Goal: Task Accomplishment & Management: Contribute content

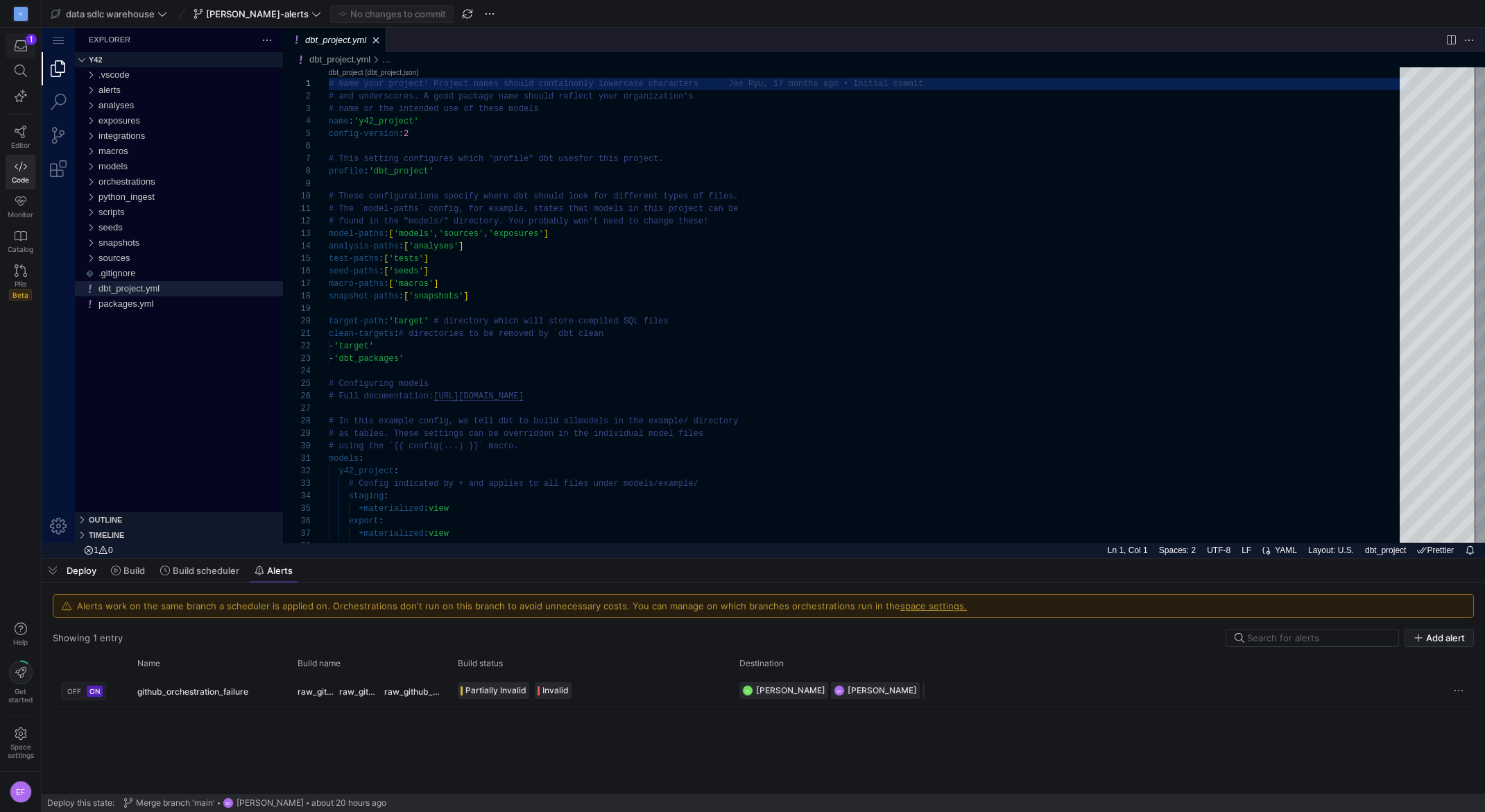
click at [25, 41] on icon "button" at bounding box center [20, 46] width 12 height 12
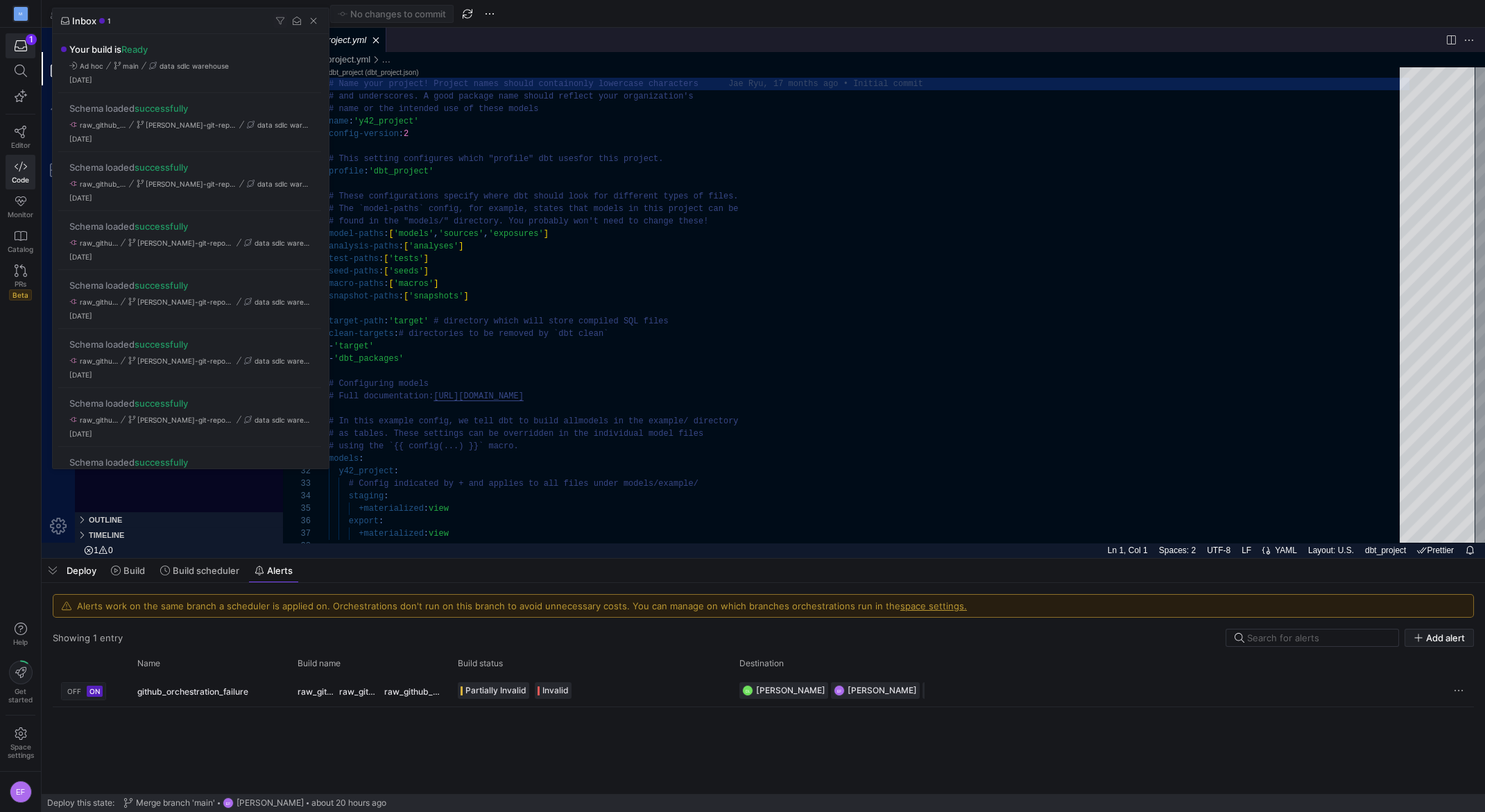
click at [178, 748] on div at bounding box center [742, 406] width 1485 height 812
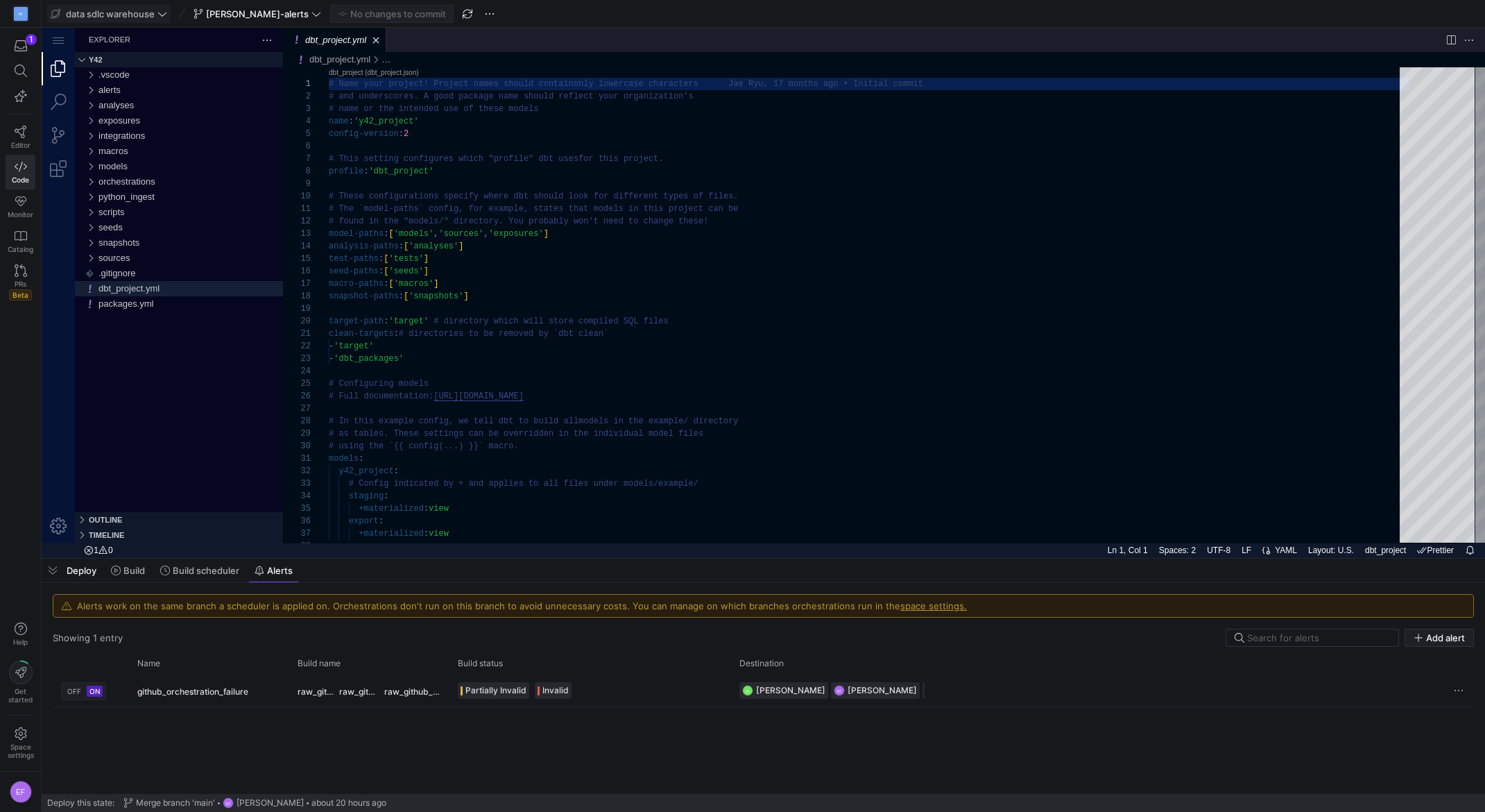
click at [164, 16] on icon at bounding box center [163, 14] width 10 height 10
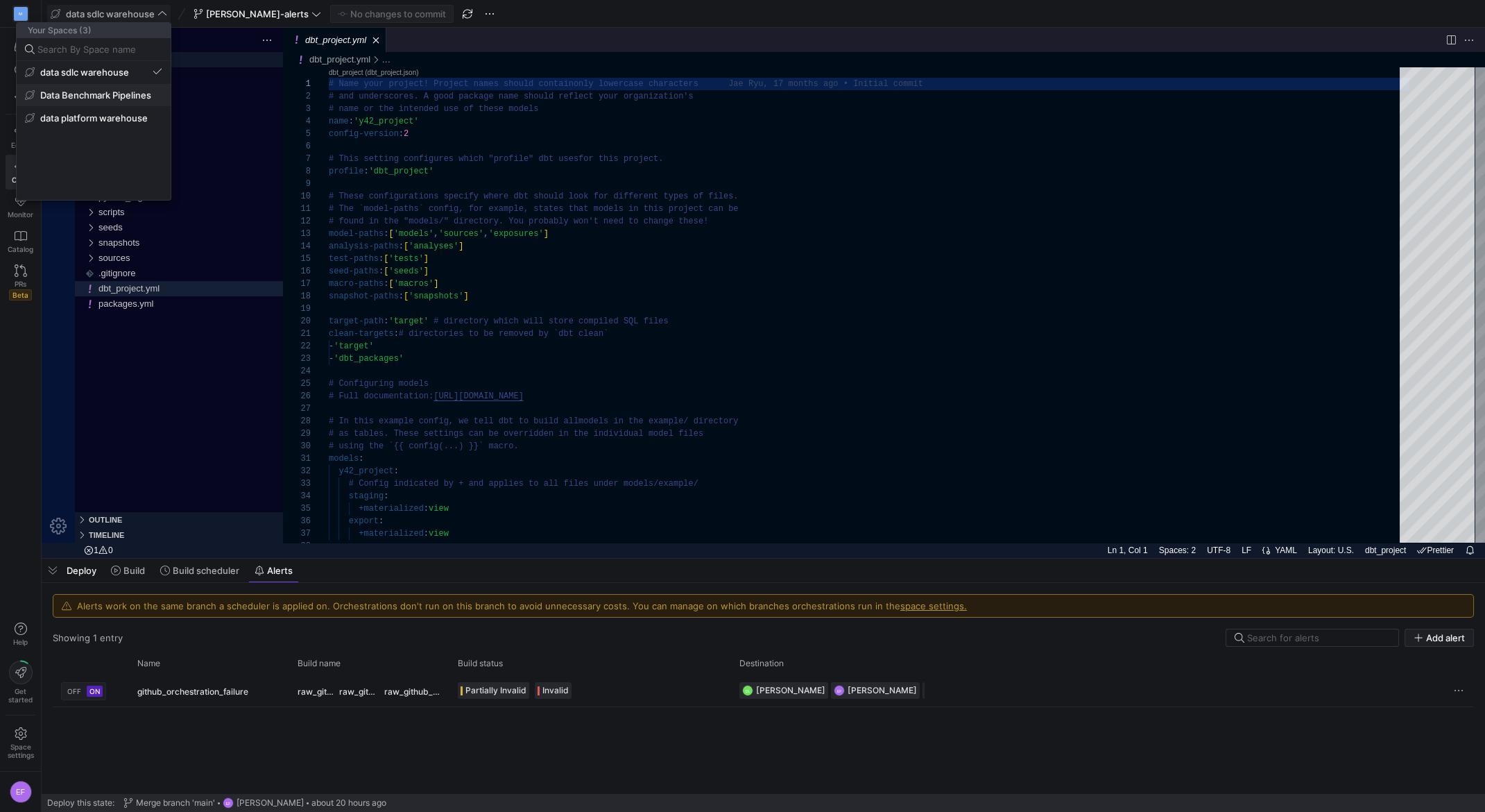
click at [122, 100] on span "Data Benchmark Pipelines" at bounding box center [96, 95] width 111 height 11
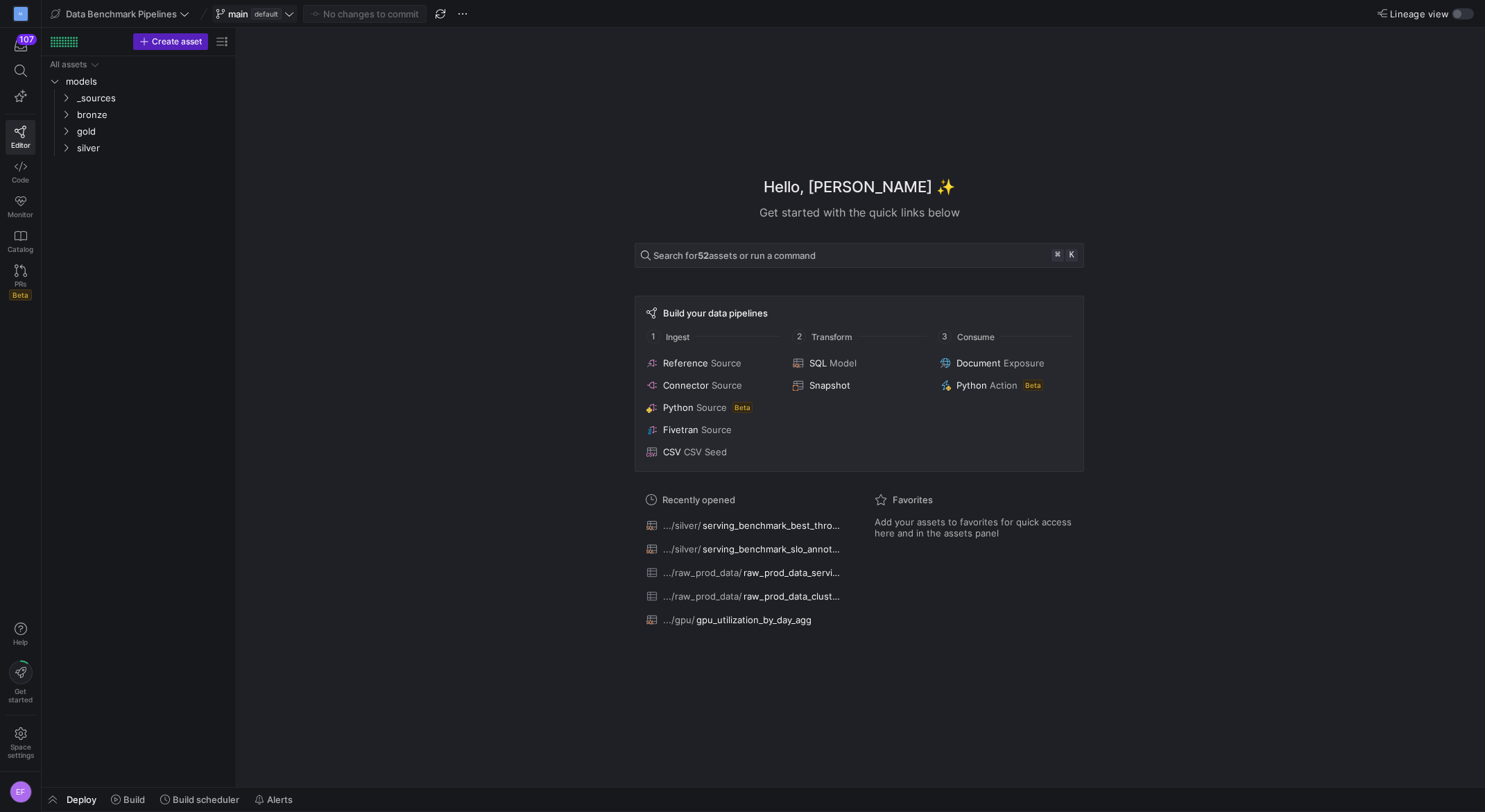
click at [284, 15] on span "main default" at bounding box center [254, 14] width 78 height 11
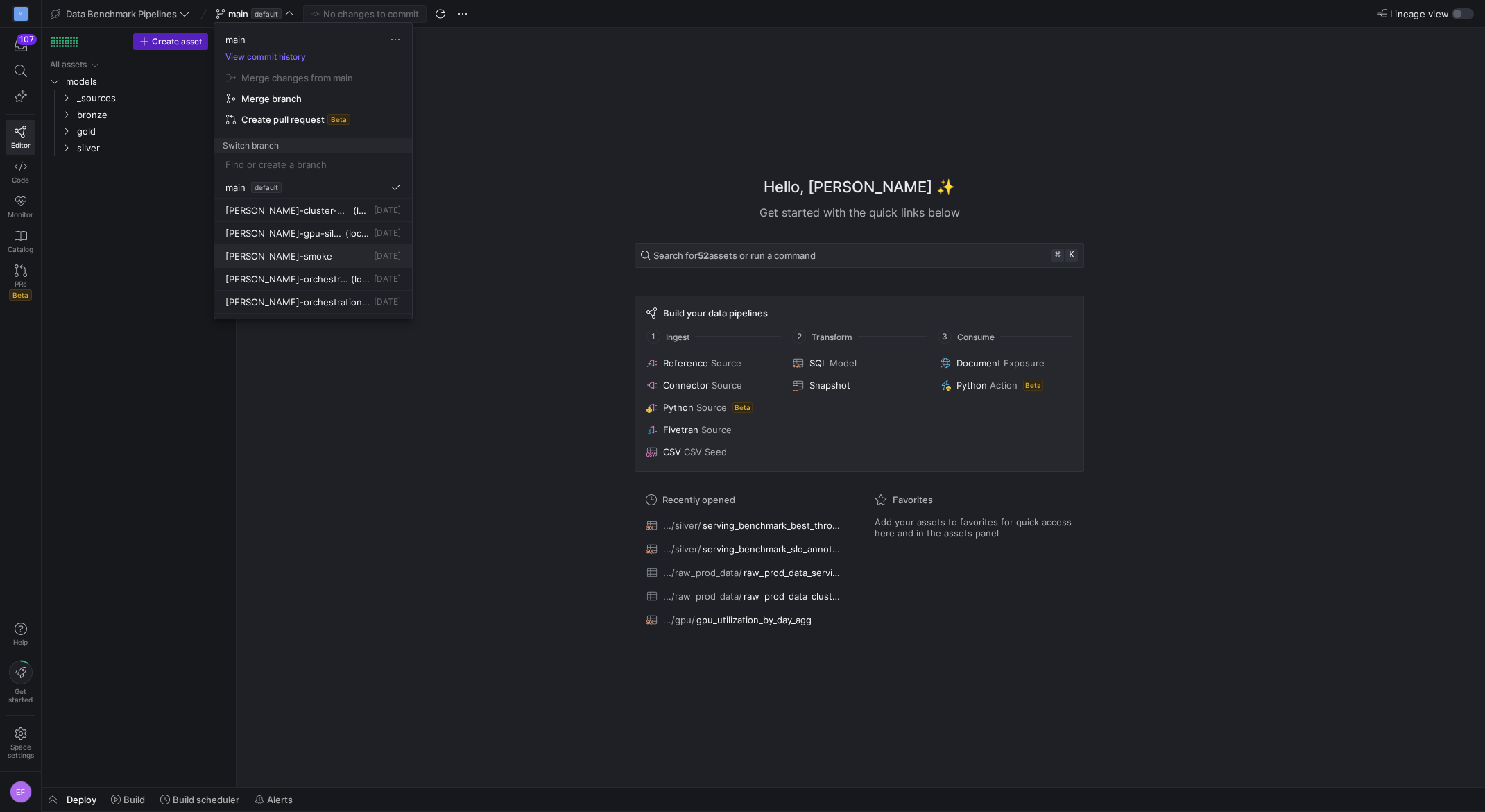
click at [286, 256] on div "[PERSON_NAME]-smoke [DATE]" at bounding box center [313, 256] width 176 height 11
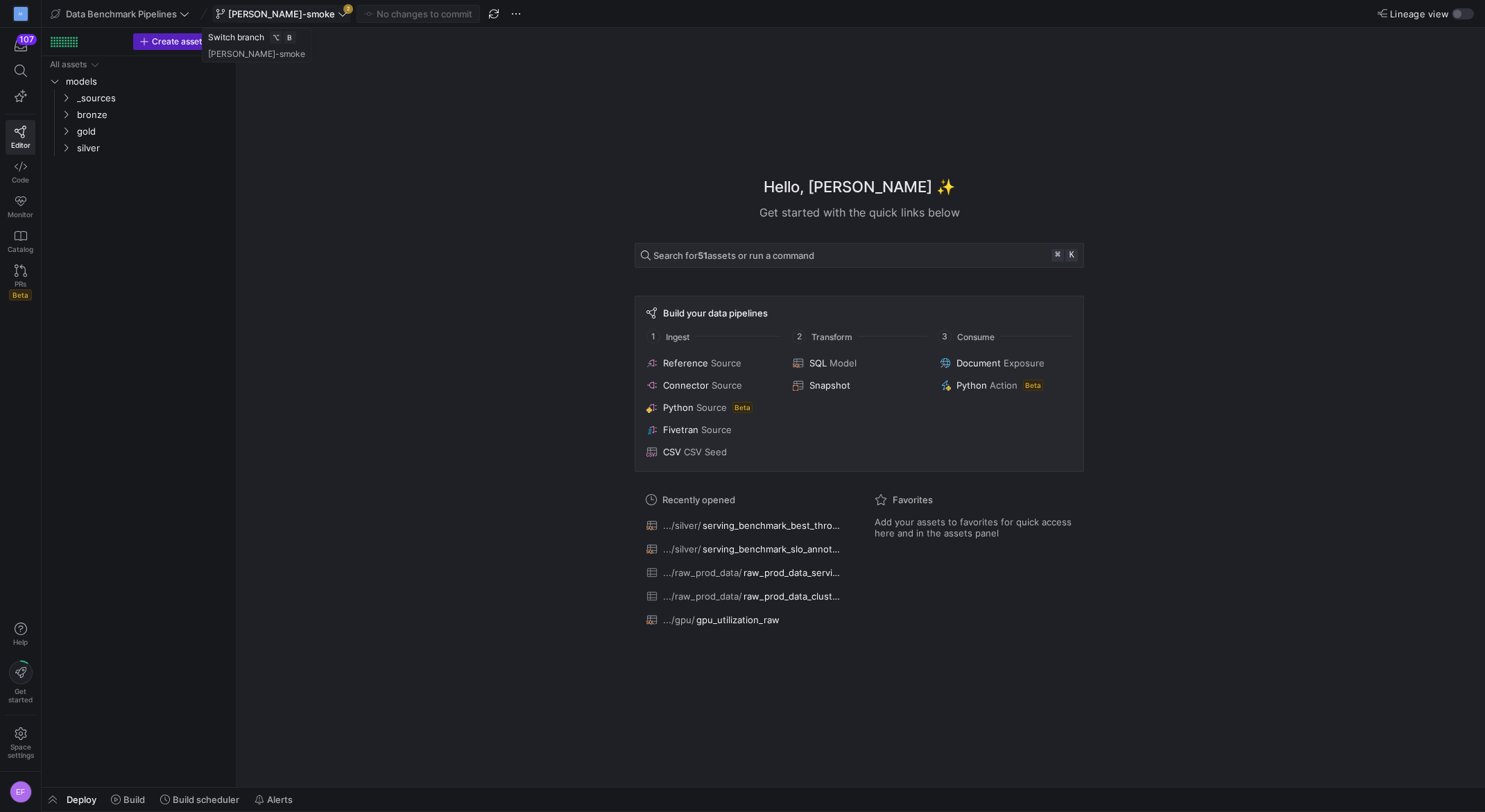
click at [338, 16] on icon at bounding box center [343, 14] width 10 height 10
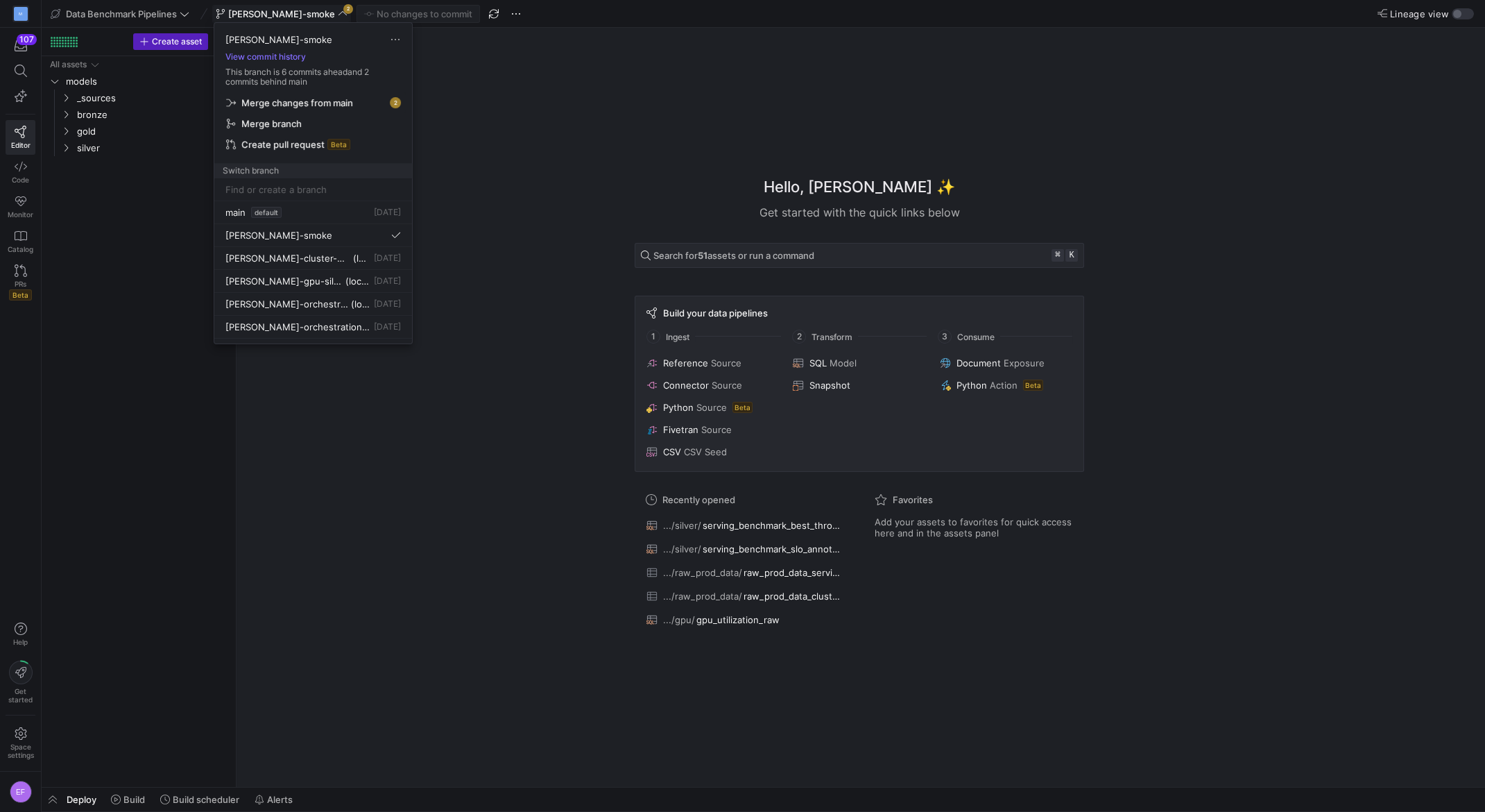
click at [360, 98] on span "Merge changes from main" at bounding box center [313, 102] width 174 height 11
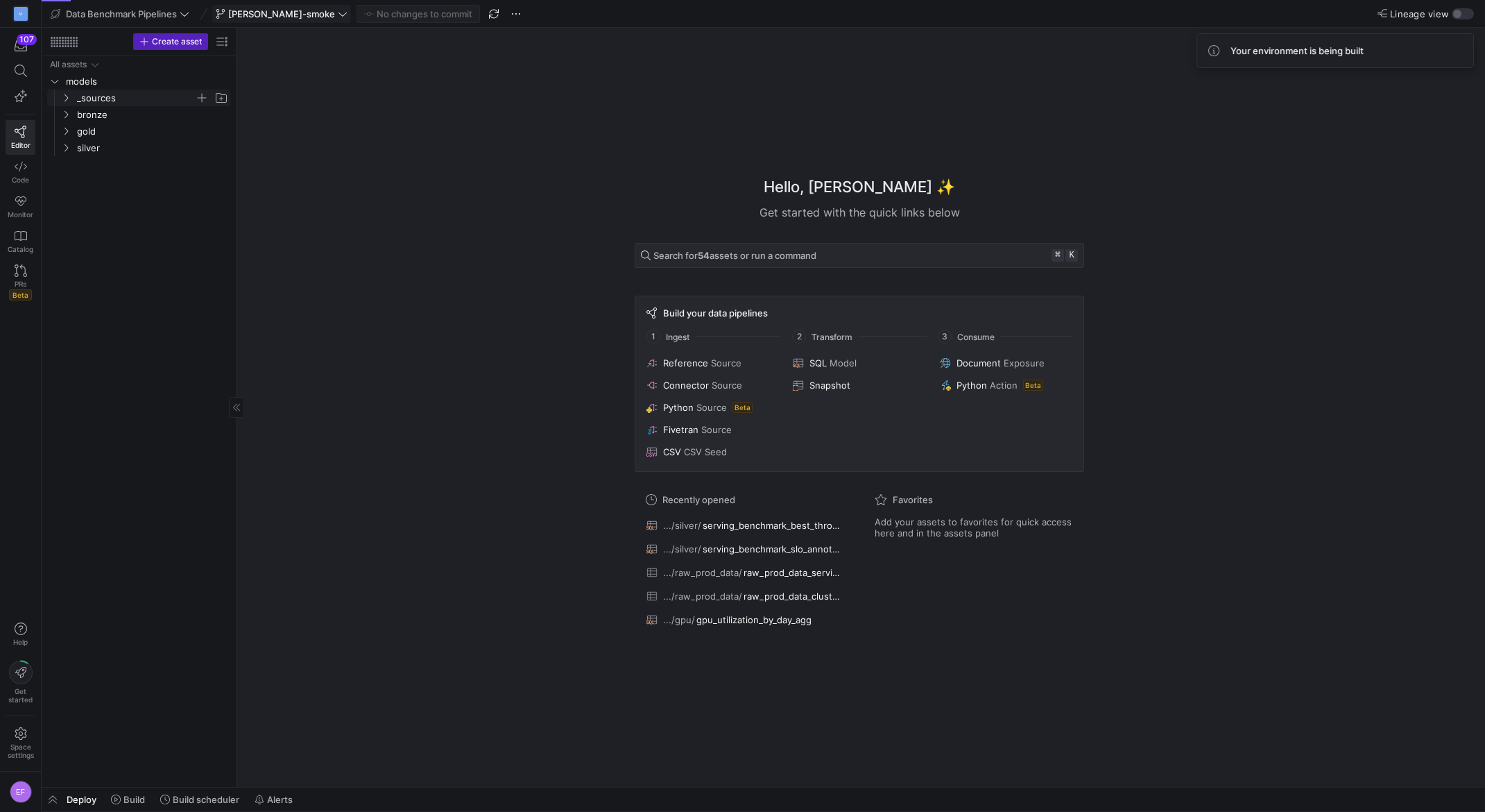
click at [67, 99] on icon "Press SPACE to select this row." at bounding box center [66, 98] width 10 height 8
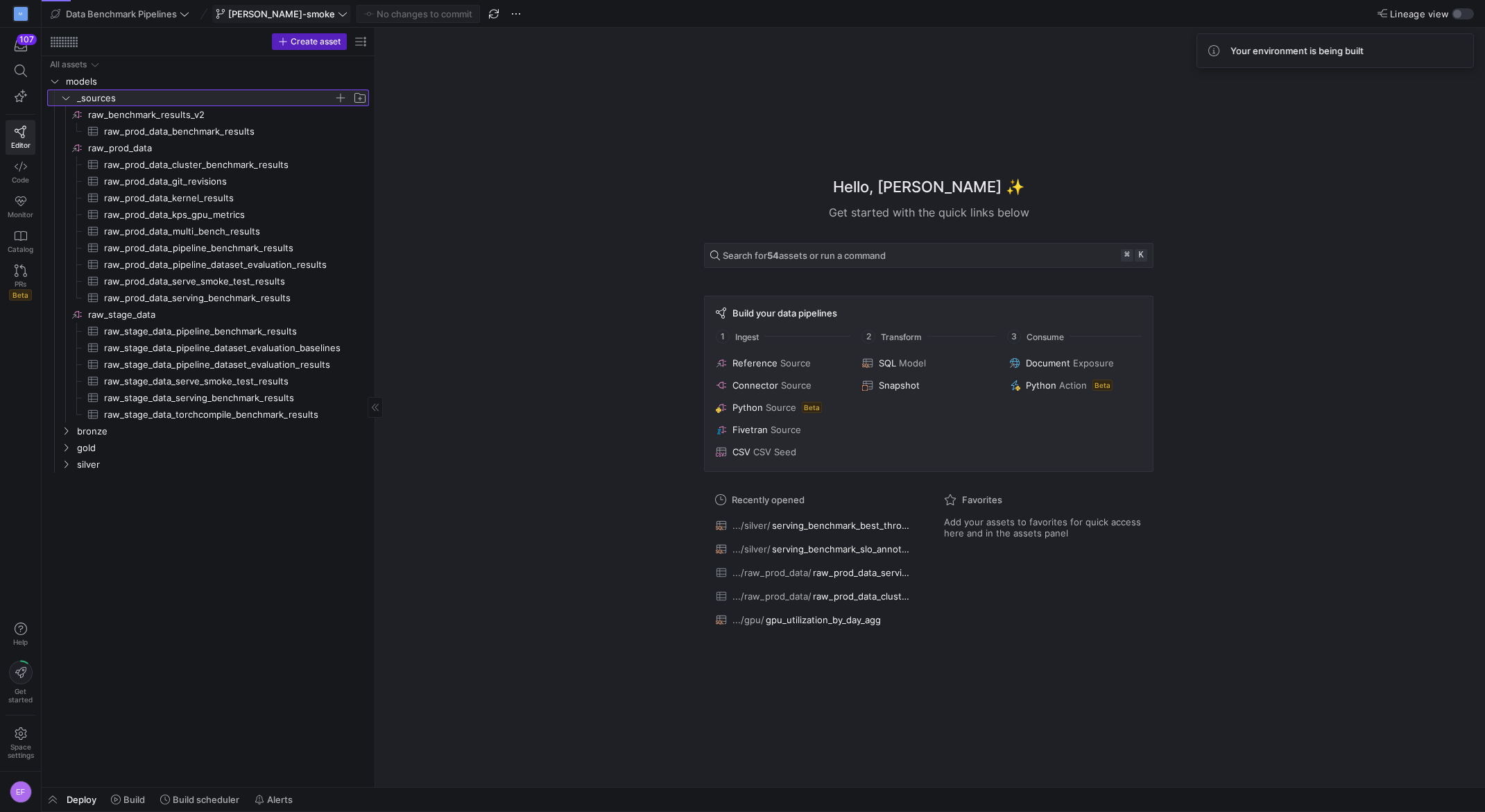
drag, startPoint x: 234, startPoint y: 195, endPoint x: 399, endPoint y: 198, distance: 165.0
click at [263, 283] on span "raw_prod_data_serve_smoke_test_results​​​​​​​​​" at bounding box center [228, 281] width 249 height 16
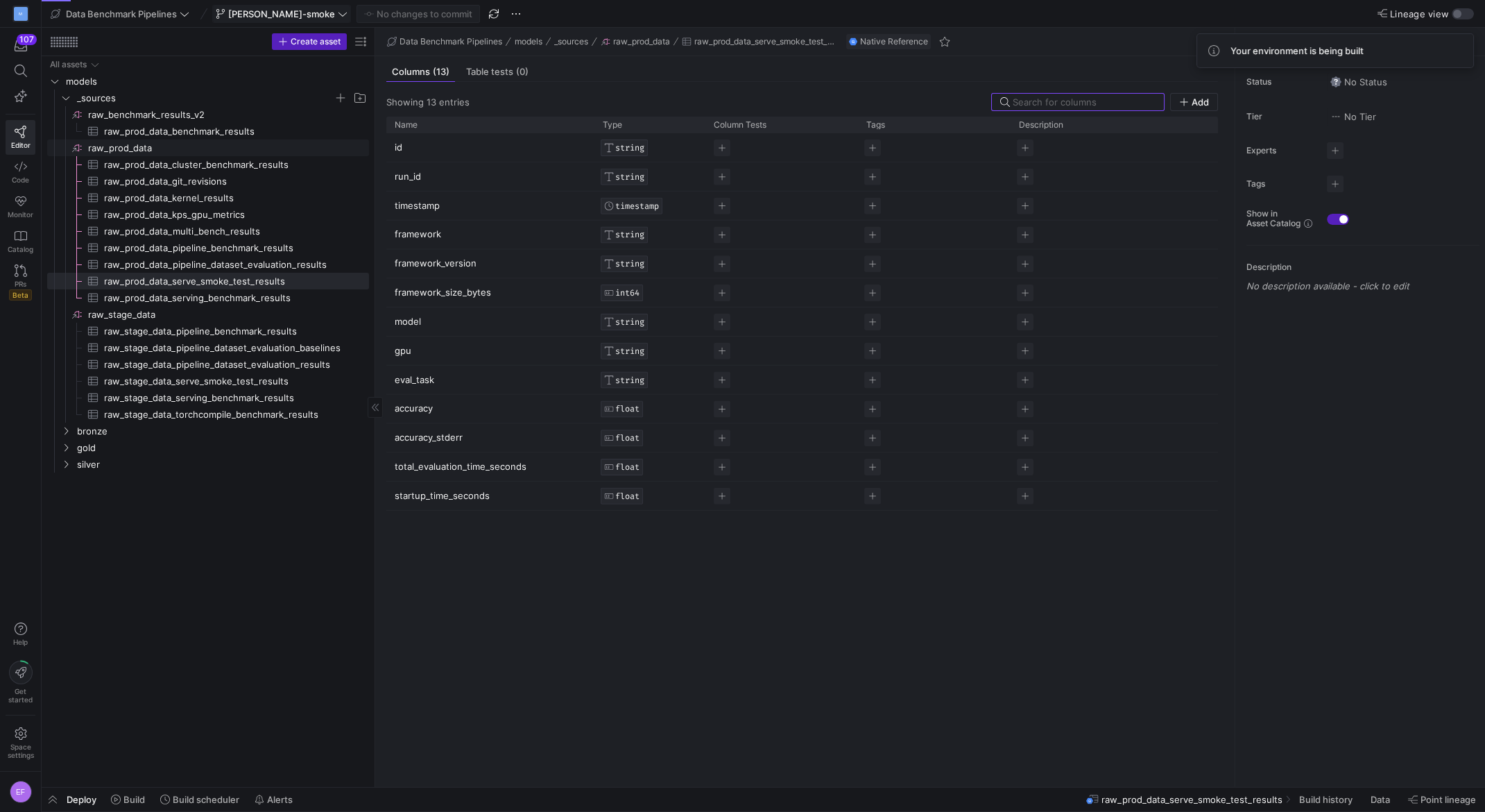
click at [124, 141] on span "raw_prod_data​​​​​​​​" at bounding box center [227, 148] width 279 height 16
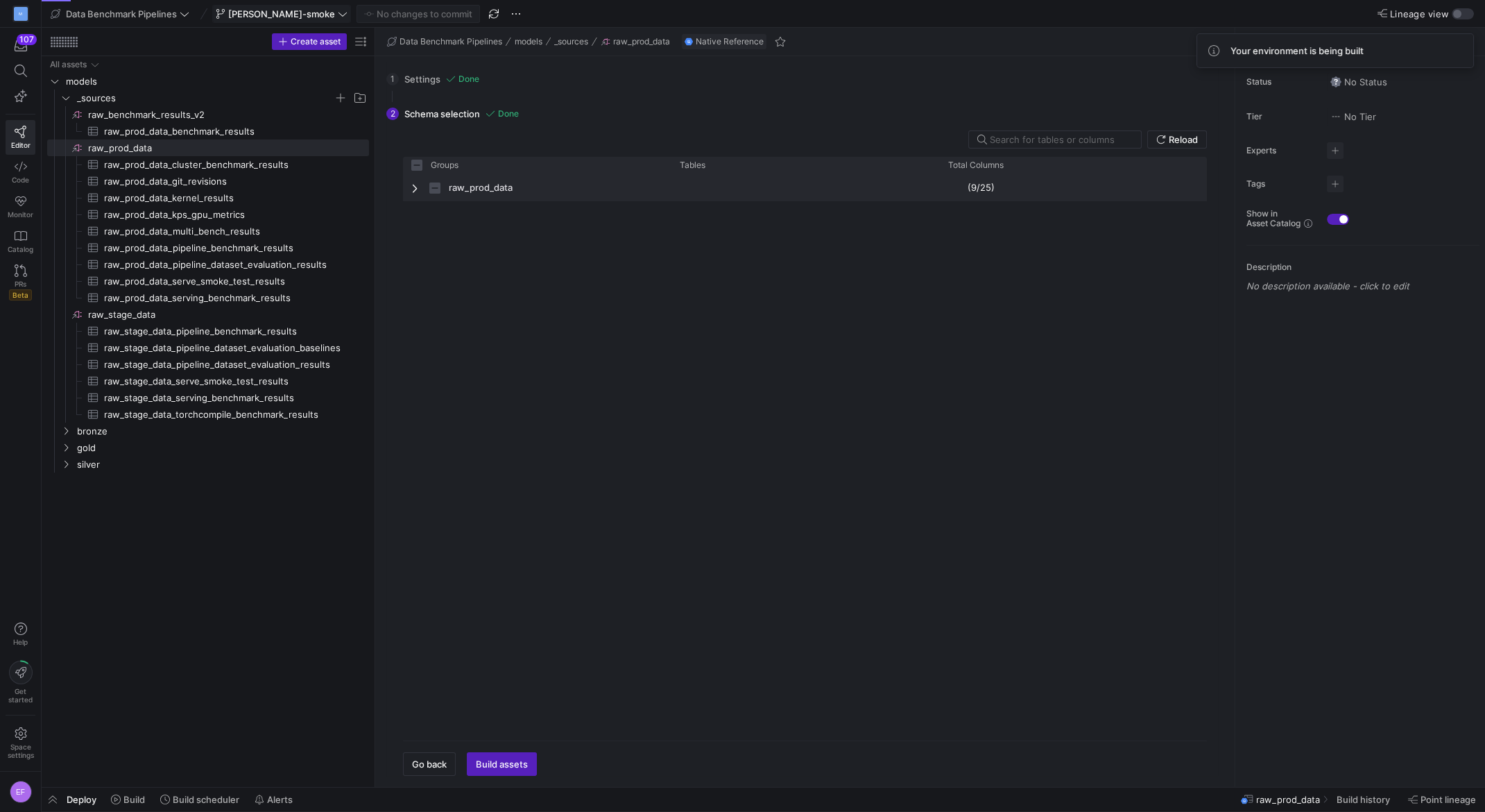
click at [415, 183] on span "Press SPACE to select this row." at bounding box center [416, 188] width 10 height 11
checkbox input "false"
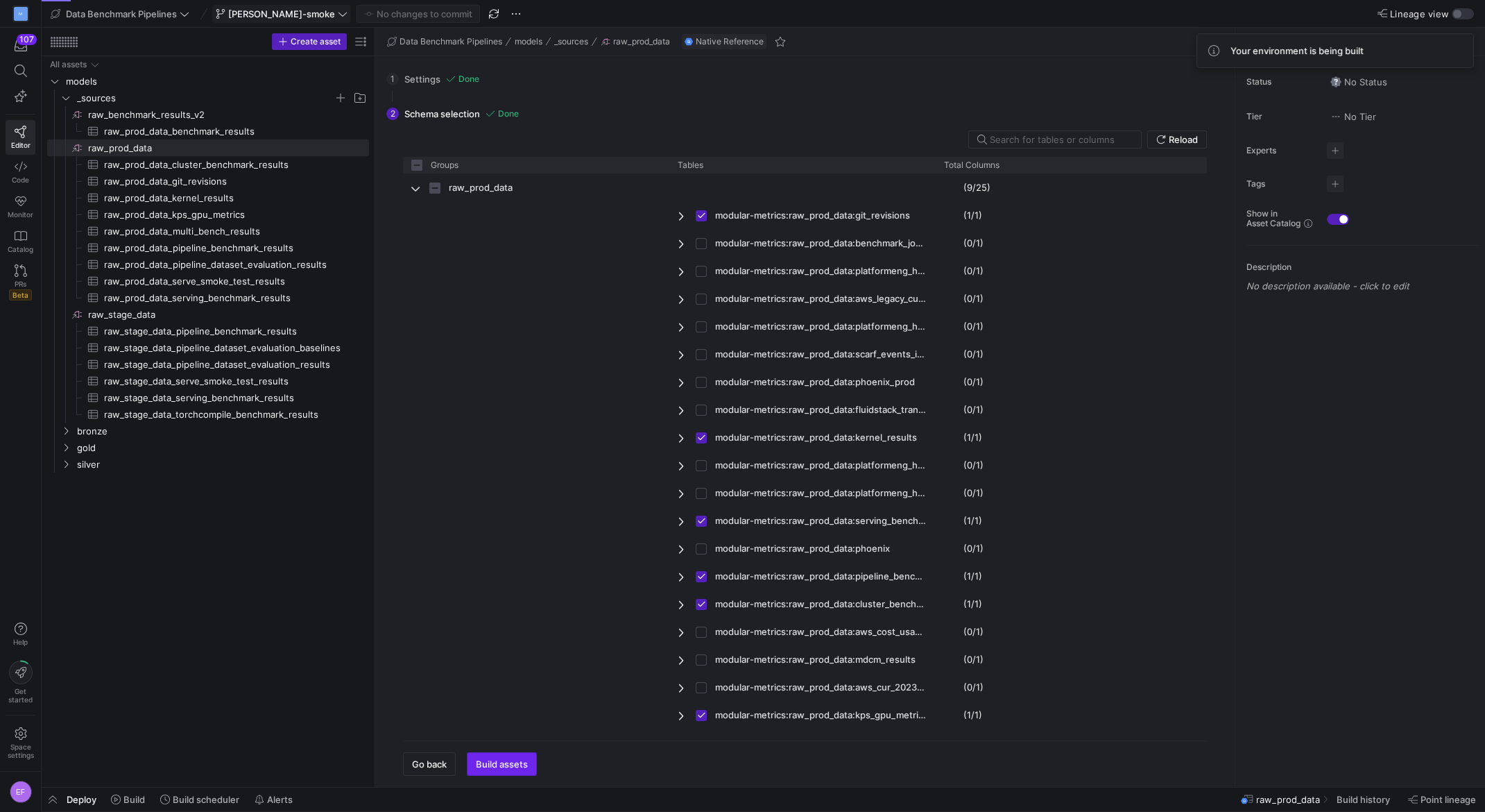
click at [499, 758] on span "Build assets" at bounding box center [502, 764] width 52 height 11
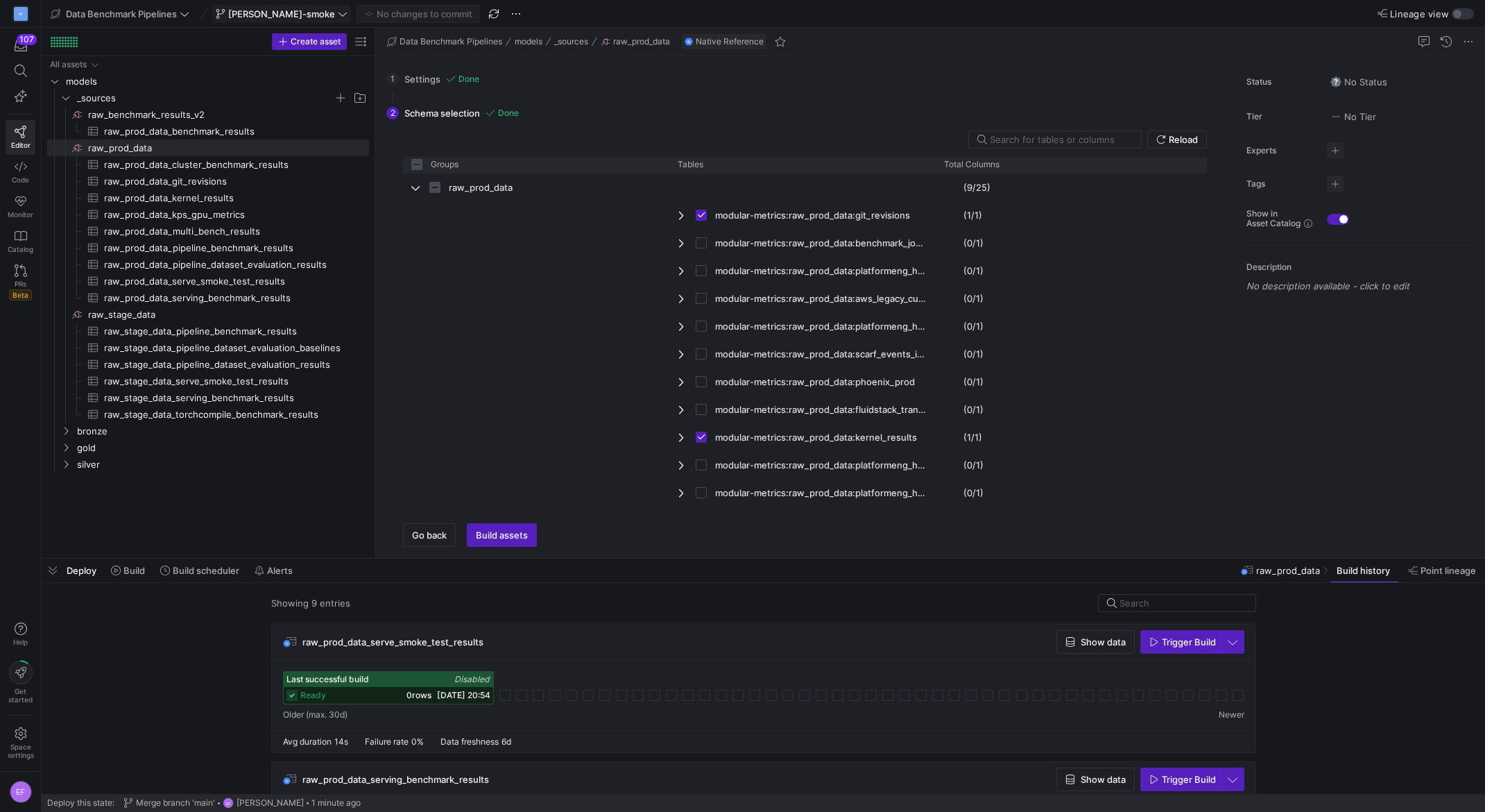
scroll to position [949, 0]
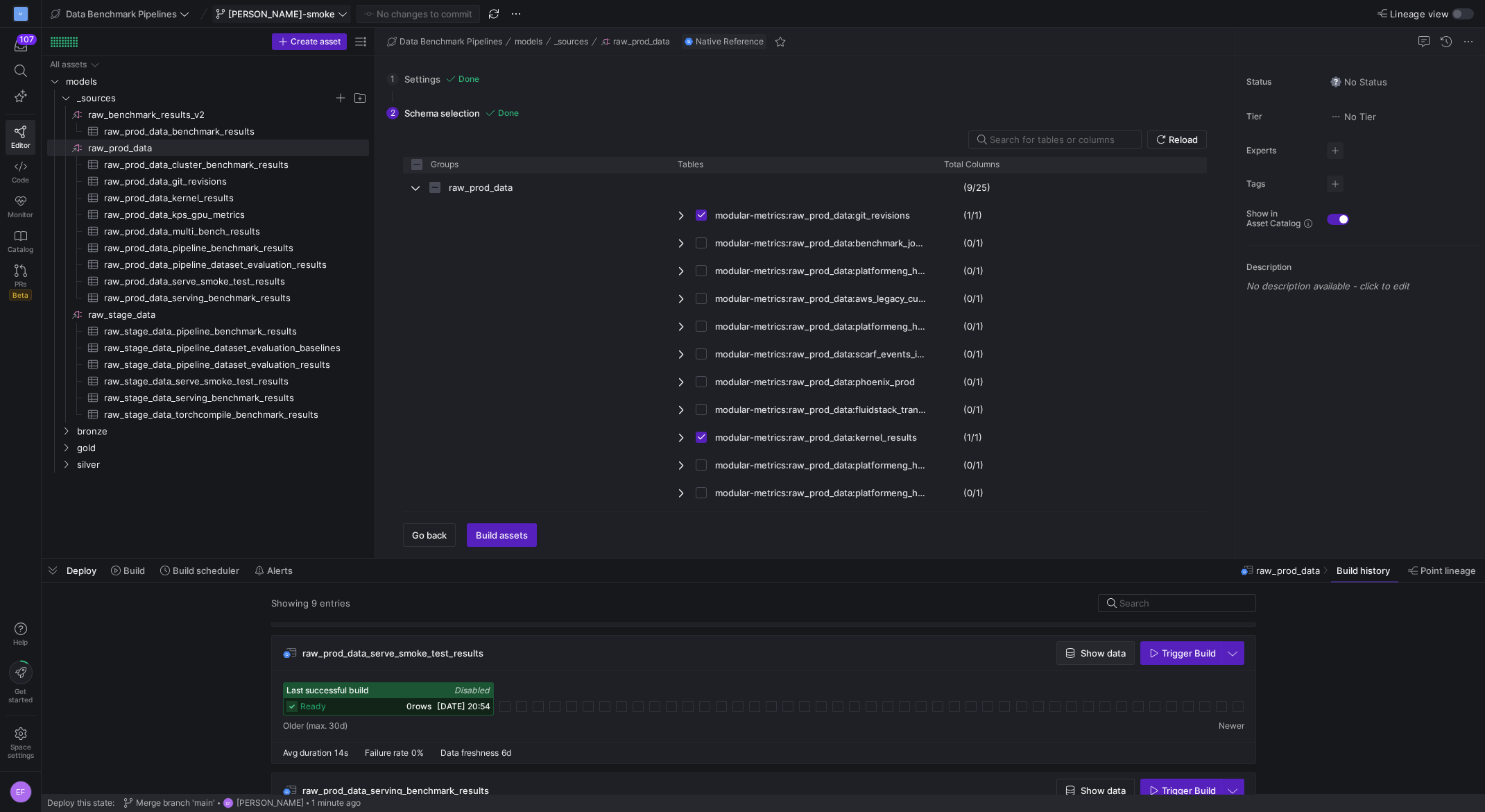
click at [1110, 651] on span "Show data" at bounding box center [1103, 653] width 45 height 11
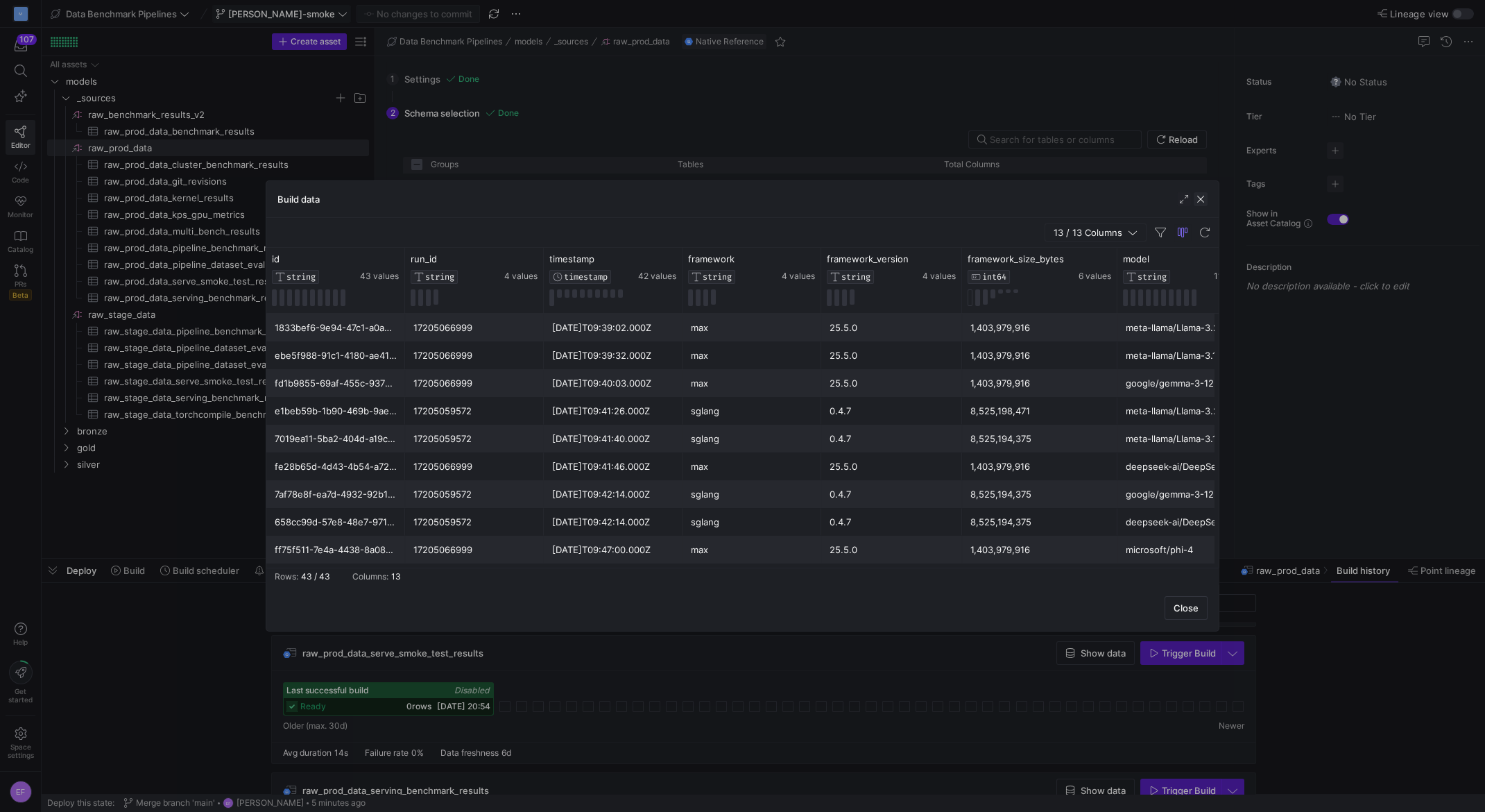
click at [1200, 198] on span "button" at bounding box center [1201, 198] width 14 height 14
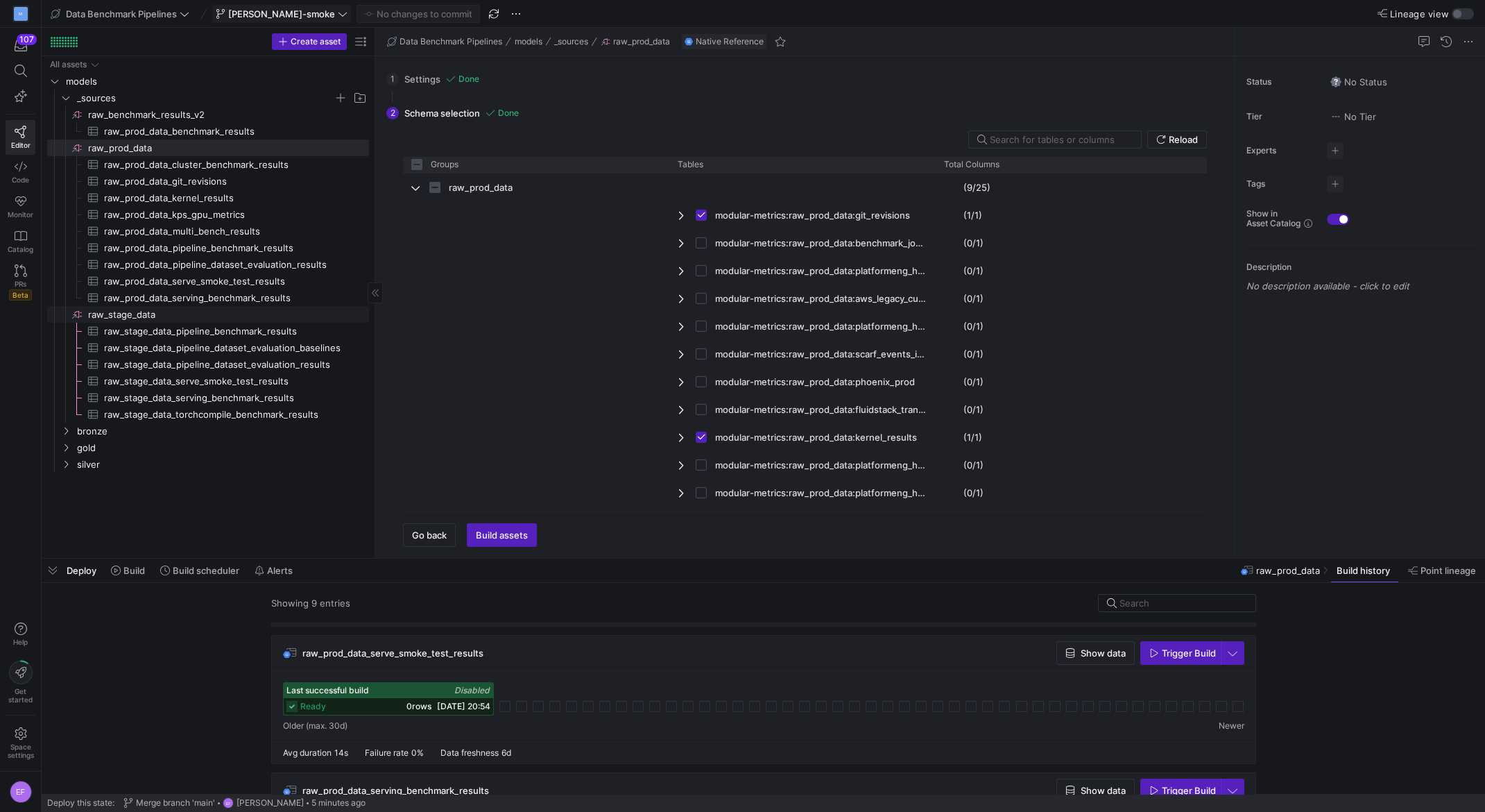
click at [158, 315] on span "raw_stage_data​​​​​​​​" at bounding box center [227, 315] width 279 height 16
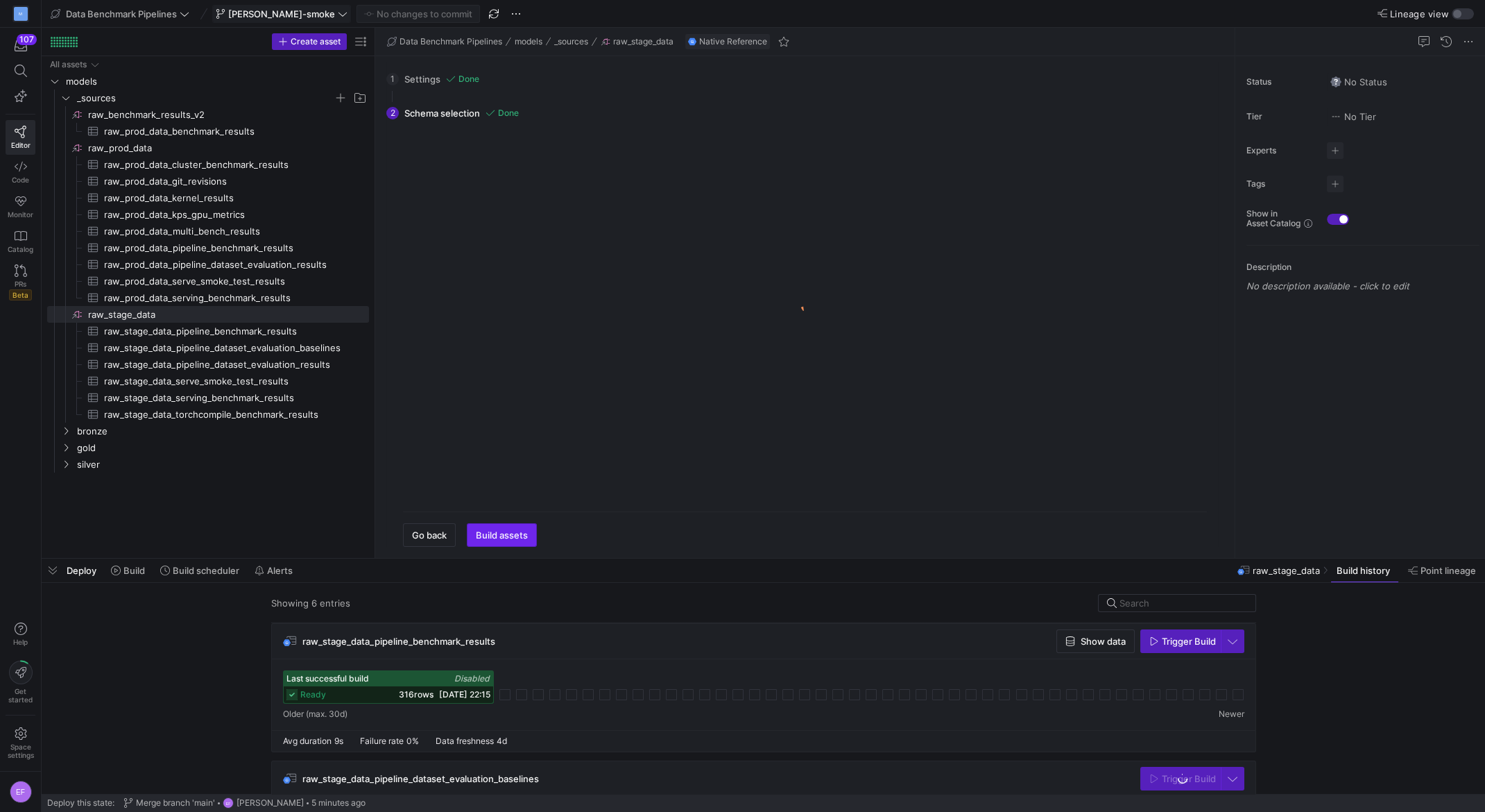
click at [519, 539] on span "Build assets" at bounding box center [502, 535] width 52 height 11
checkbox input "false"
click at [485, 17] on span "button" at bounding box center [493, 14] width 16 height 16
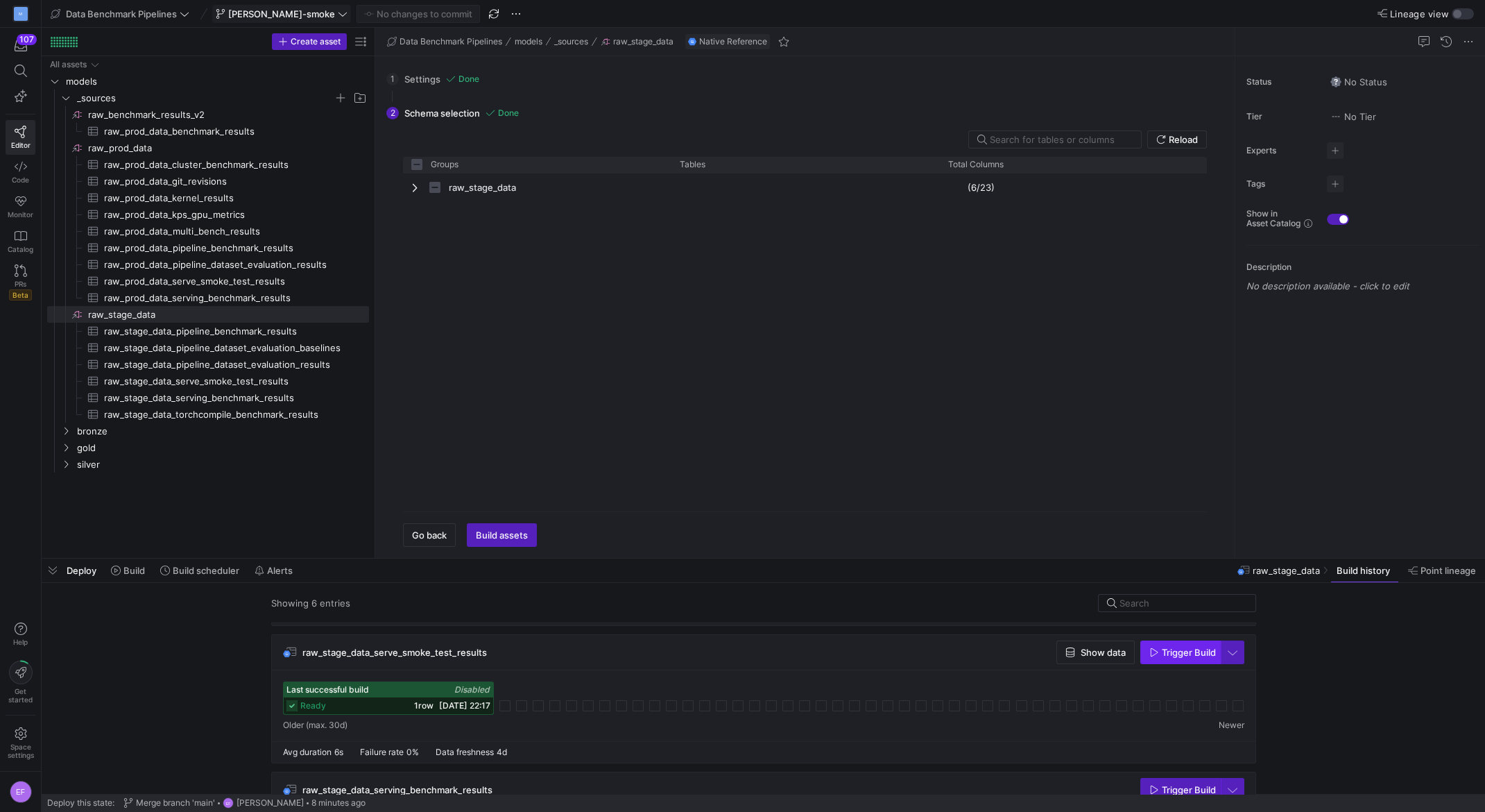
click at [1191, 655] on span "Trigger Build" at bounding box center [1189, 652] width 54 height 11
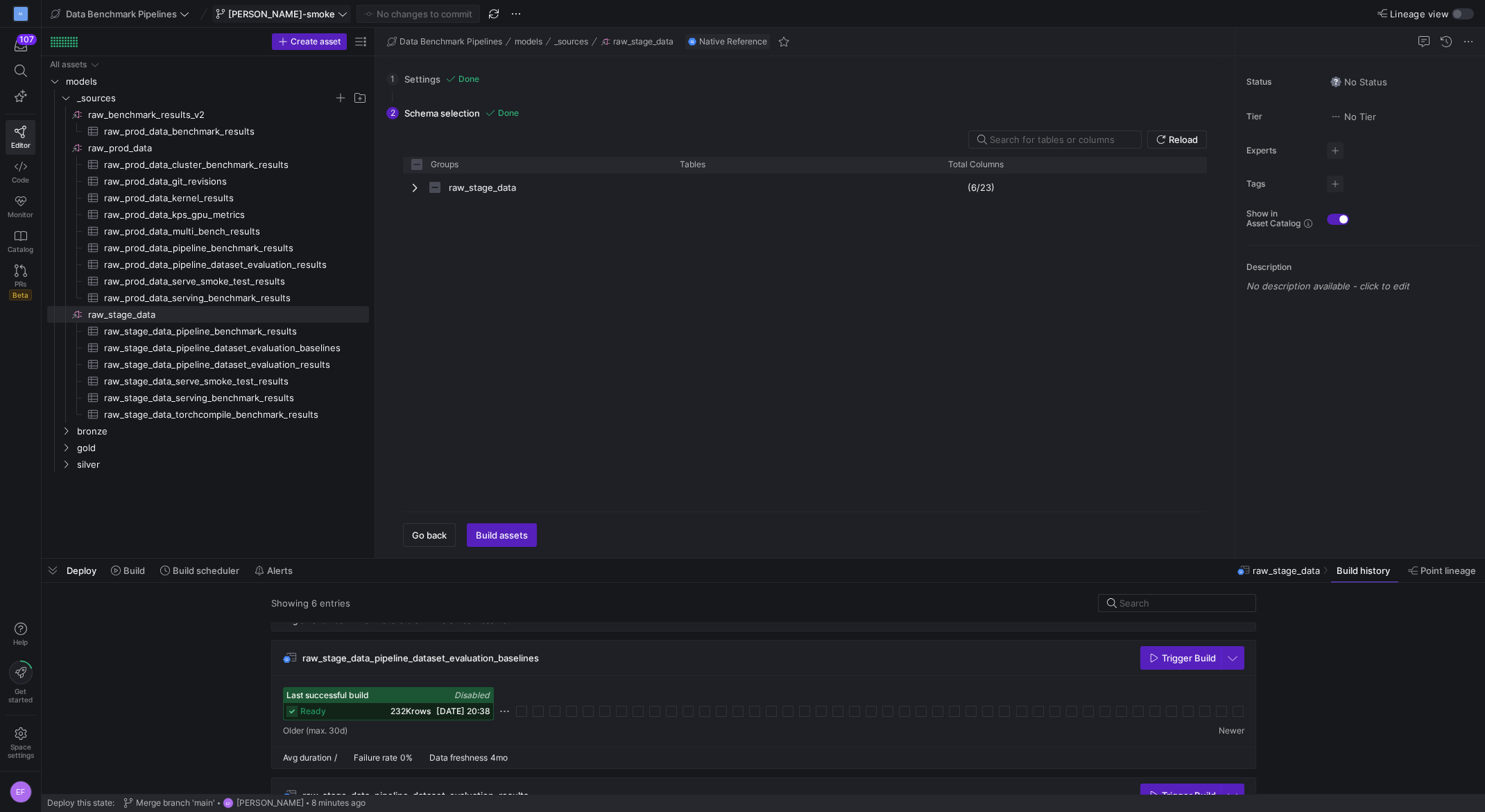
scroll to position [119, 0]
click at [101, 151] on span "raw_prod_data​​​​​​​​" at bounding box center [227, 148] width 279 height 16
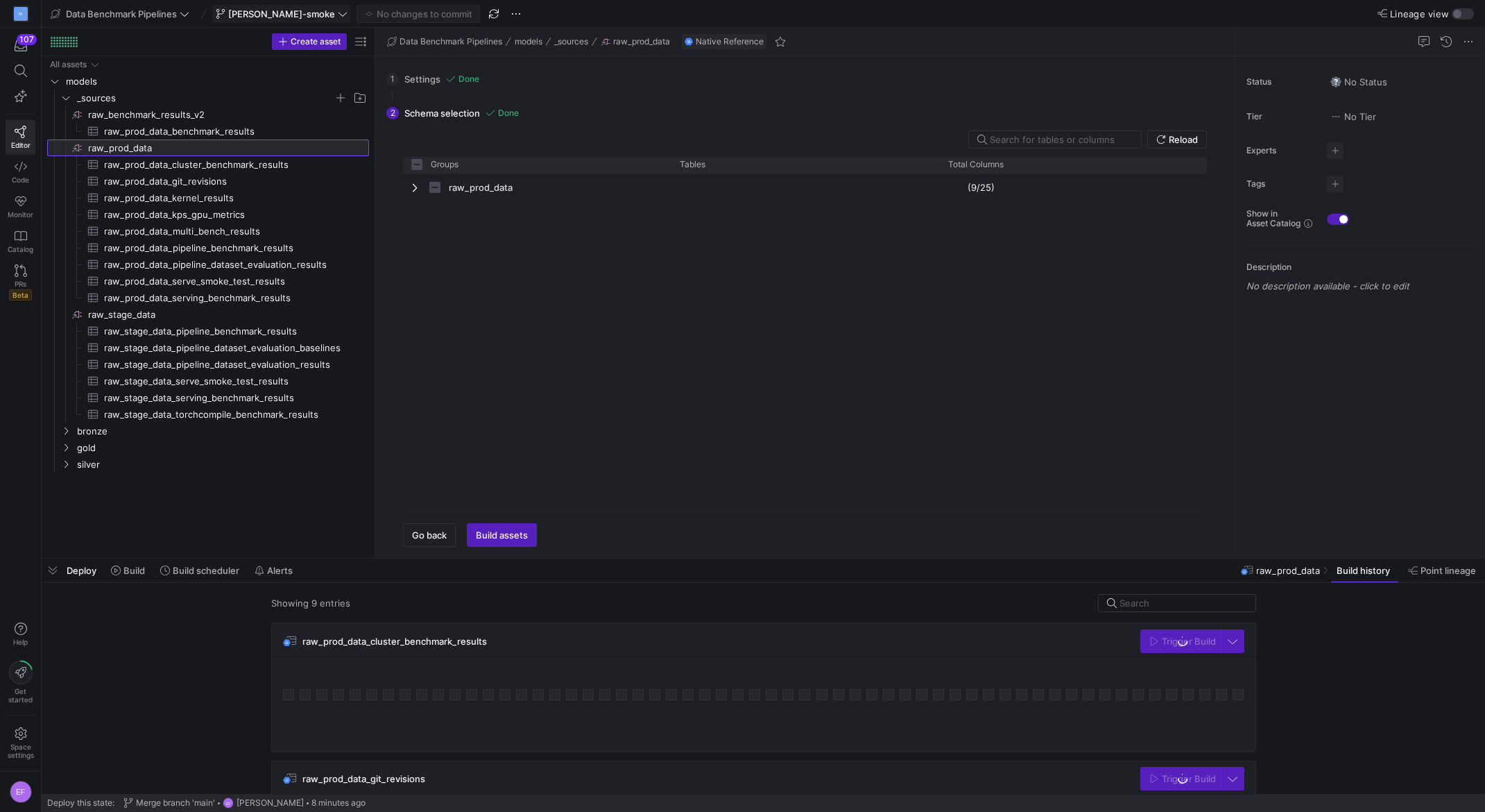
checkbox input "false"
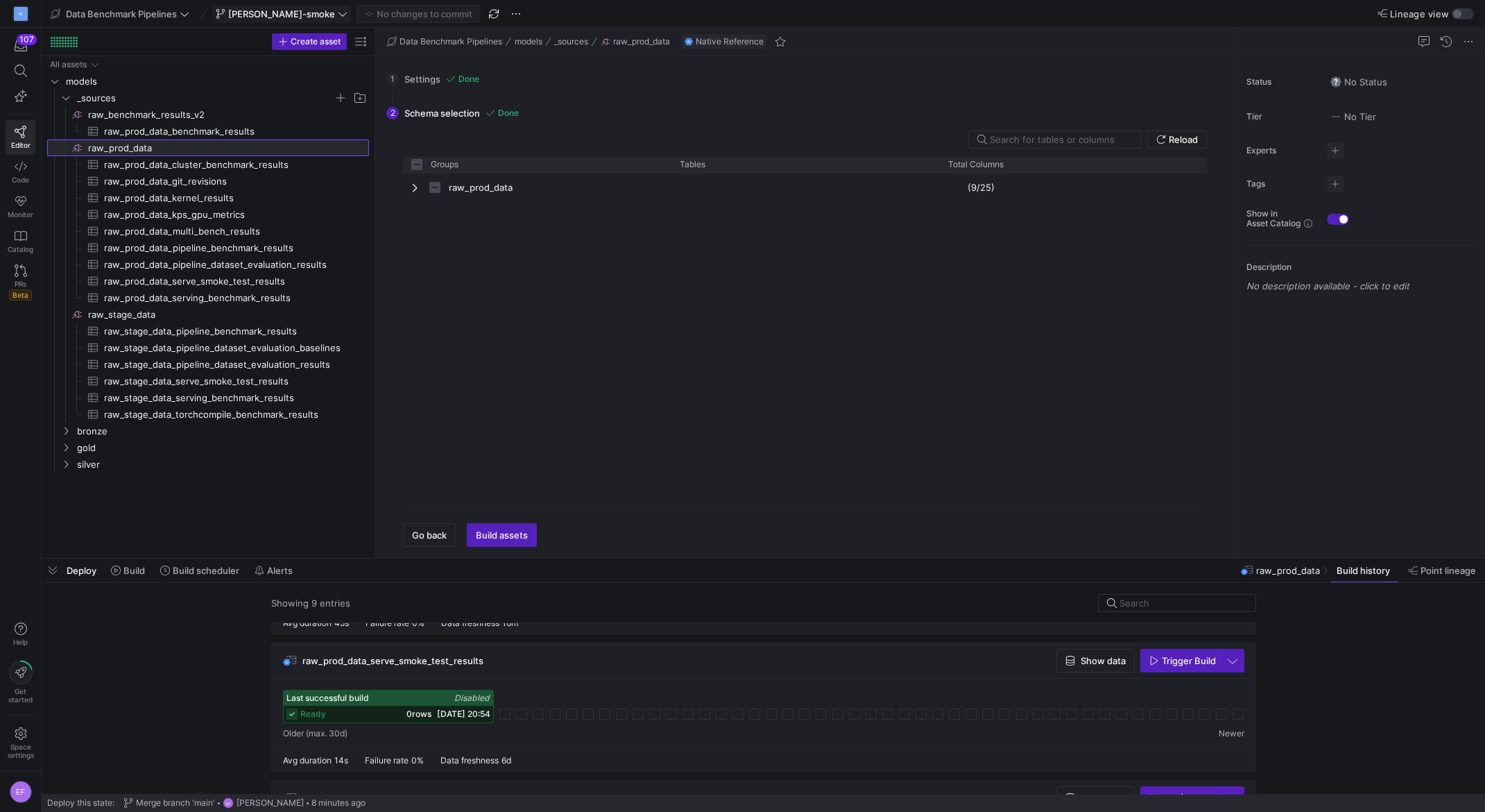
scroll to position [945, 0]
click at [1175, 661] on span "Trigger Build" at bounding box center [1189, 657] width 54 height 11
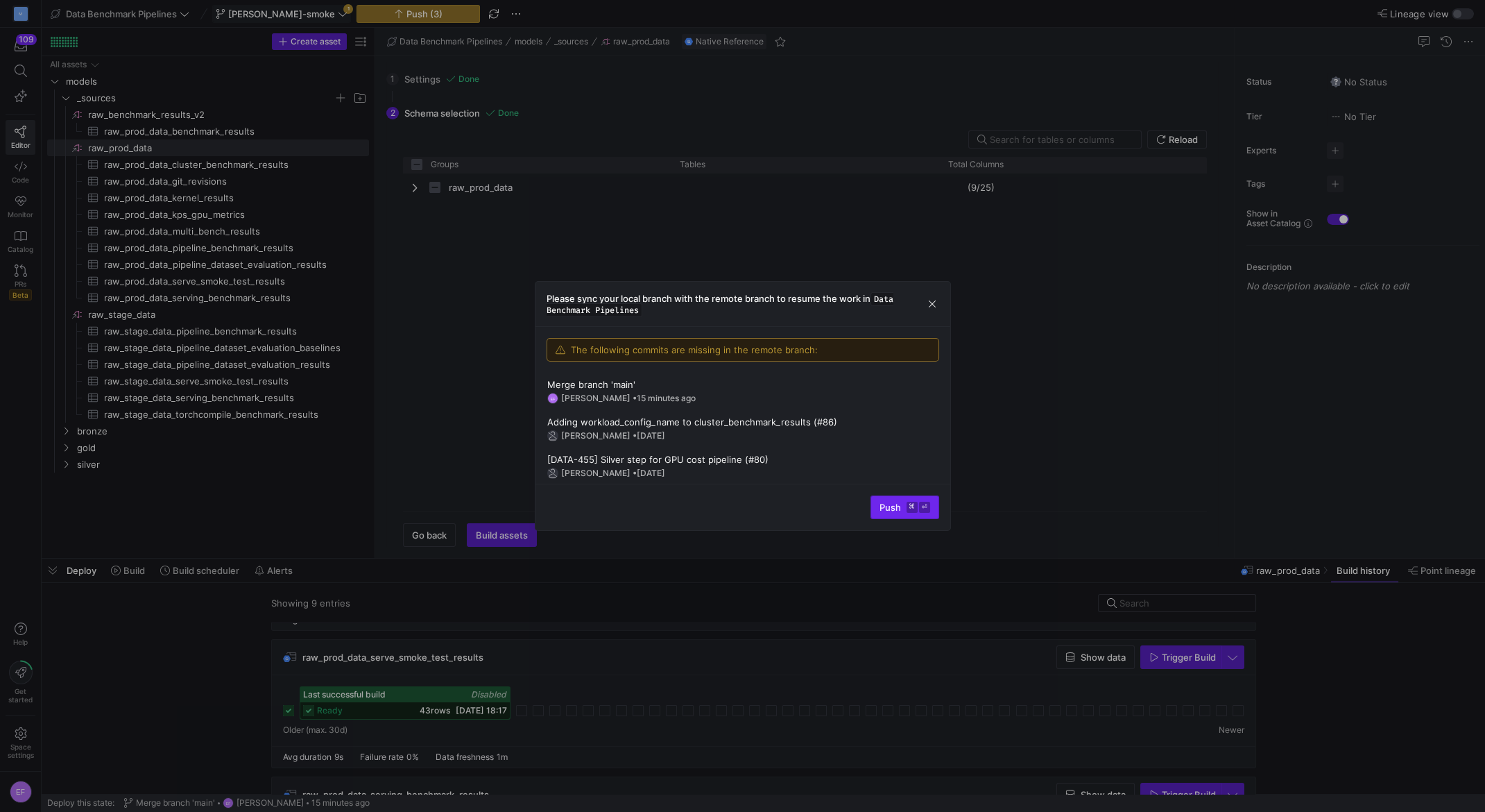
click at [892, 506] on span "Push ⌘ ⏎" at bounding box center [905, 507] width 50 height 11
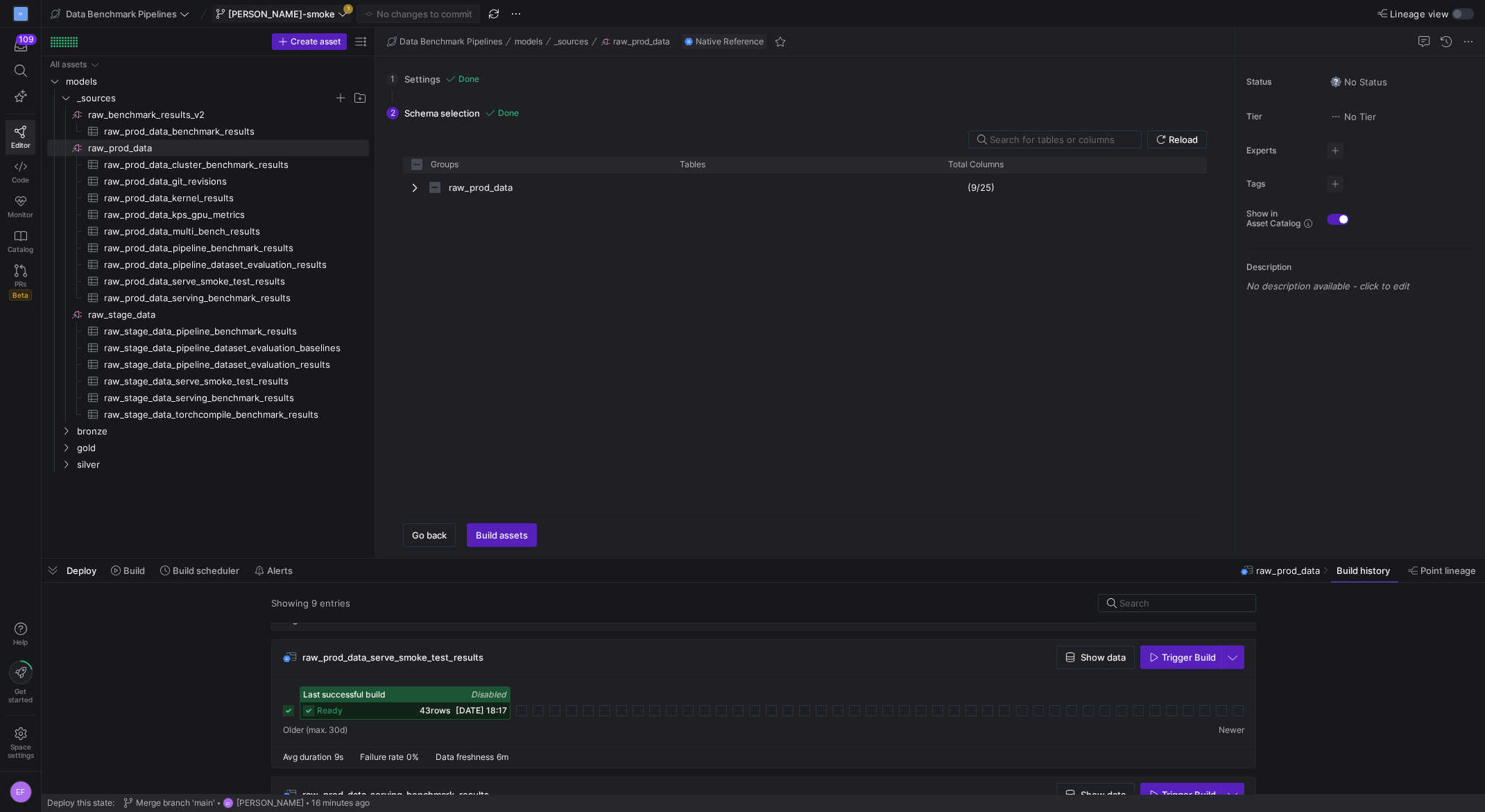
click at [290, 20] on span at bounding box center [281, 14] width 137 height 16
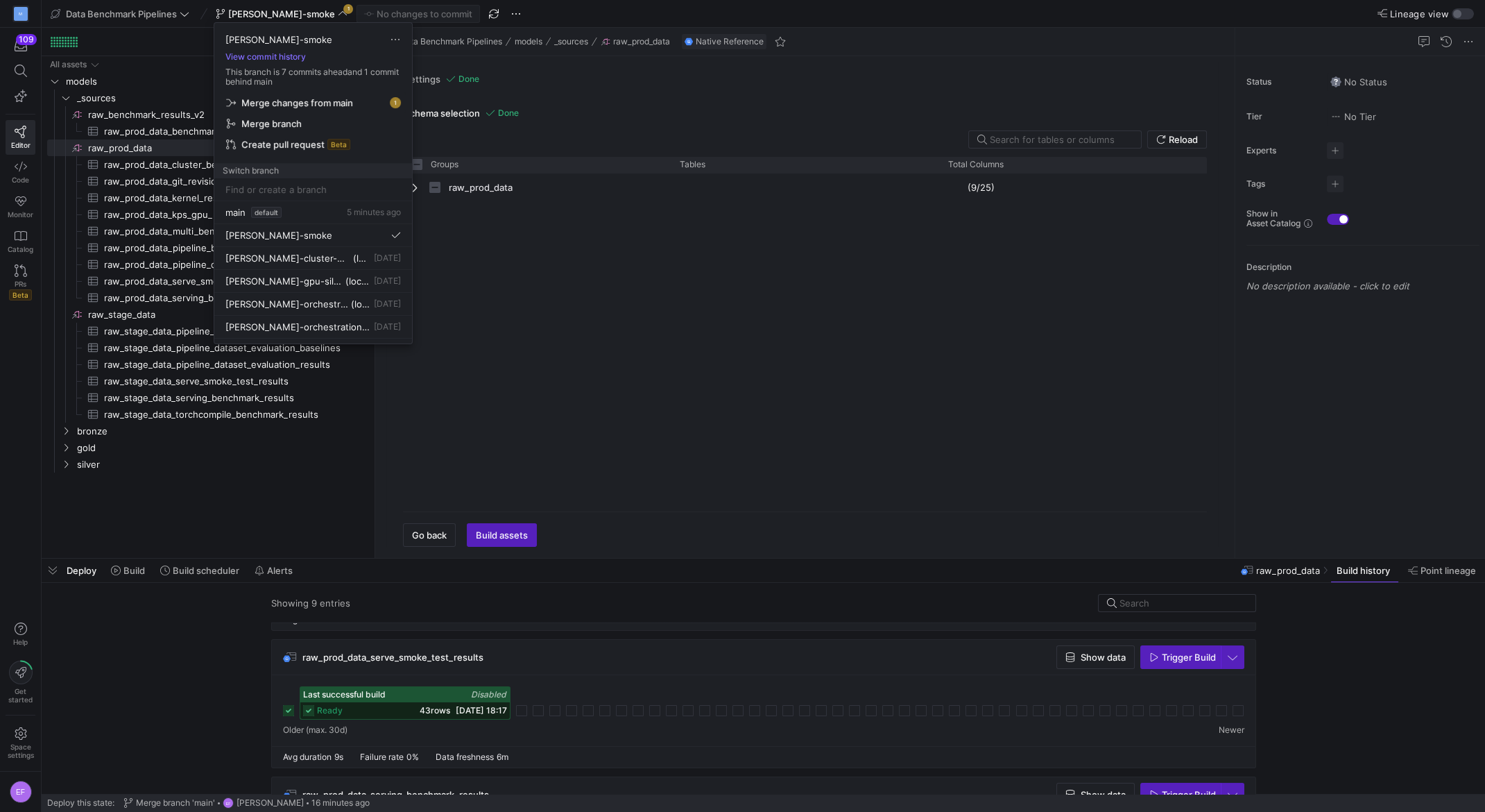
click at [296, 102] on span "Merge changes from main" at bounding box center [297, 102] width 111 height 11
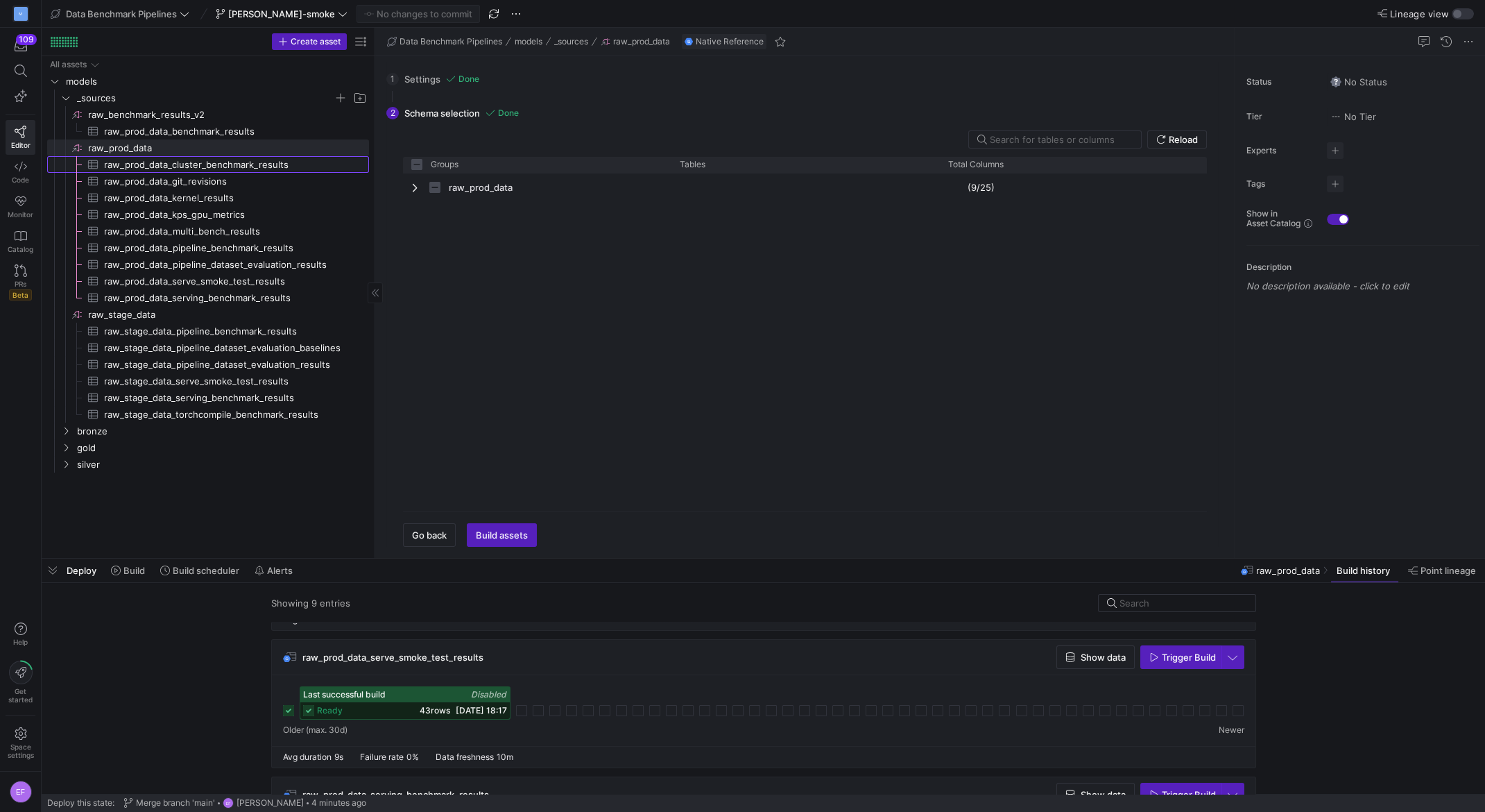
click at [177, 165] on span "raw_prod_data_cluster_benchmark_results​​​​​​​​​" at bounding box center [228, 165] width 249 height 16
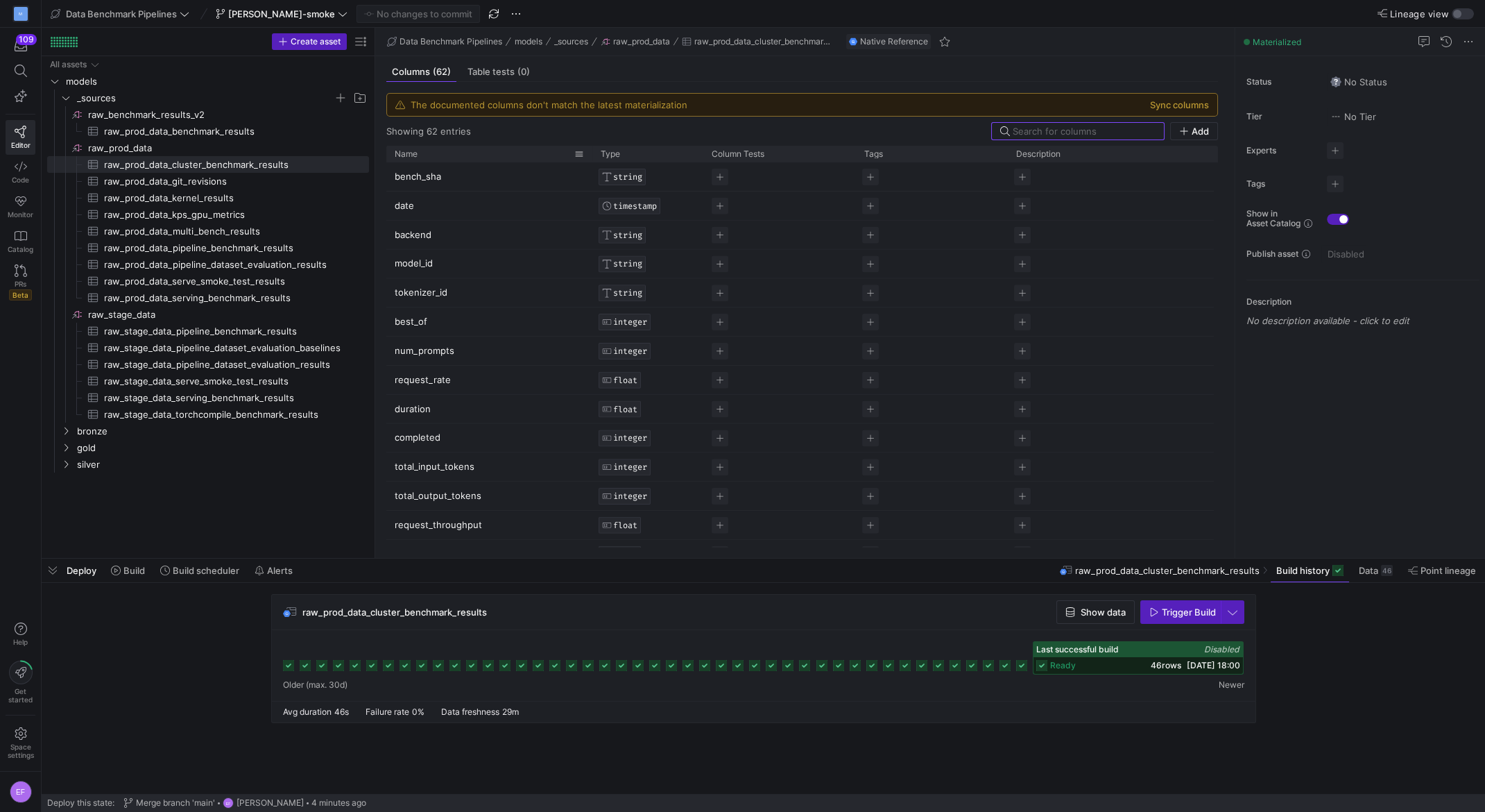
click at [443, 150] on div "Name" at bounding box center [484, 154] width 180 height 9
click at [65, 99] on icon "Press SPACE to select this row." at bounding box center [66, 98] width 7 height 3
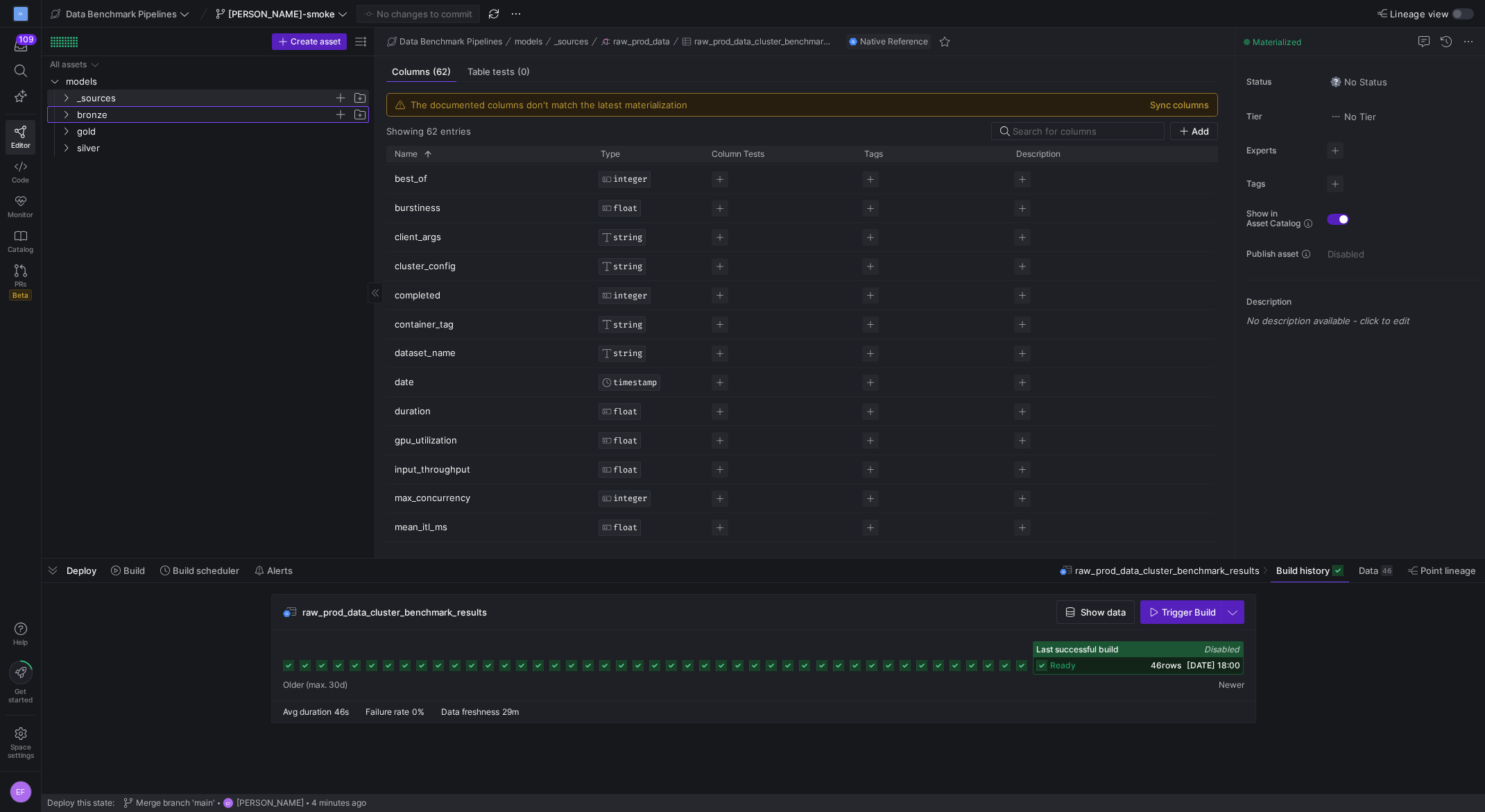
click at [64, 111] on icon "Press SPACE to select this row." at bounding box center [66, 115] width 10 height 8
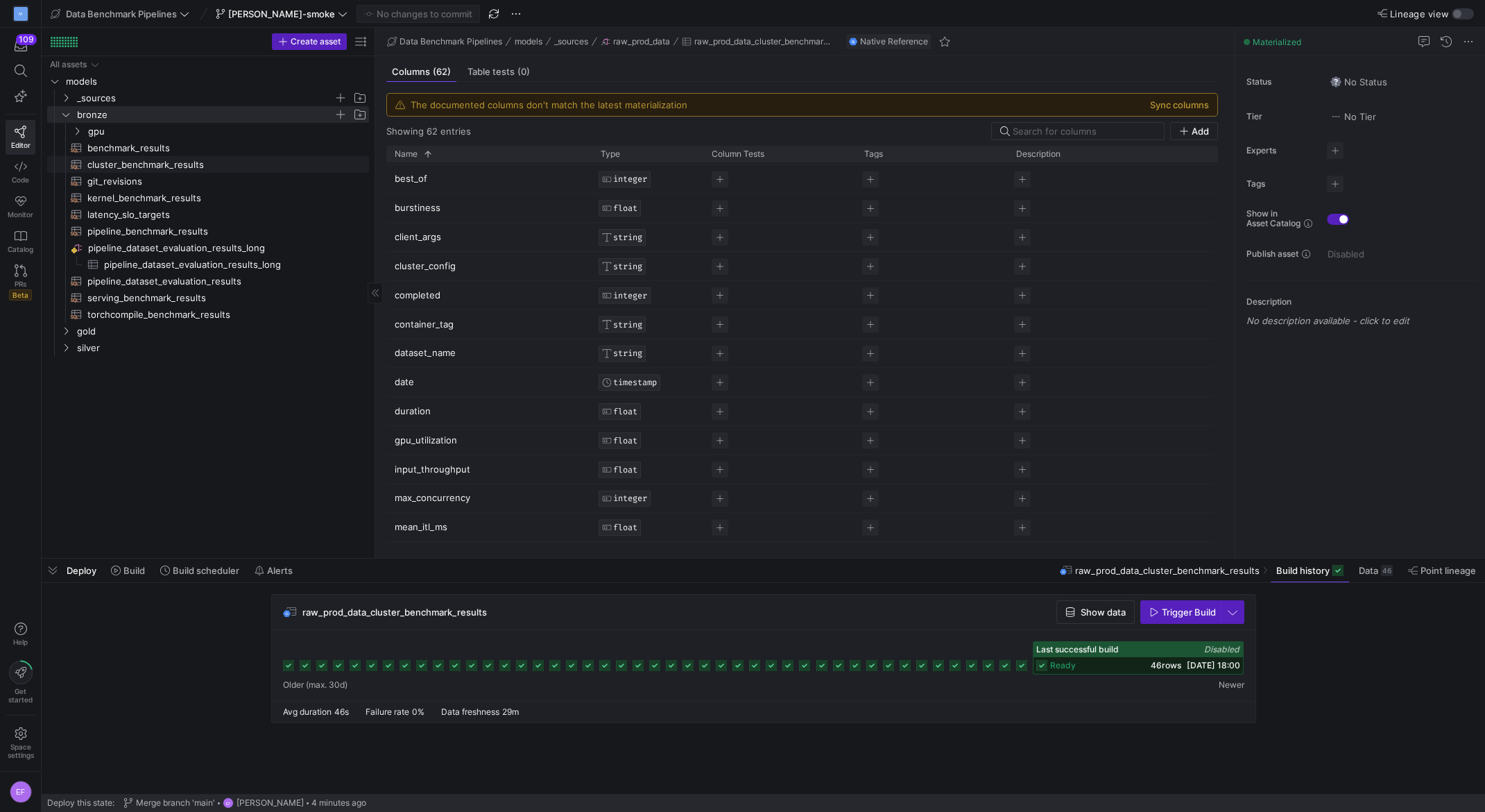
click at [125, 166] on span "cluster_benchmark_results​​​​​​​​​​" at bounding box center [220, 165] width 266 height 16
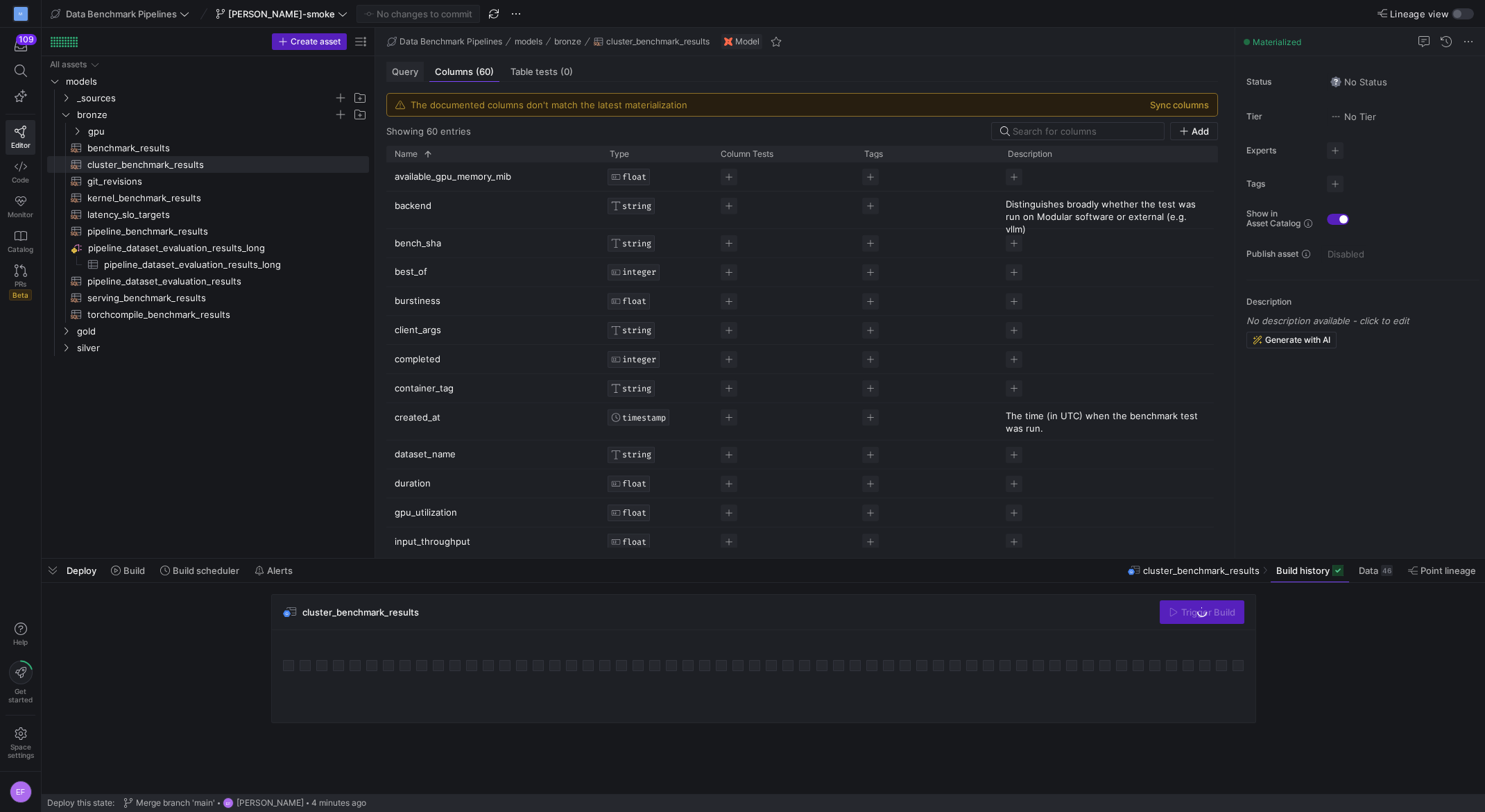
click at [413, 72] on span "Query" at bounding box center [405, 72] width 26 height 9
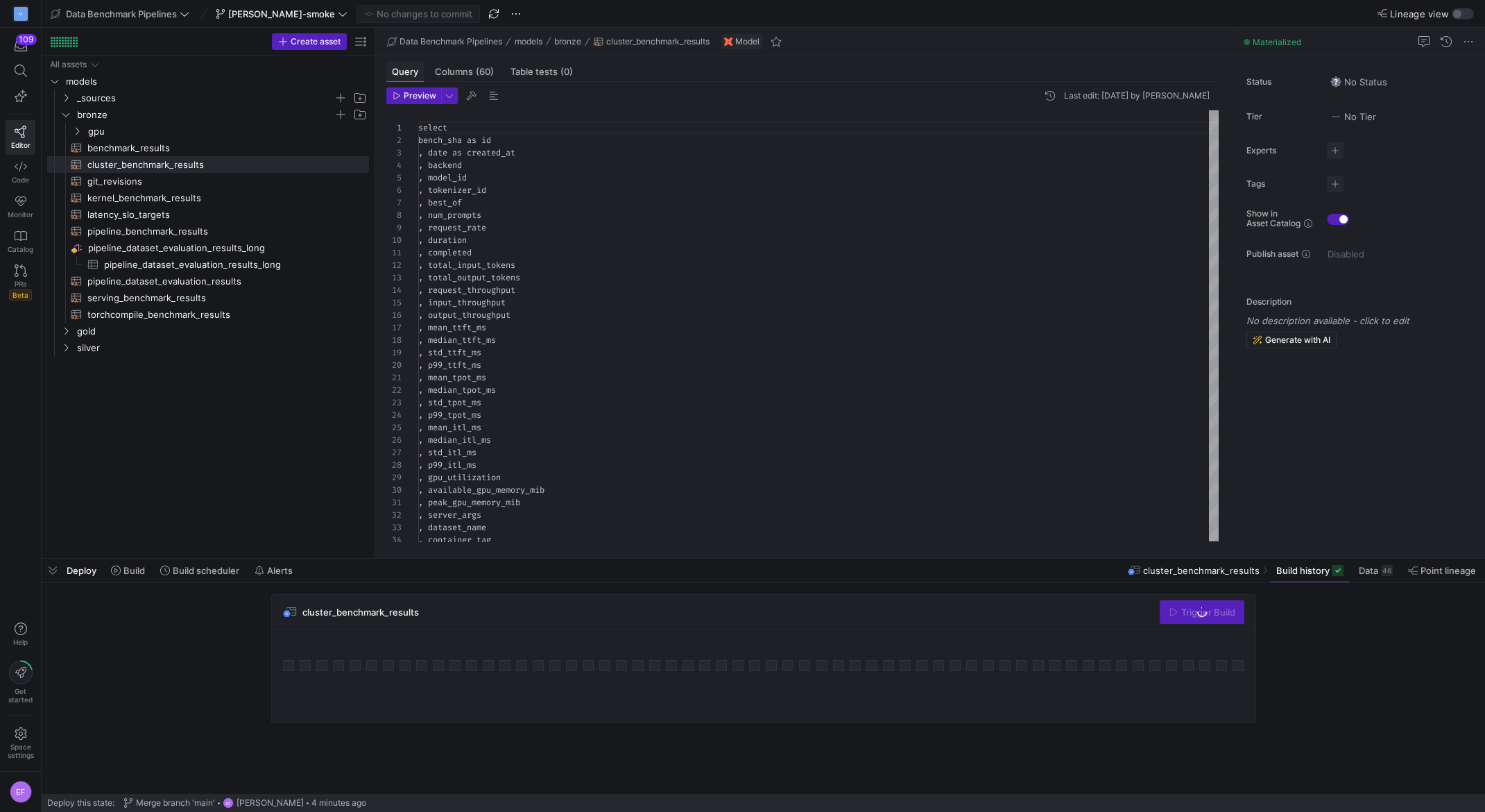
scroll to position [125, 0]
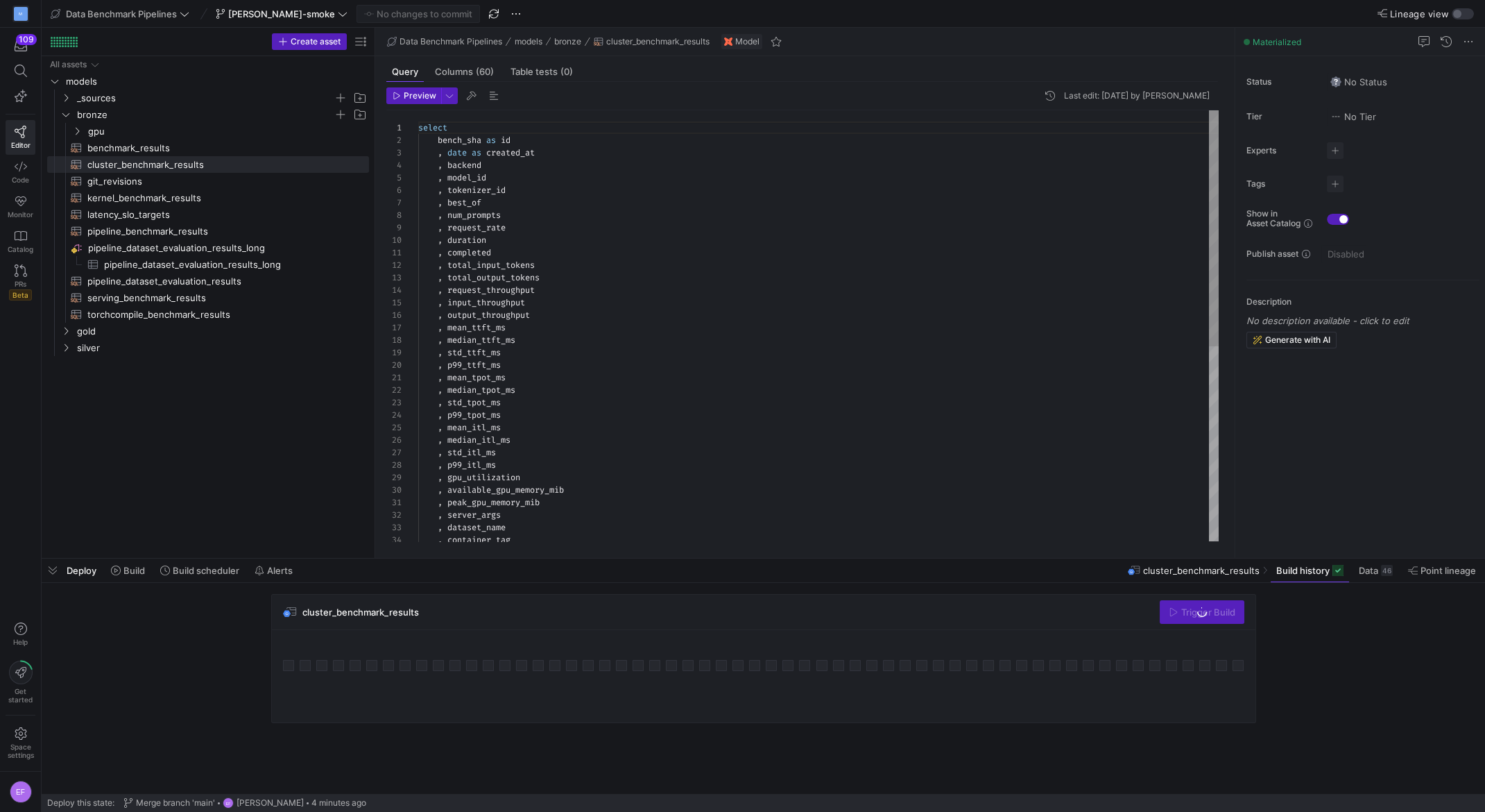
click at [614, 226] on div "select bench_sha as id , date as created_at , backend , model_id , tokenizer_id…" at bounding box center [818, 503] width 801 height 785
type textarea ", model_enableStructuredOutput as model_enable_structured_output from {{ source…"
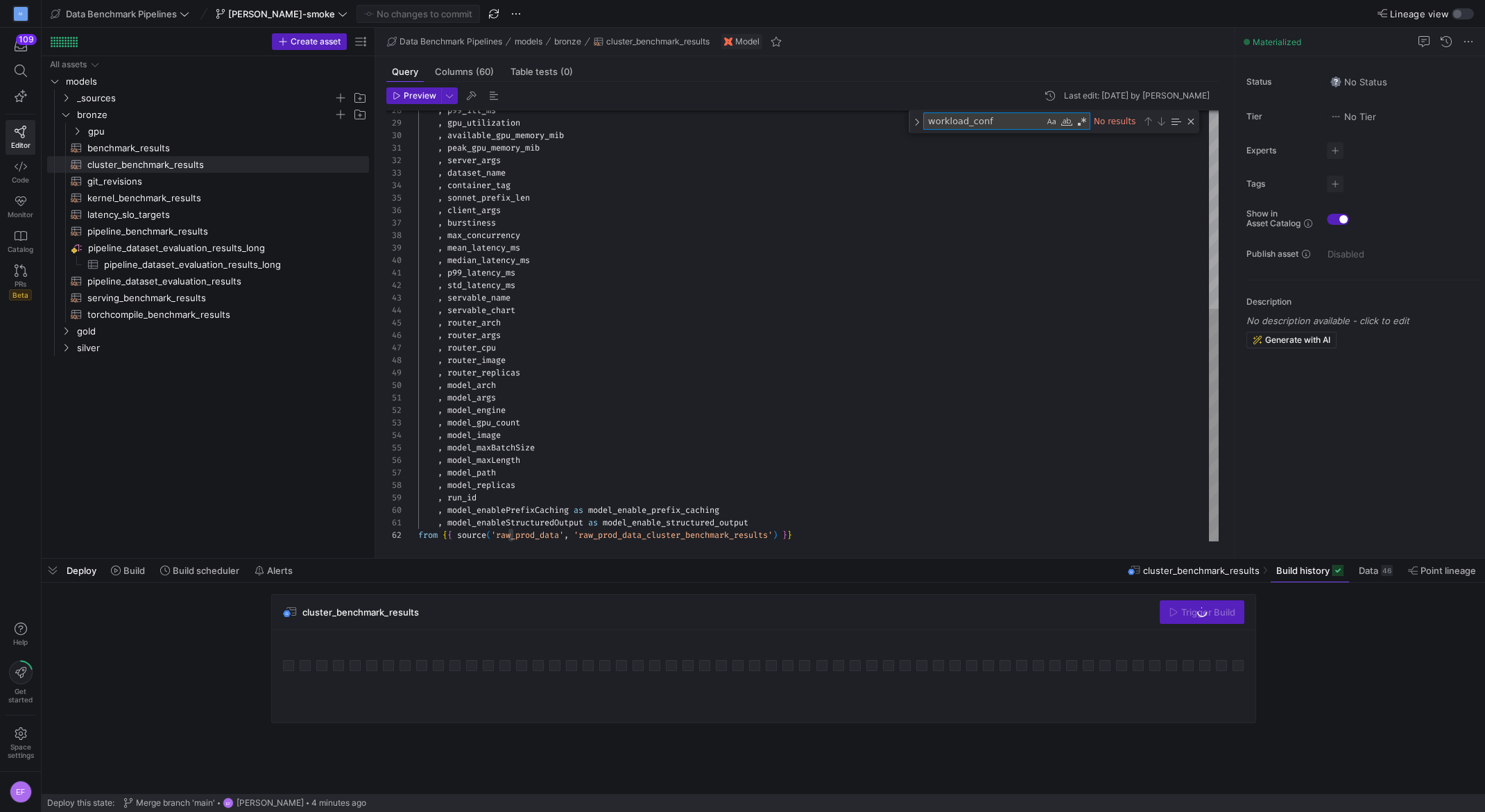
type textarea "workload_confi"
click at [291, 20] on span at bounding box center [281, 14] width 137 height 16
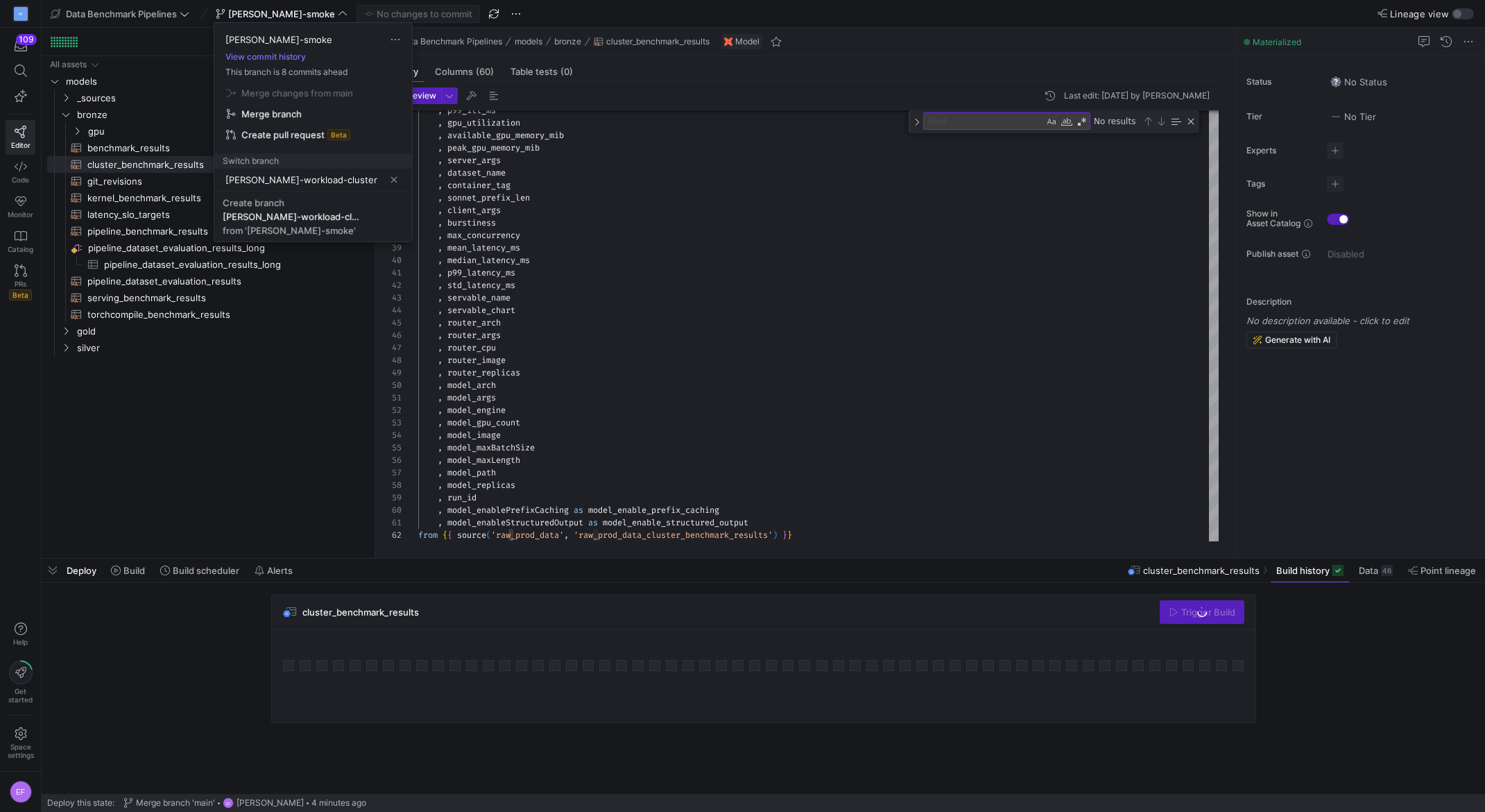
type input "[PERSON_NAME]-workload-cluster"
click at [293, 12] on div at bounding box center [742, 406] width 1485 height 812
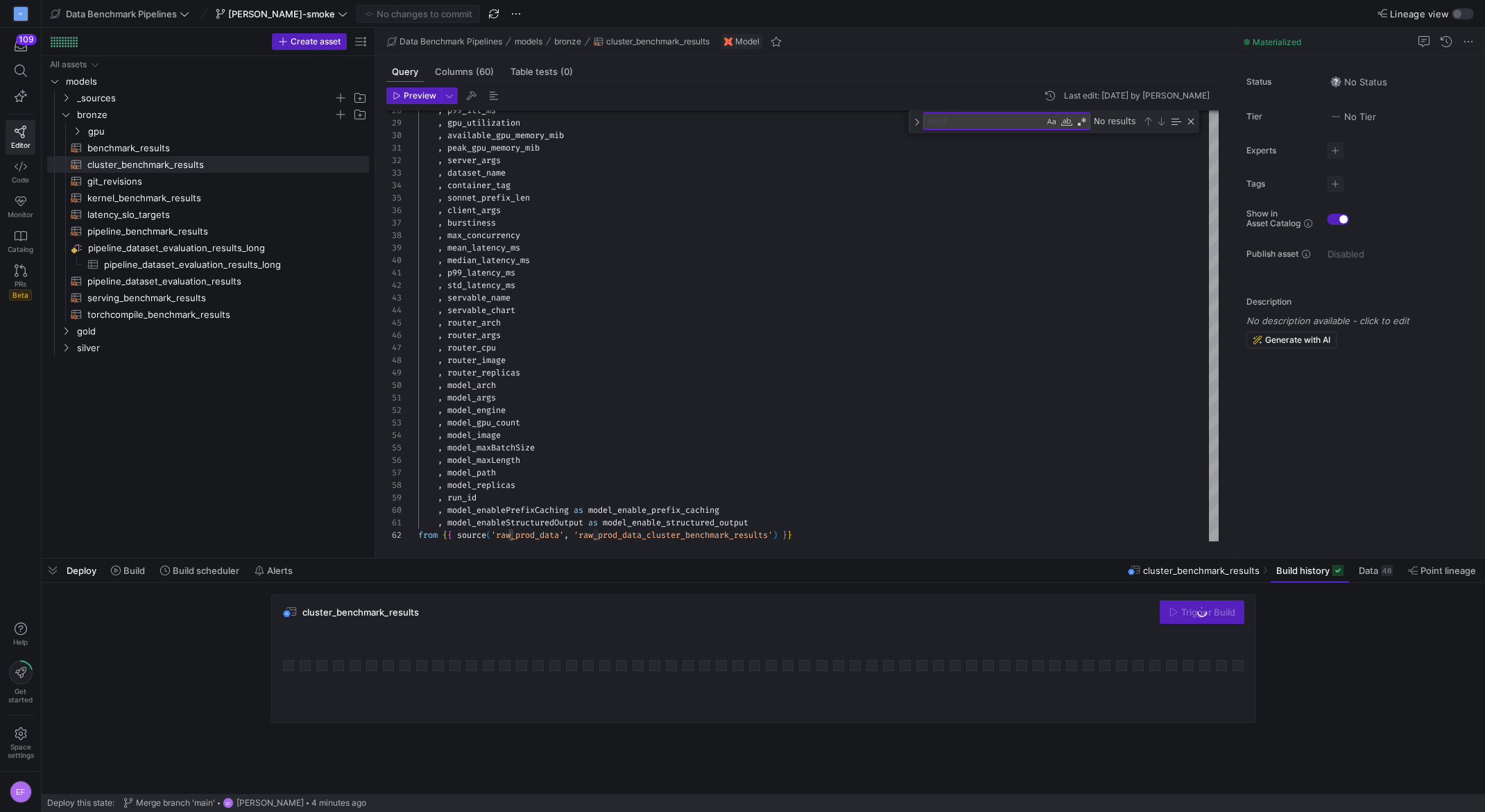
click at [338, 14] on icon at bounding box center [343, 14] width 10 height 10
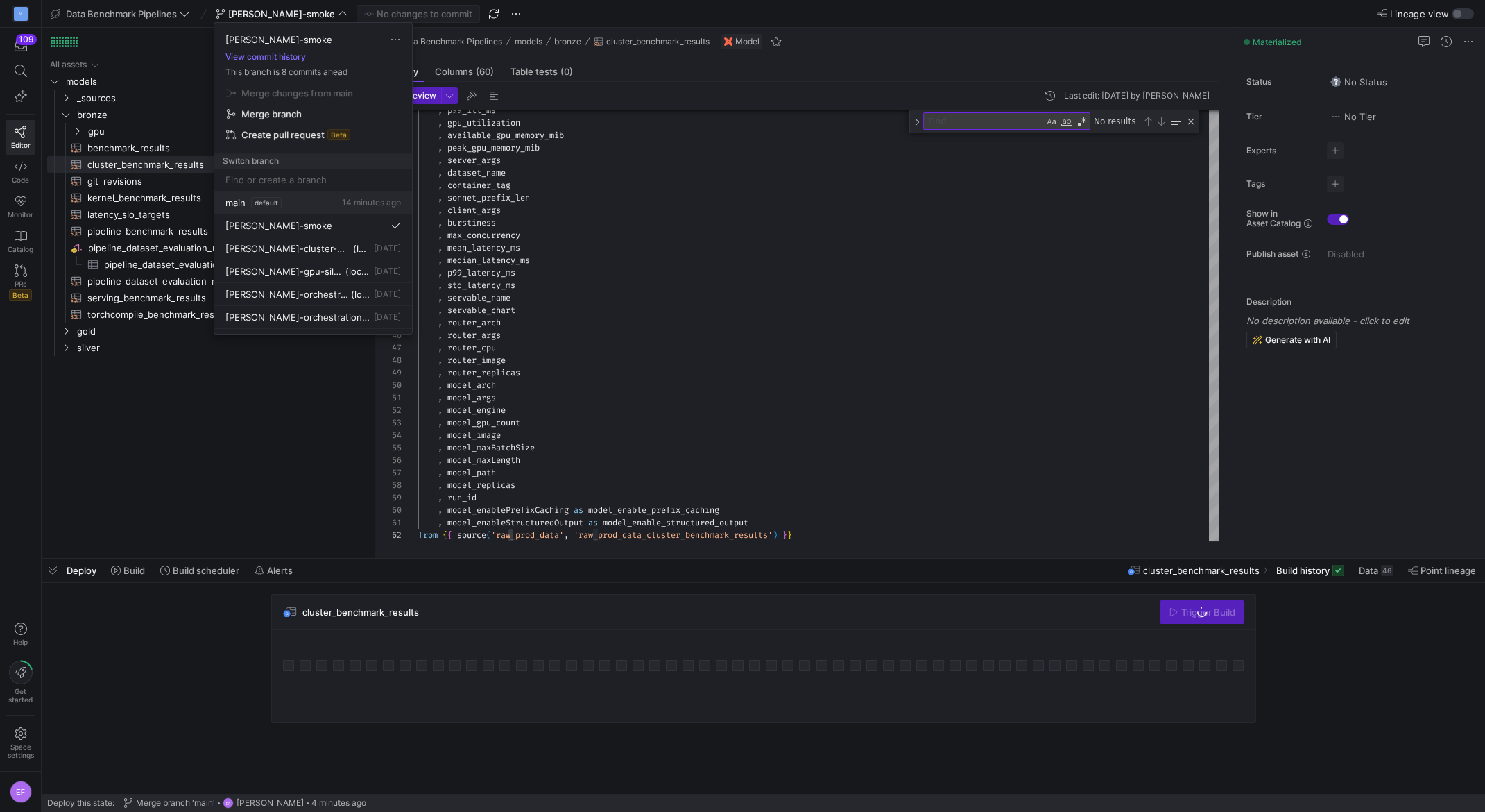
click at [242, 199] on span "main" at bounding box center [235, 202] width 20 height 11
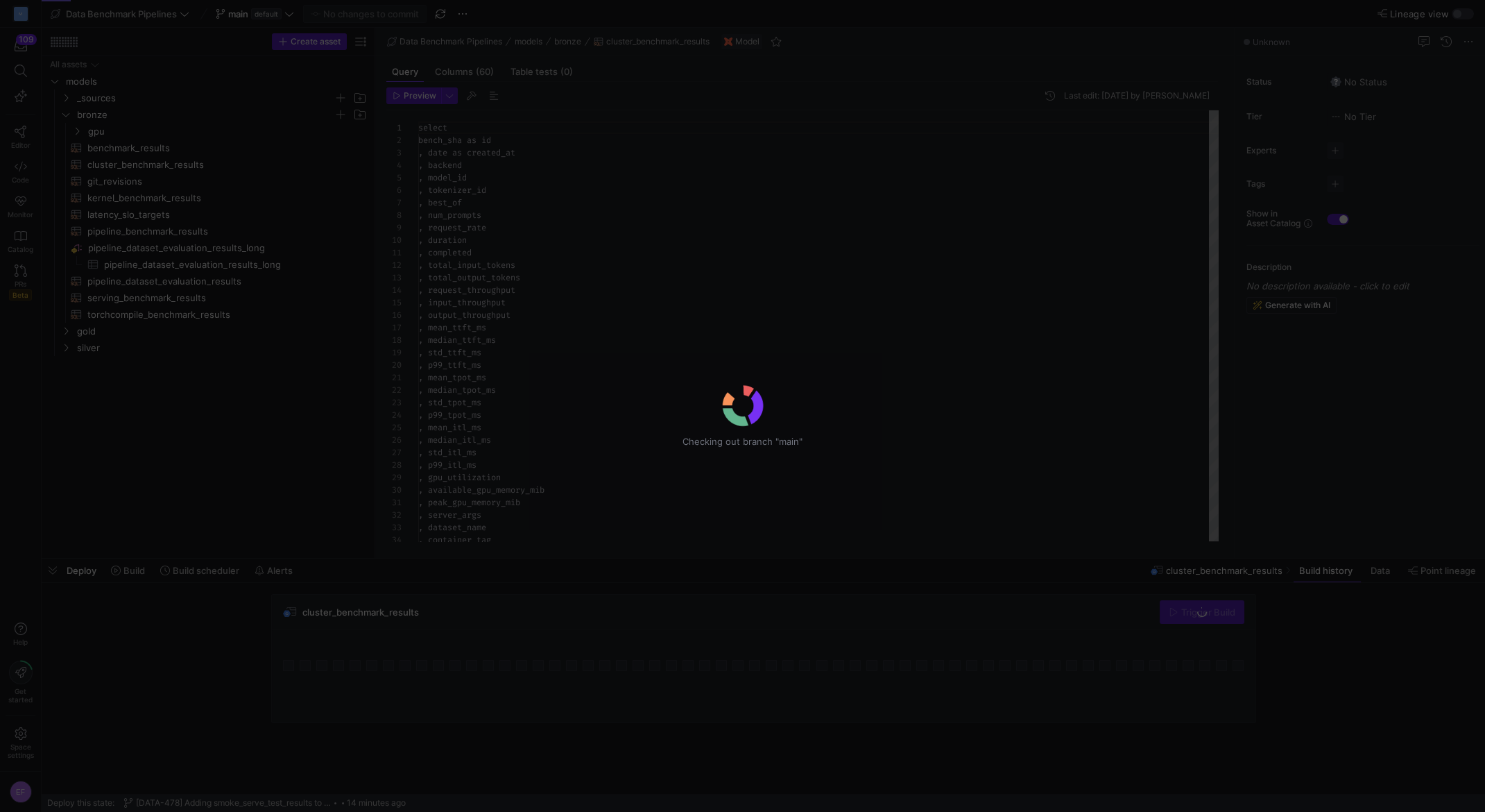
scroll to position [125, 0]
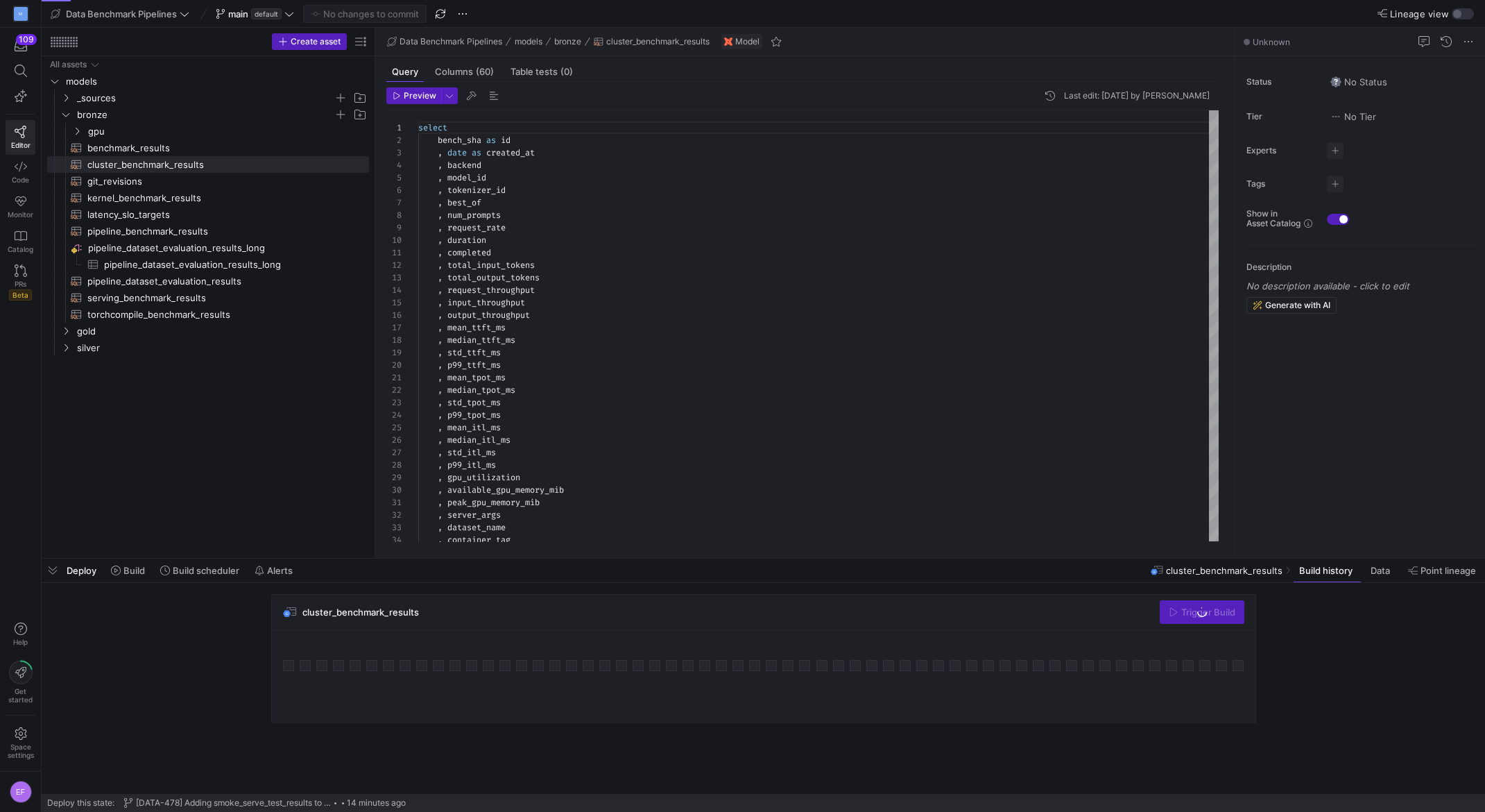
click at [294, 13] on icon at bounding box center [289, 14] width 10 height 10
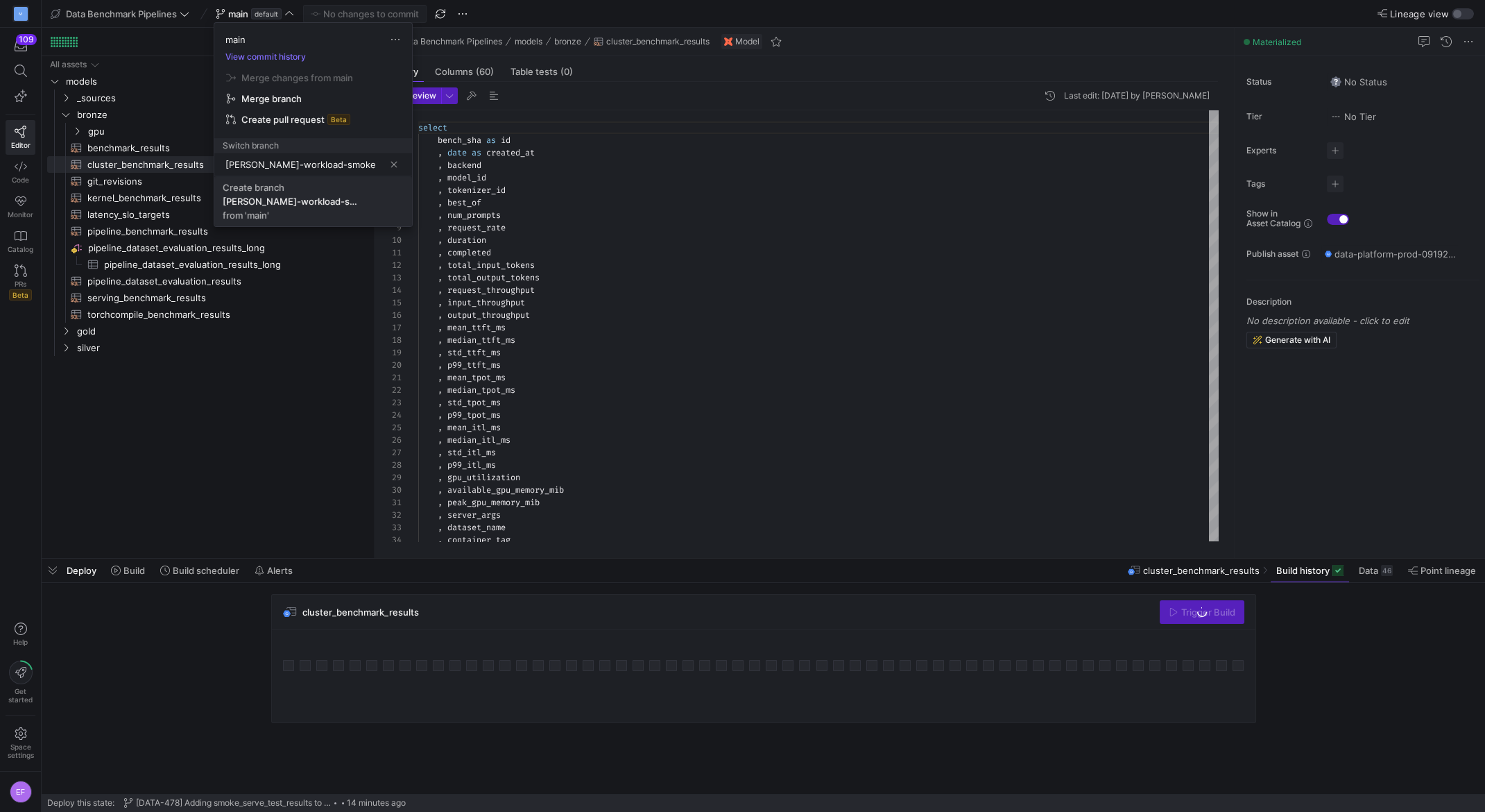
type input "[PERSON_NAME]-workload-smoke"
click at [280, 210] on span "Create [PERSON_NAME]-workload-smoke from 'main'" at bounding box center [313, 202] width 181 height 39
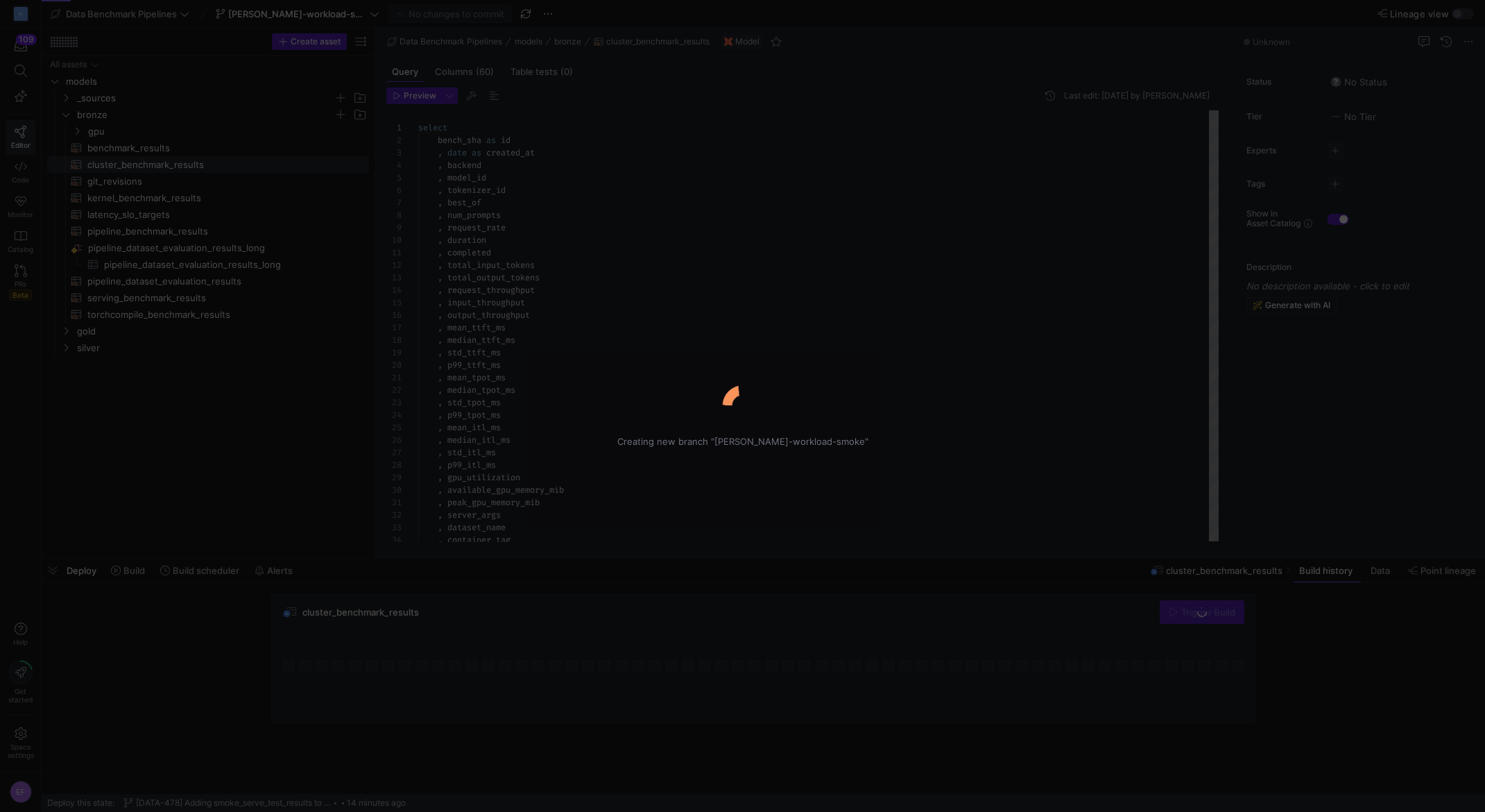
scroll to position [125, 0]
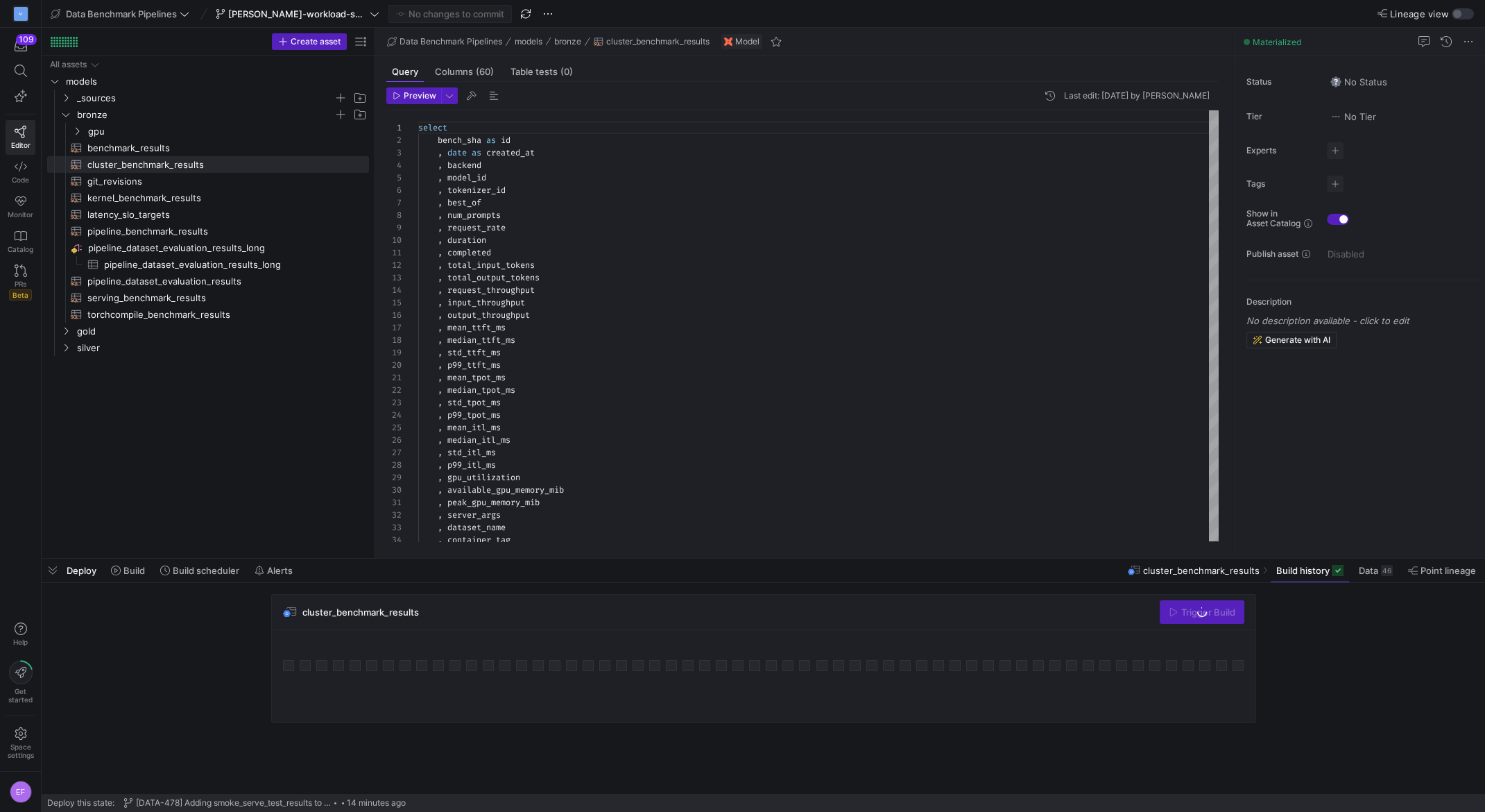
click at [370, 14] on icon at bounding box center [375, 14] width 10 height 10
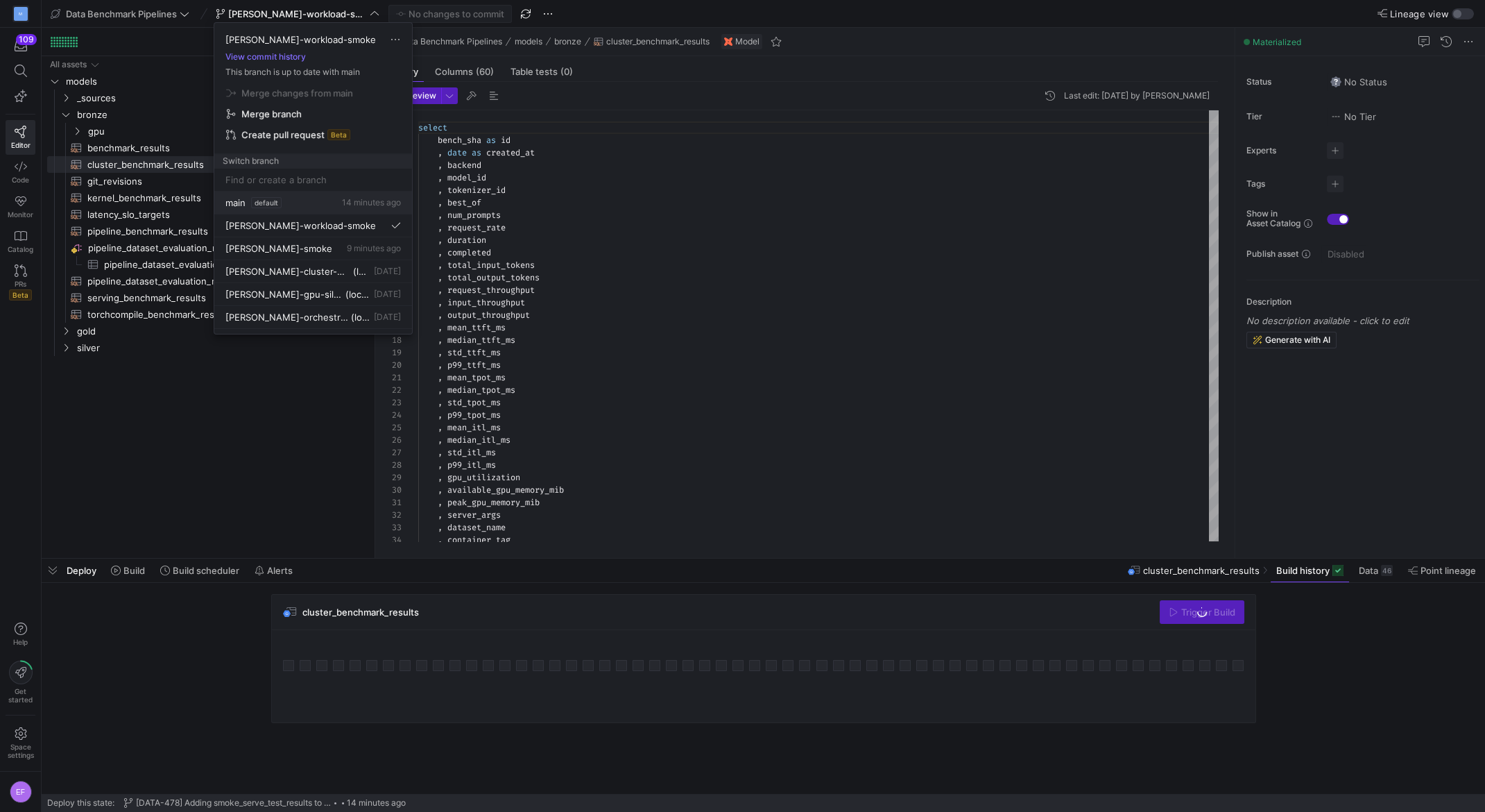
click at [240, 197] on span "main" at bounding box center [235, 202] width 20 height 11
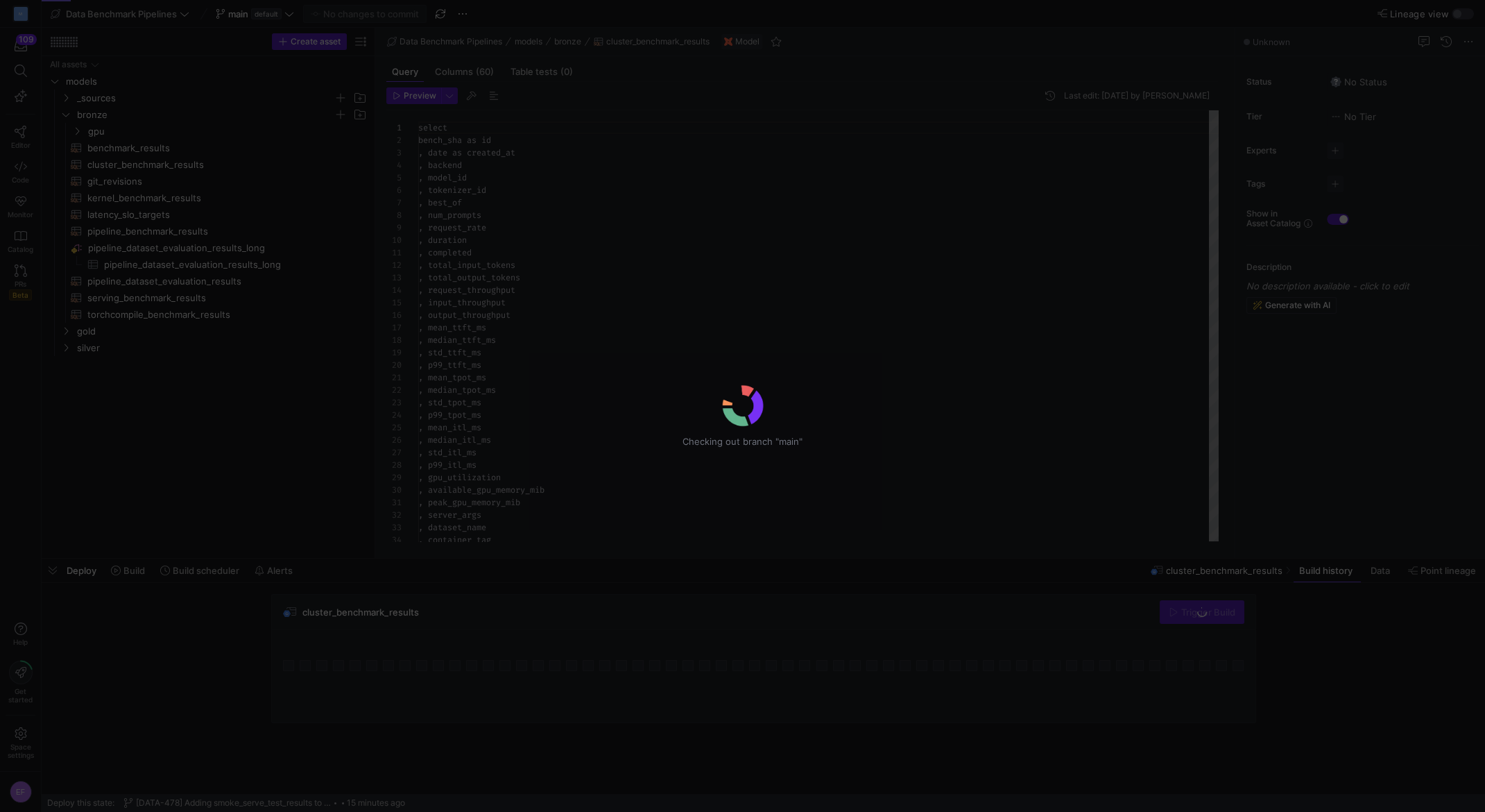
scroll to position [125, 0]
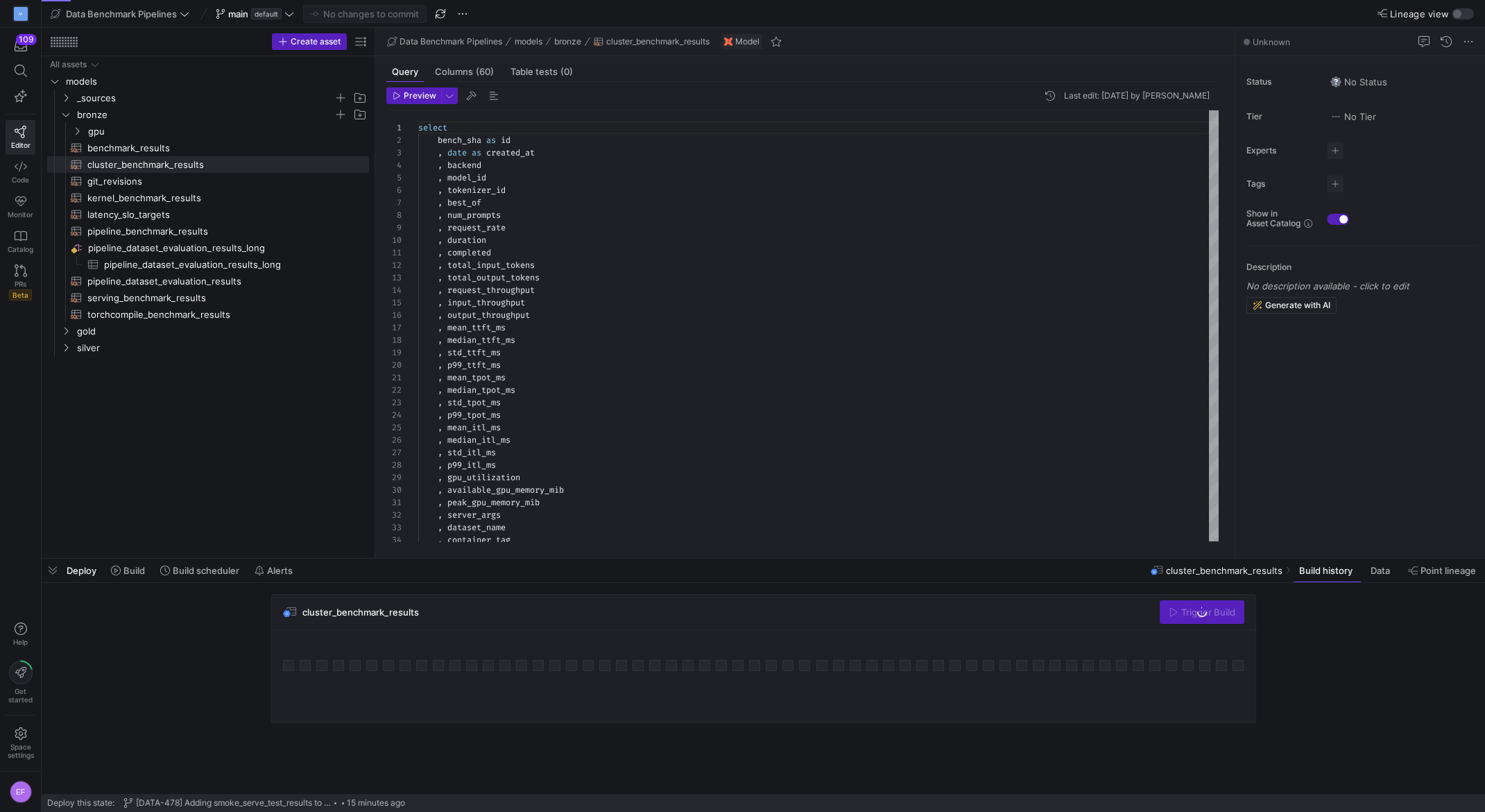
click at [293, 15] on icon at bounding box center [289, 14] width 10 height 10
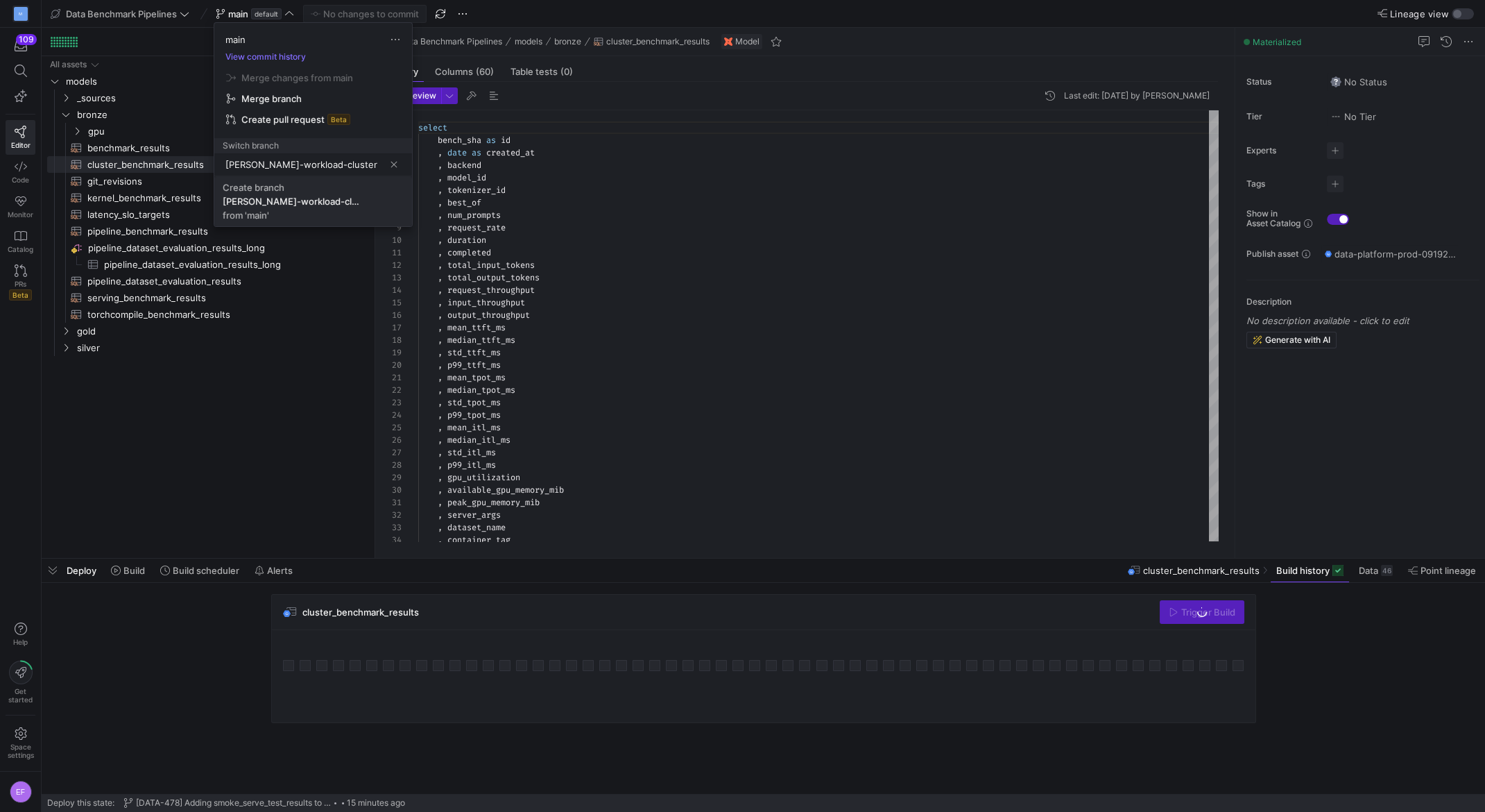
type input "[PERSON_NAME]-workload-cluster"
click at [293, 206] on span "Create [PERSON_NAME]-workload-cluster from 'main'" at bounding box center [313, 202] width 181 height 39
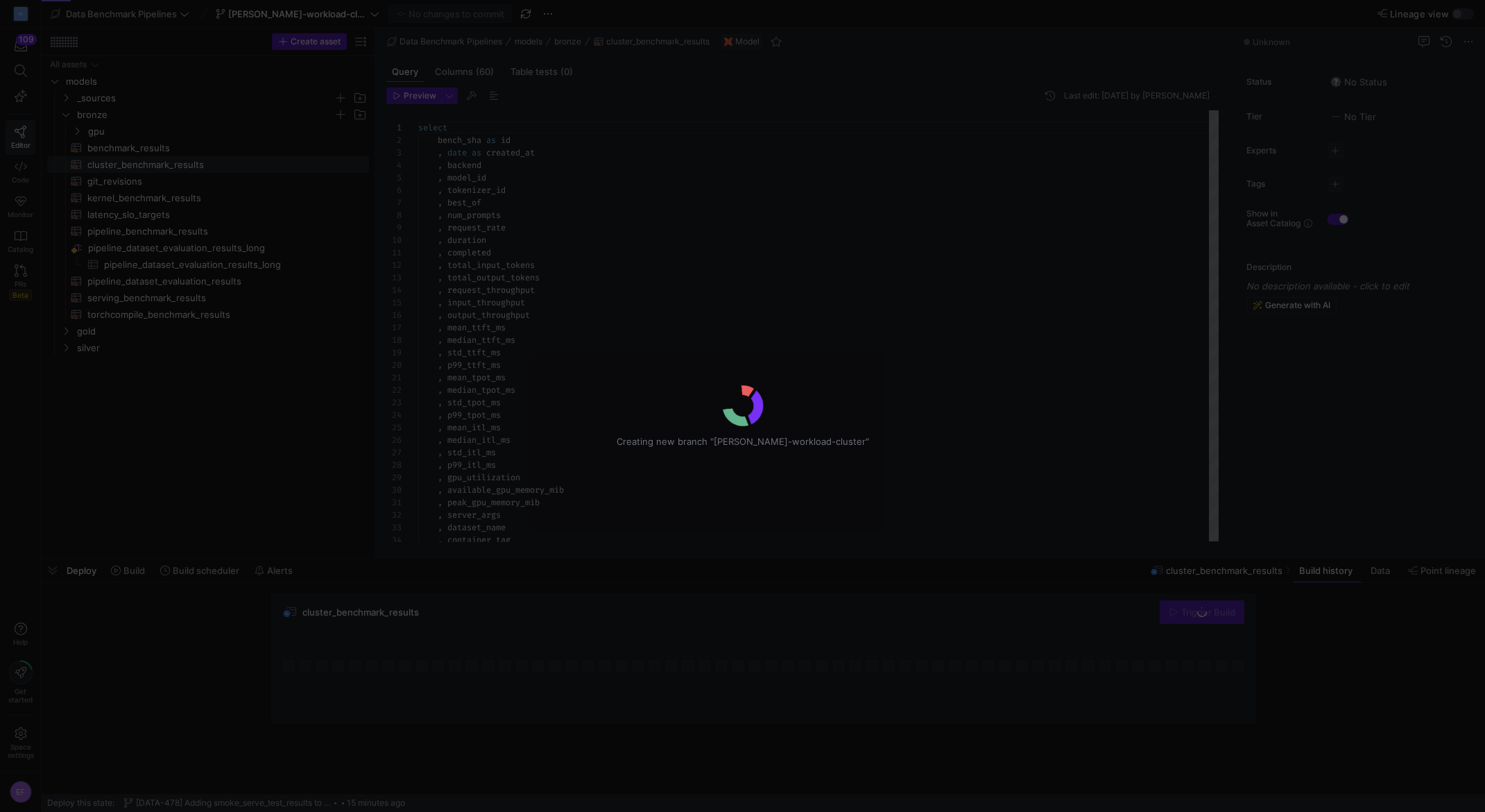
scroll to position [125, 0]
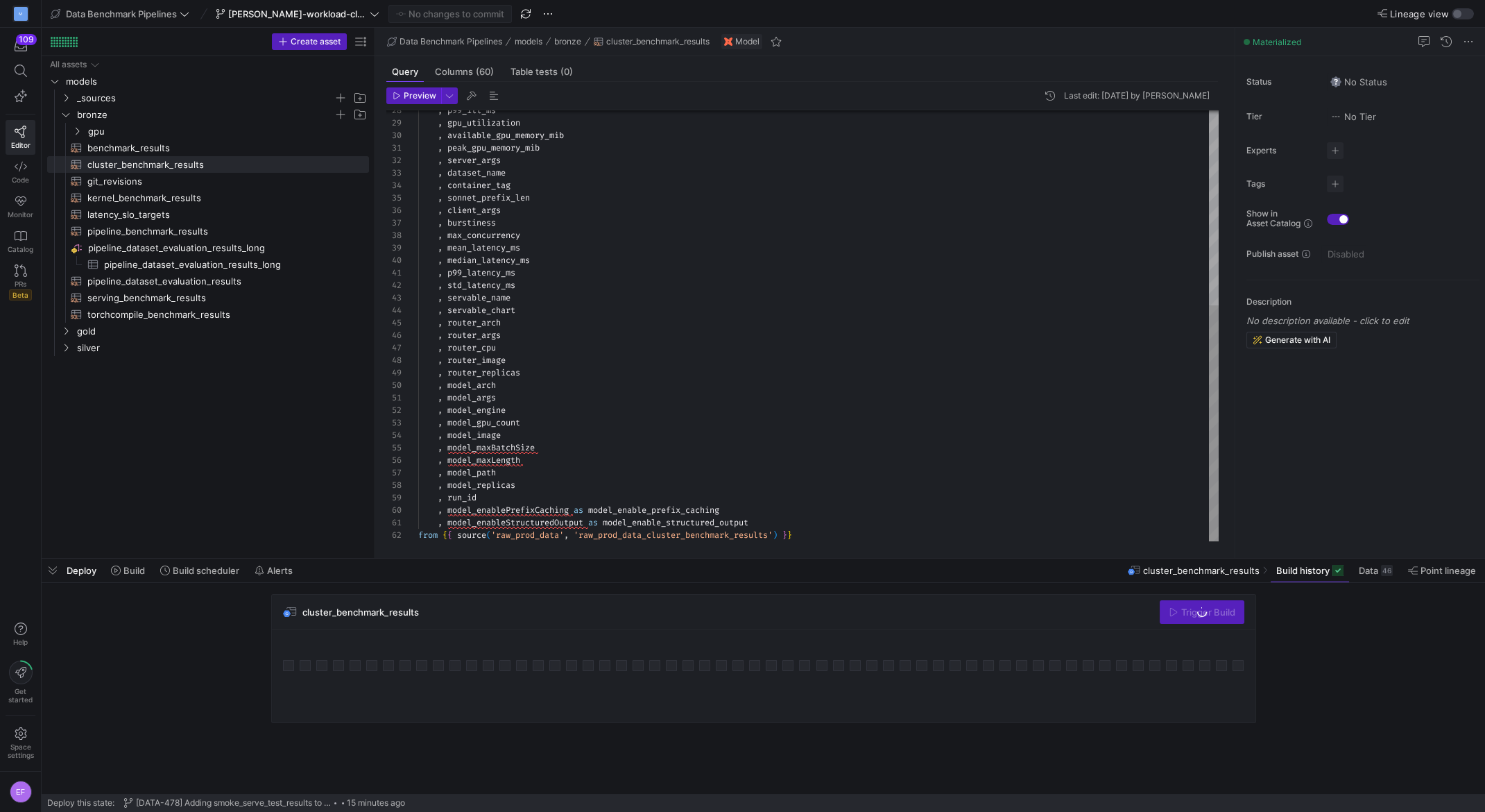
click at [768, 519] on div ", p99_itl_ms , gpu_utilization , available_gpu_memory_mib , peak_gpu_memory_mib…" at bounding box center [818, 149] width 801 height 785
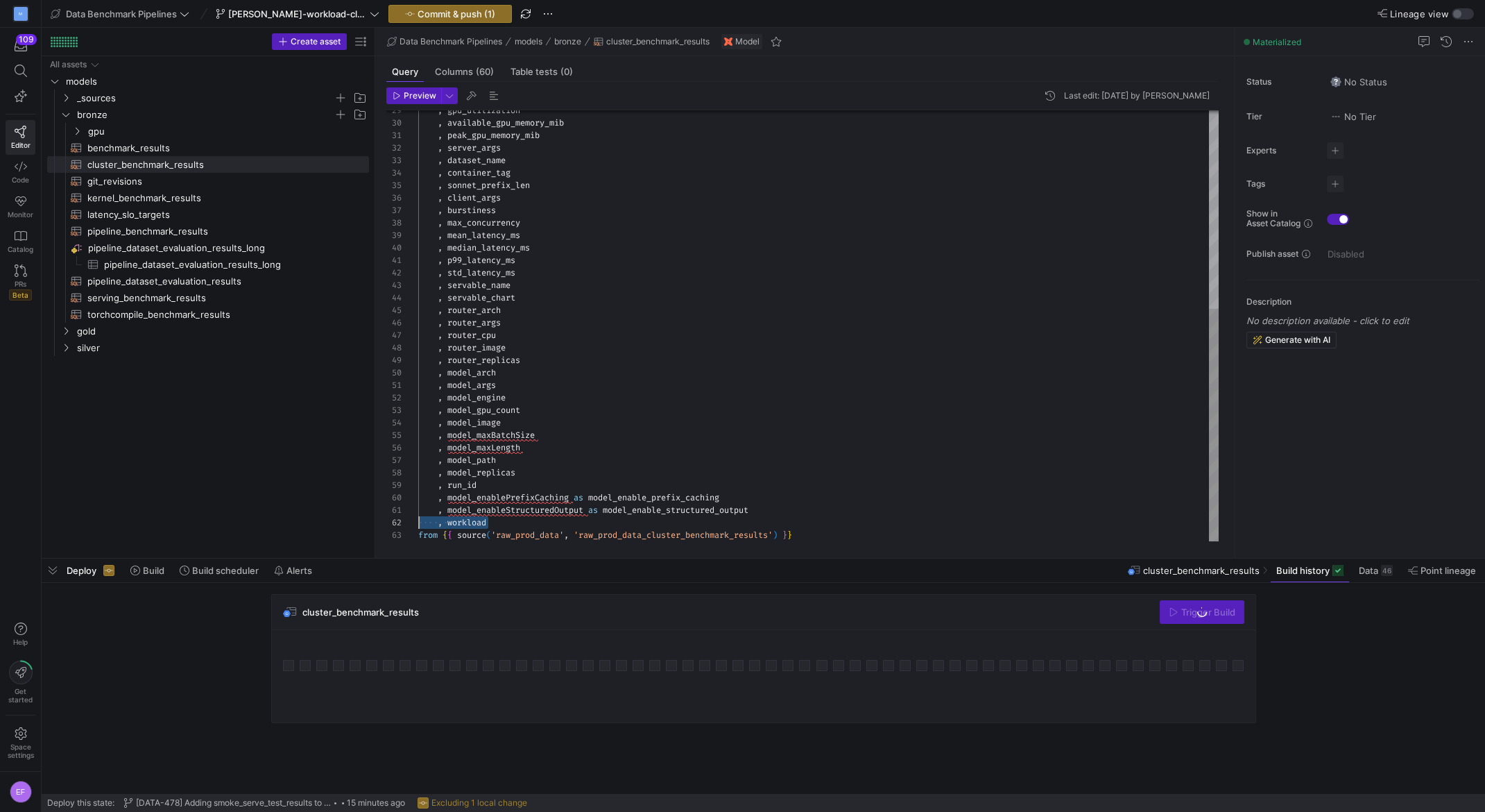
scroll to position [12, 0]
type textarea ", model_enableStructuredOutput as model_enable_structured_output from {{ source…"
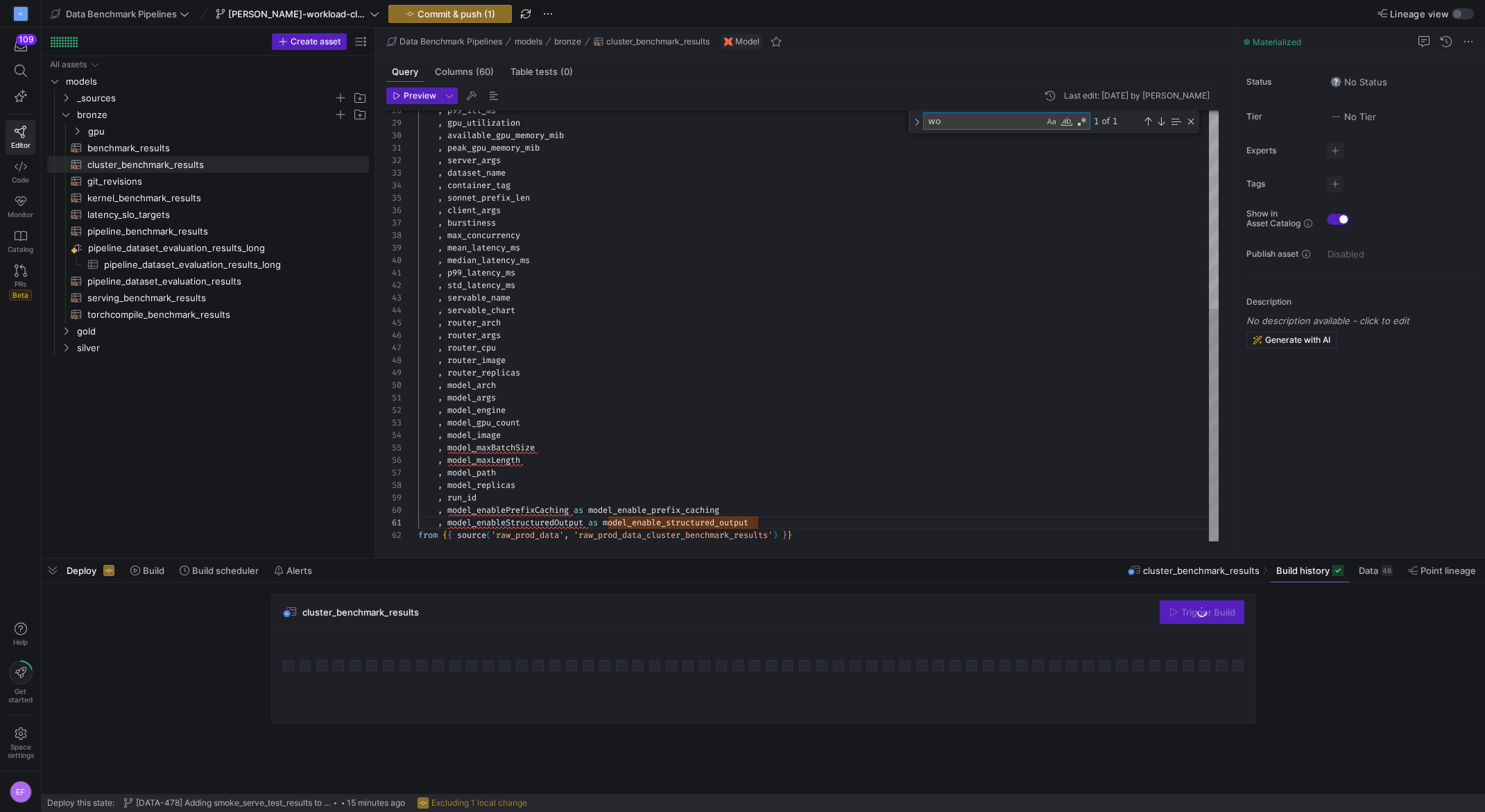
scroll to position [0, 95]
type textarea "workload_config"
click at [849, 516] on div ", gpu_utilization , available_gpu_memory_mib , peak_gpu_memory_mib , server_arg…" at bounding box center [818, 142] width 801 height 797
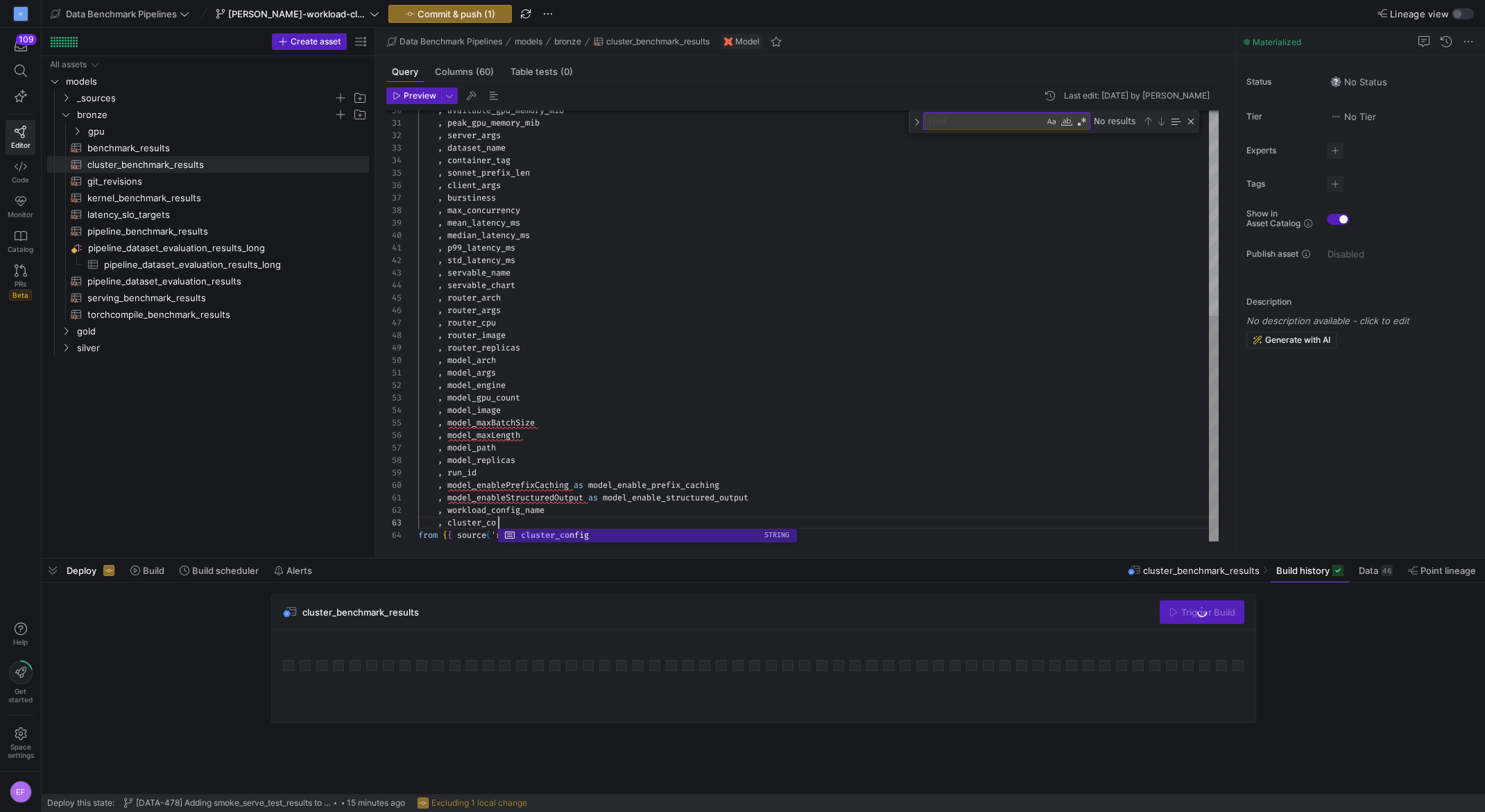
scroll to position [25, 99]
click at [841, 438] on div ", available_gpu_memory_mib , peak_gpu_memory_mib , server_args , dataset_name ,…" at bounding box center [818, 129] width 801 height 822
type textarea ", model_args , model_engine , model_gpu_count , model_image , model_maxBatchSiz…"
click at [422, 19] on span "button" at bounding box center [450, 14] width 122 height 16
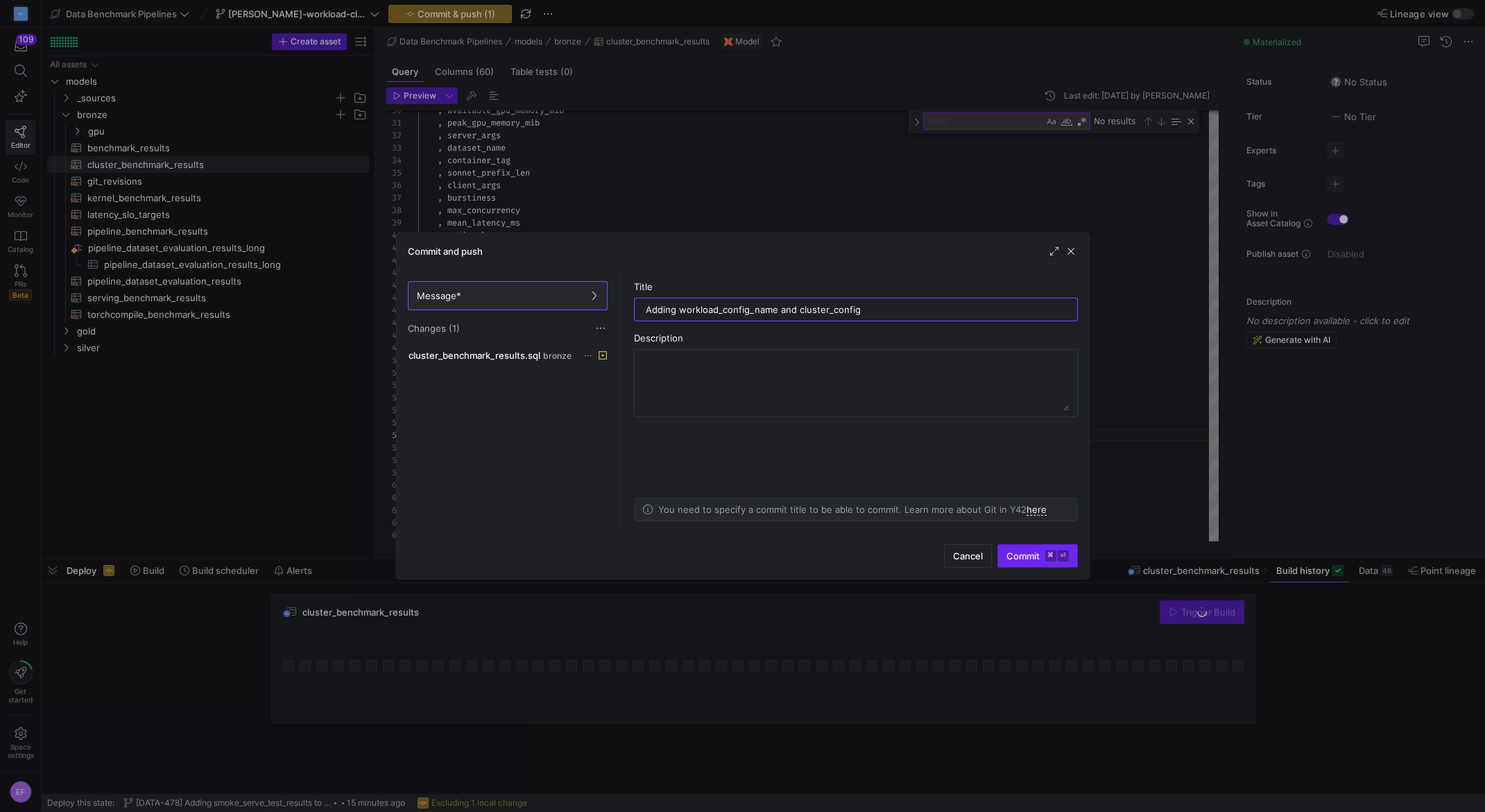
type input "Adding workload_config_name and cluster_config"
click at [1018, 561] on span "Commit ⌘ ⏎" at bounding box center [1037, 556] width 63 height 11
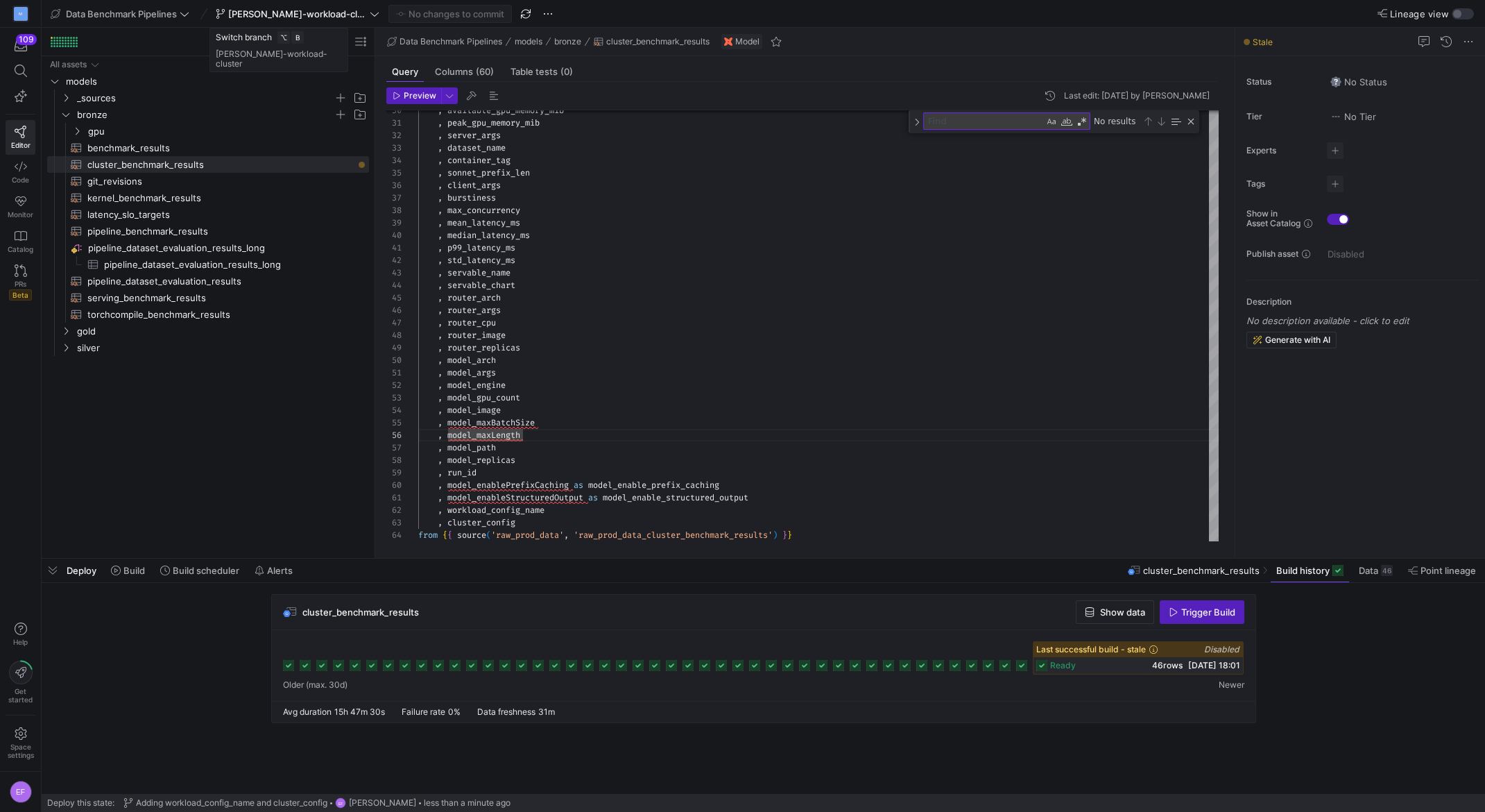
click at [370, 12] on icon at bounding box center [375, 14] width 10 height 10
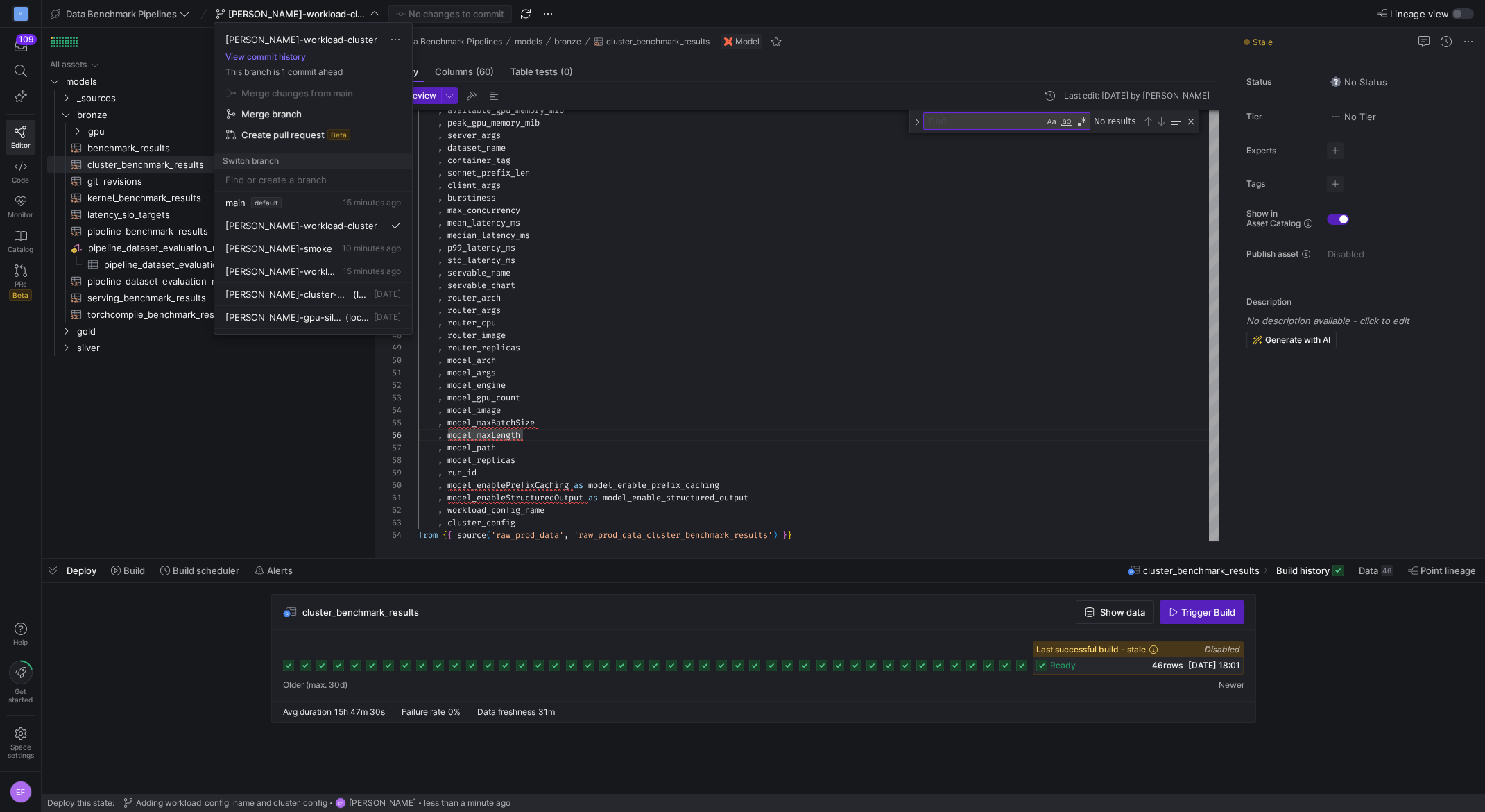
click at [325, 135] on span "Create pull request Beta" at bounding box center [313, 135] width 174 height 11
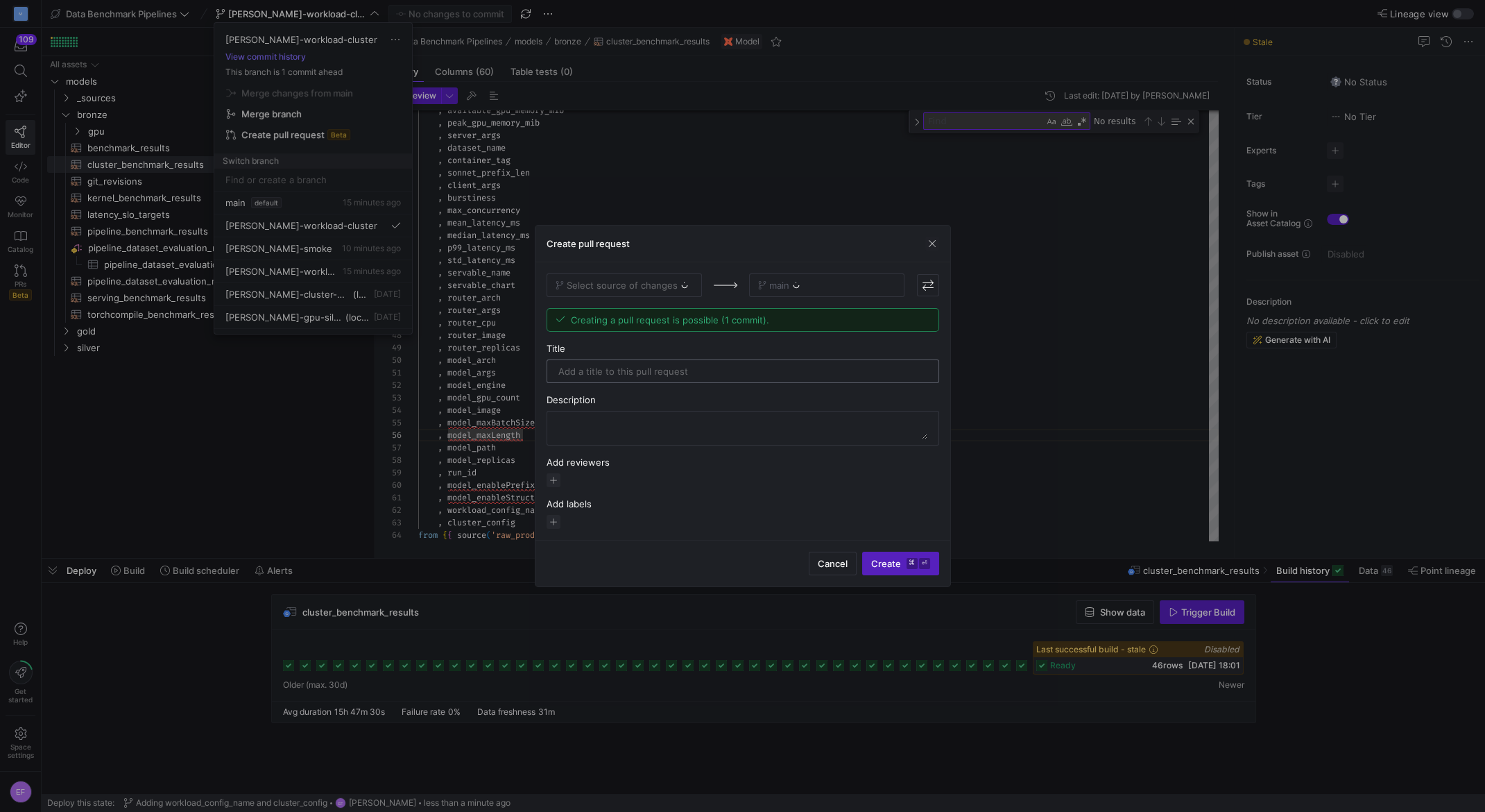
click at [648, 371] on input "text" at bounding box center [743, 371] width 369 height 11
type input "Add worload_config_name and cluster_config"
click at [680, 419] on textarea at bounding box center [743, 428] width 369 height 22
click at [879, 564] on span "Create ⌘ ⏎" at bounding box center [901, 563] width 59 height 11
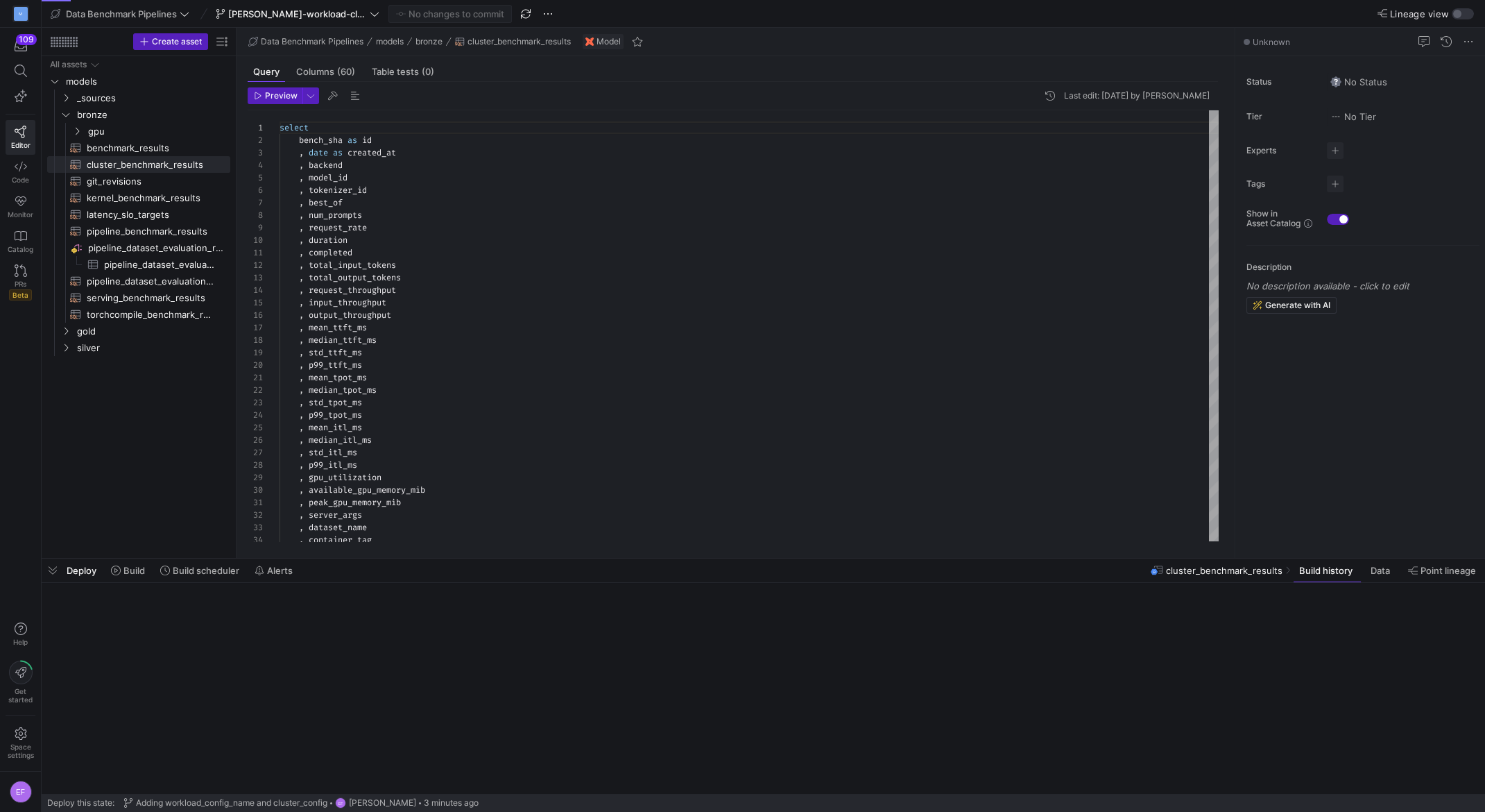
scroll to position [125, 0]
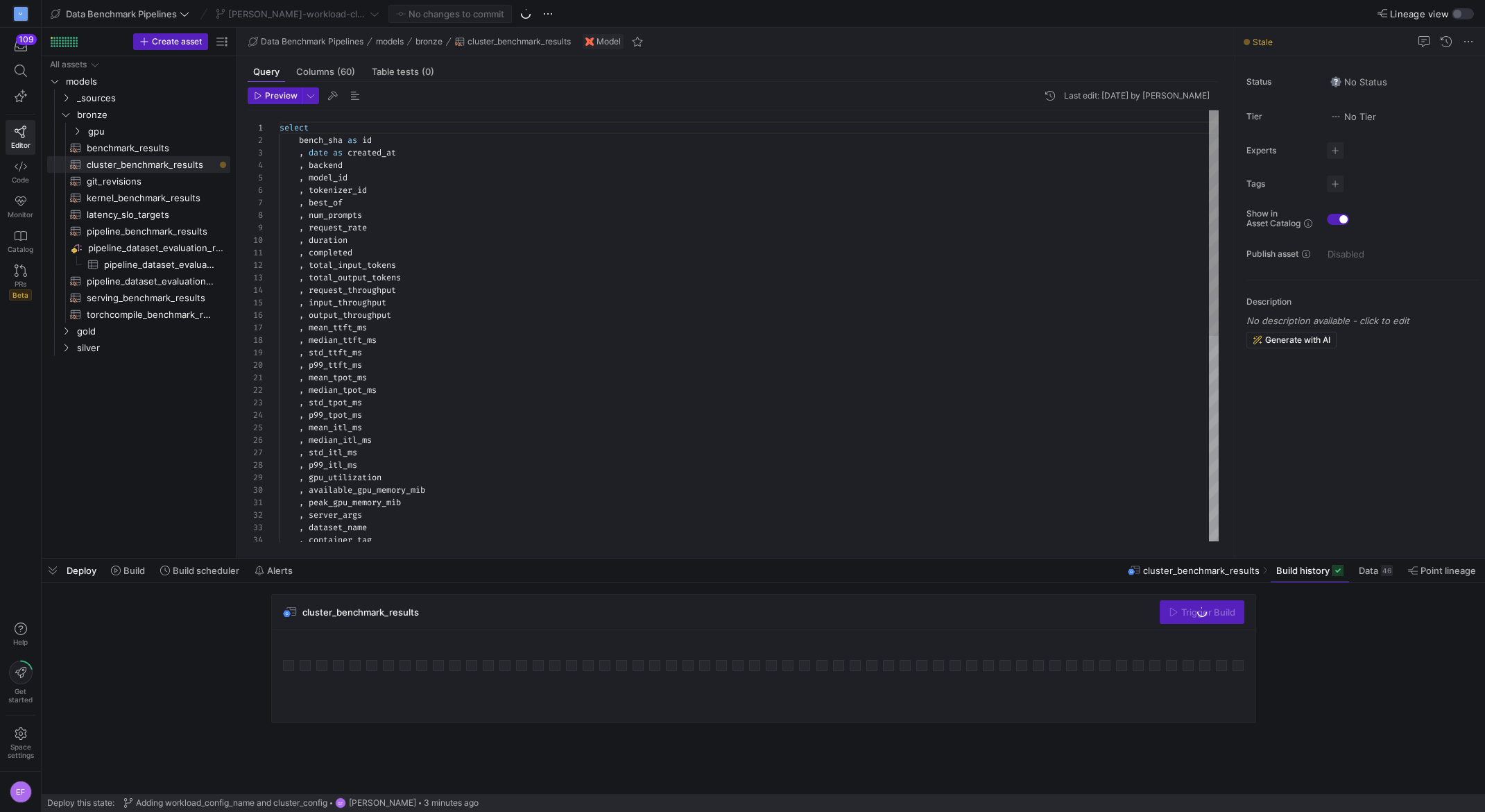
type textarea ", completed , total_input_tokens , total_output_tokens , request_throughput , i…"
click at [462, 363] on div "select bench_sha as id , date as created_at , backend , model_id , tokenizer_id…" at bounding box center [749, 522] width 940 height 823
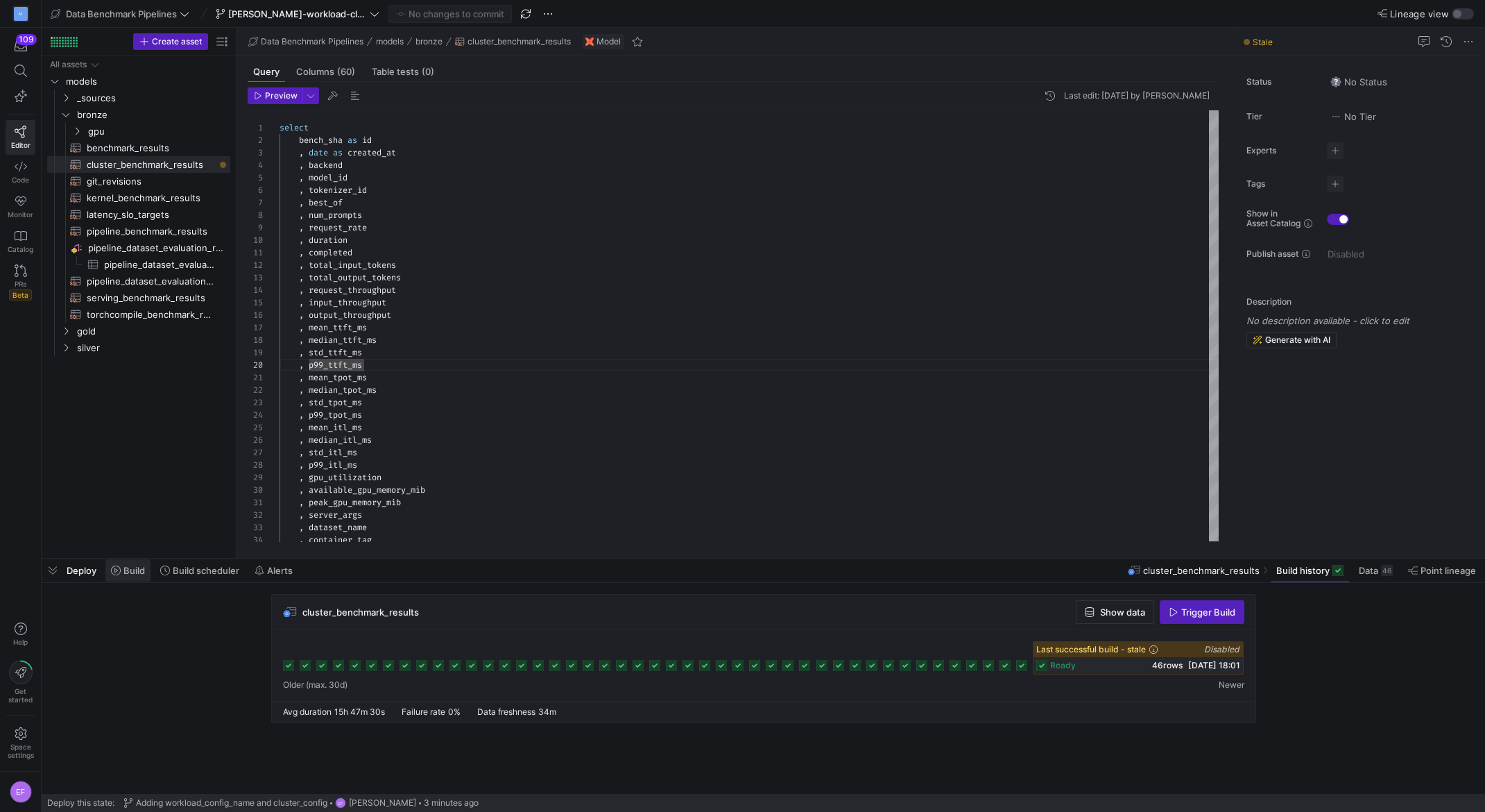
click at [139, 571] on span "Build" at bounding box center [134, 571] width 21 height 11
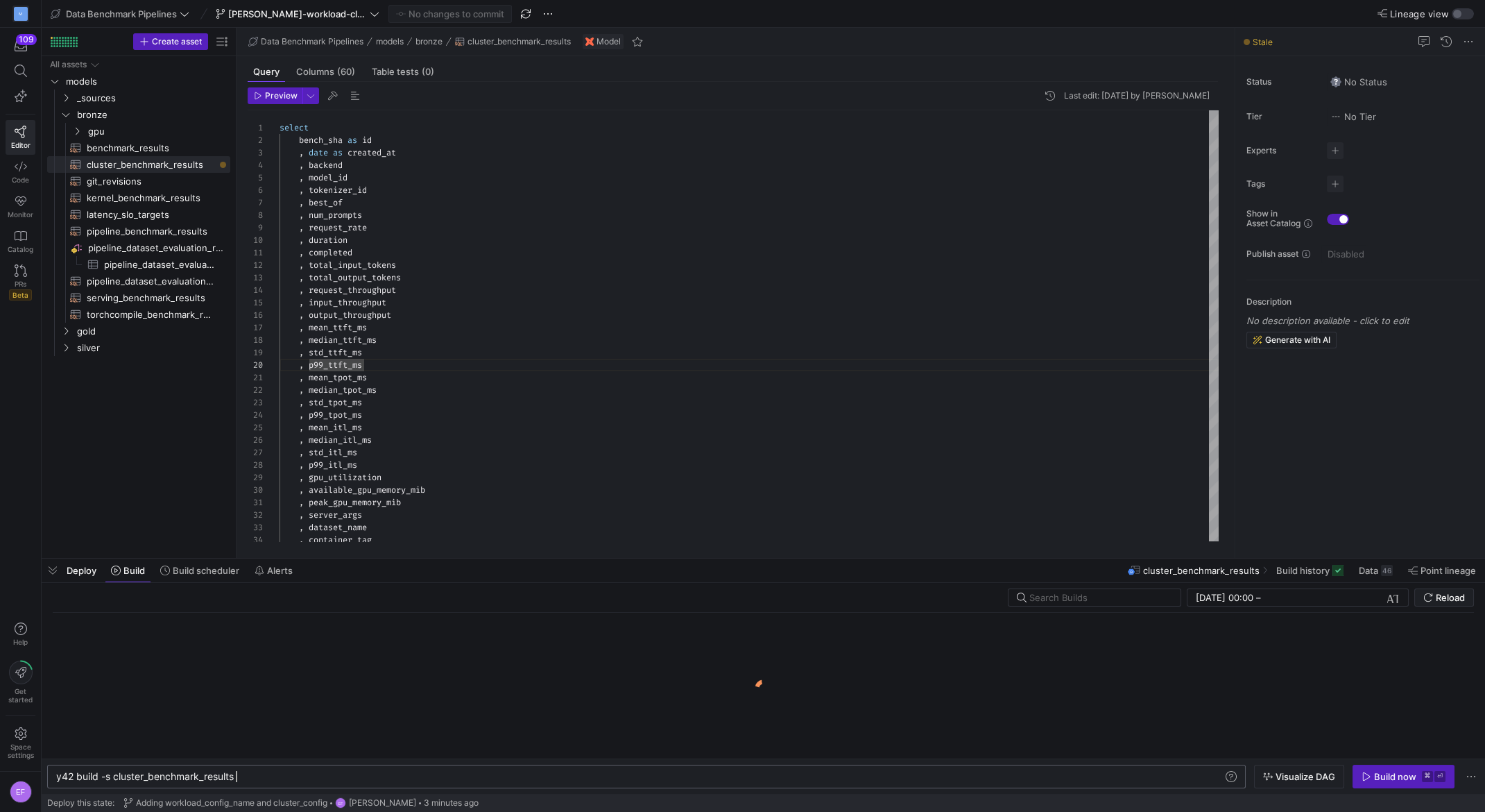
scroll to position [0, 186]
type textarea "y42 build -s cluster_benchmark_results+"
click at [1387, 779] on div "Build now" at bounding box center [1396, 776] width 42 height 11
click at [319, 70] on span "Columns (60)" at bounding box center [325, 72] width 59 height 9
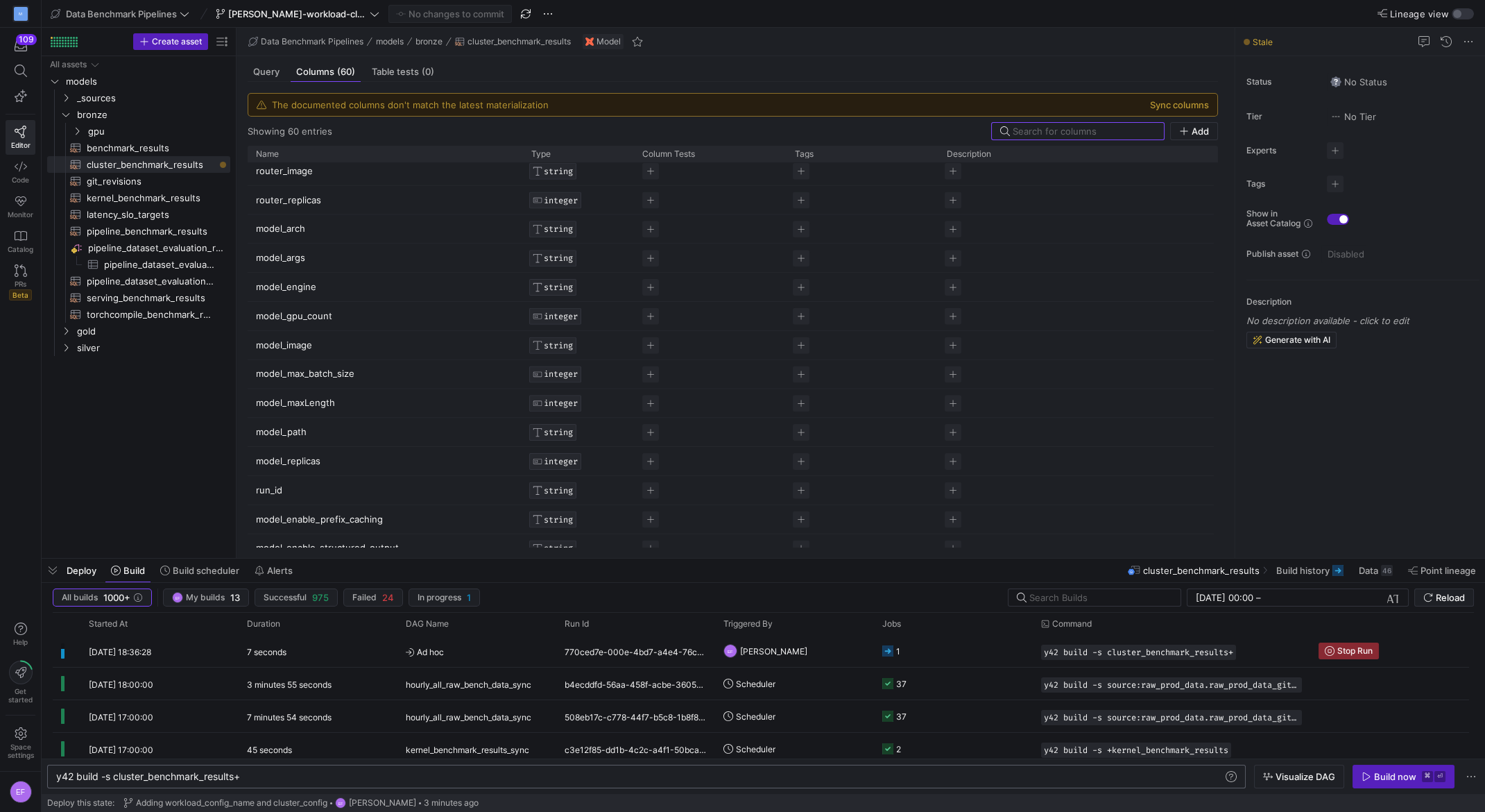
scroll to position [1381, 0]
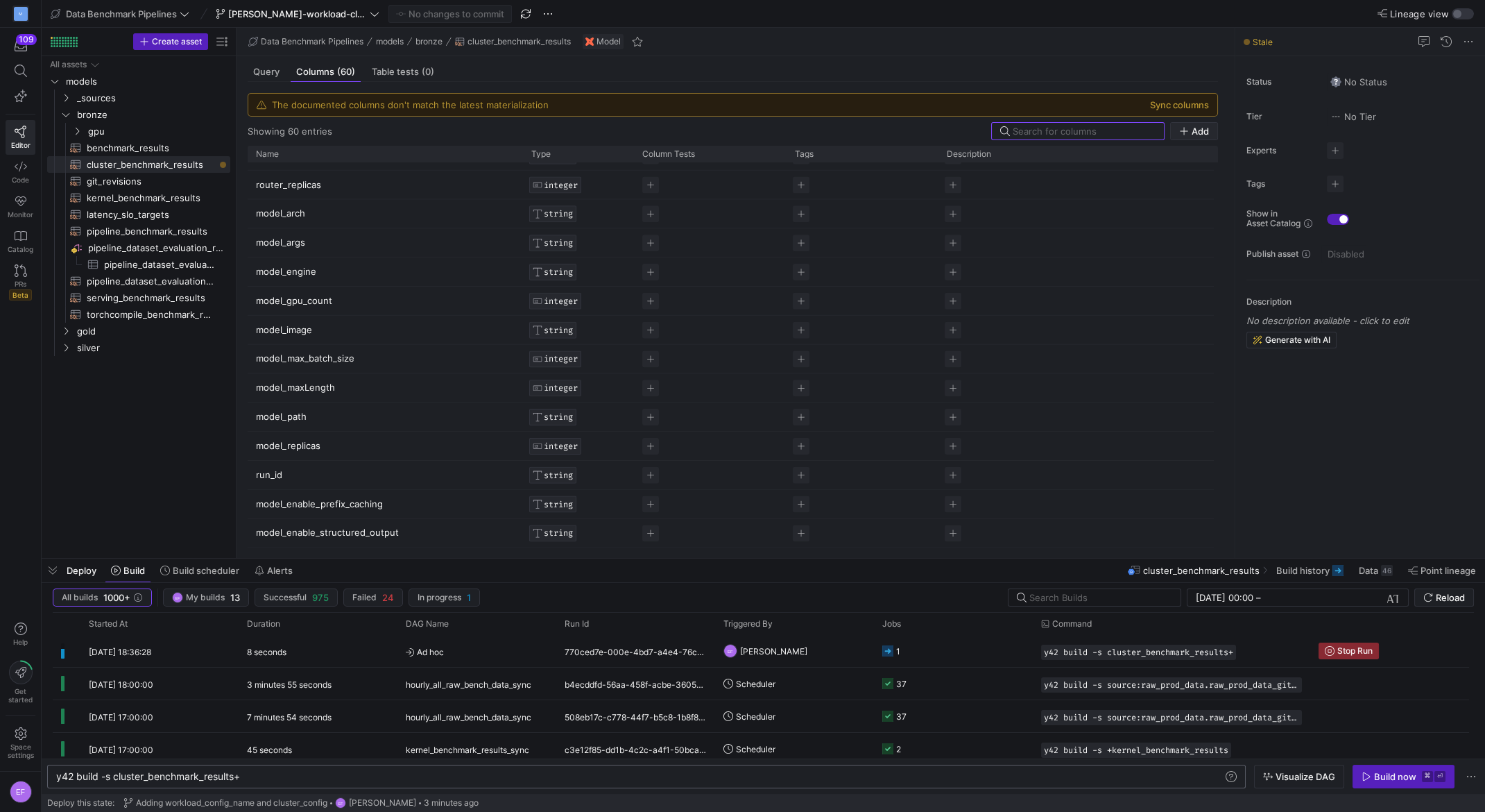
click at [1189, 130] on icon "button" at bounding box center [1184, 131] width 10 height 10
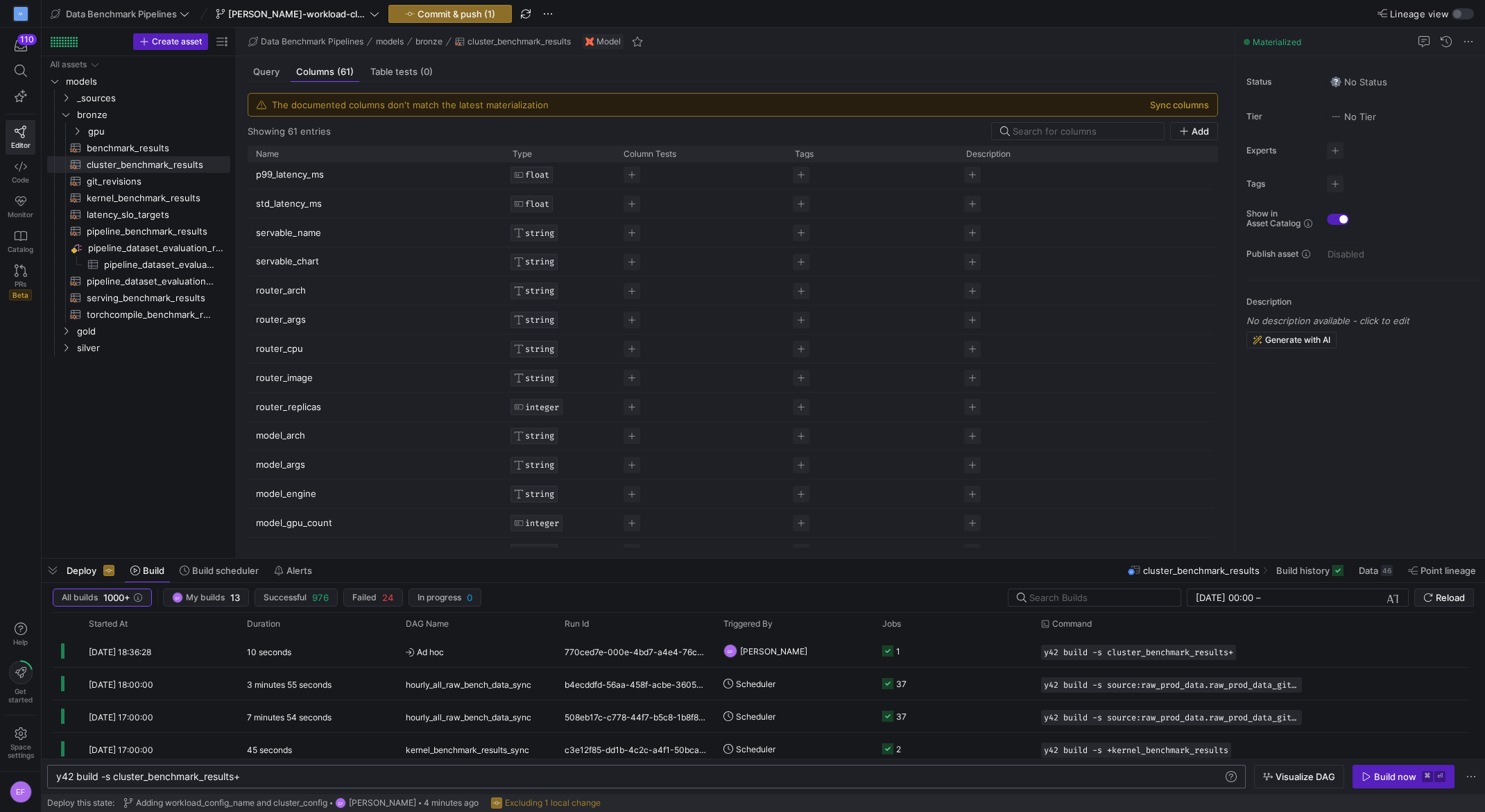
scroll to position [1409, 0]
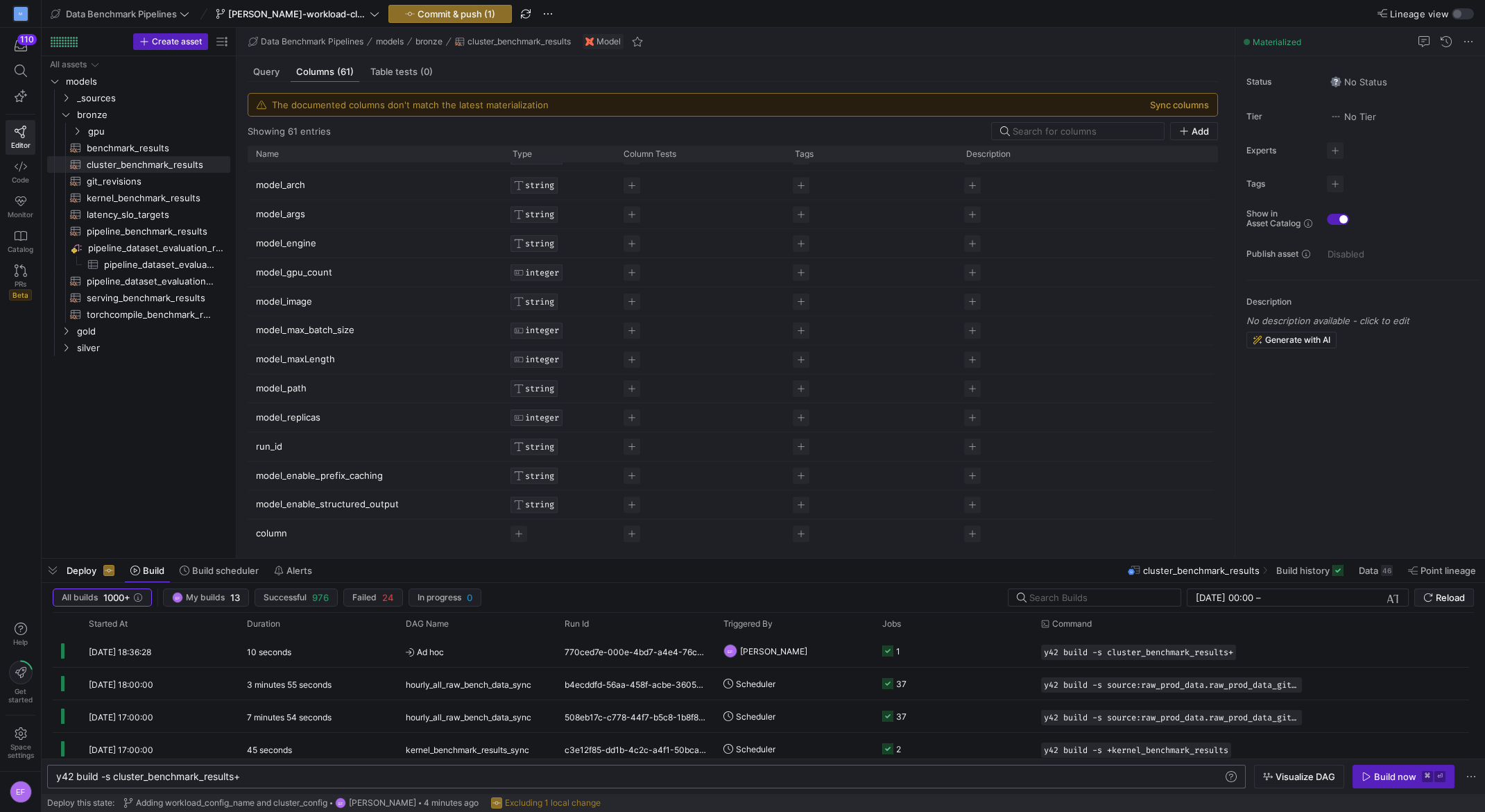
click at [277, 533] on p "column" at bounding box center [376, 532] width 240 height 27
click at [272, 533] on input "column" at bounding box center [369, 532] width 226 height 26
type input "workload_config_name"
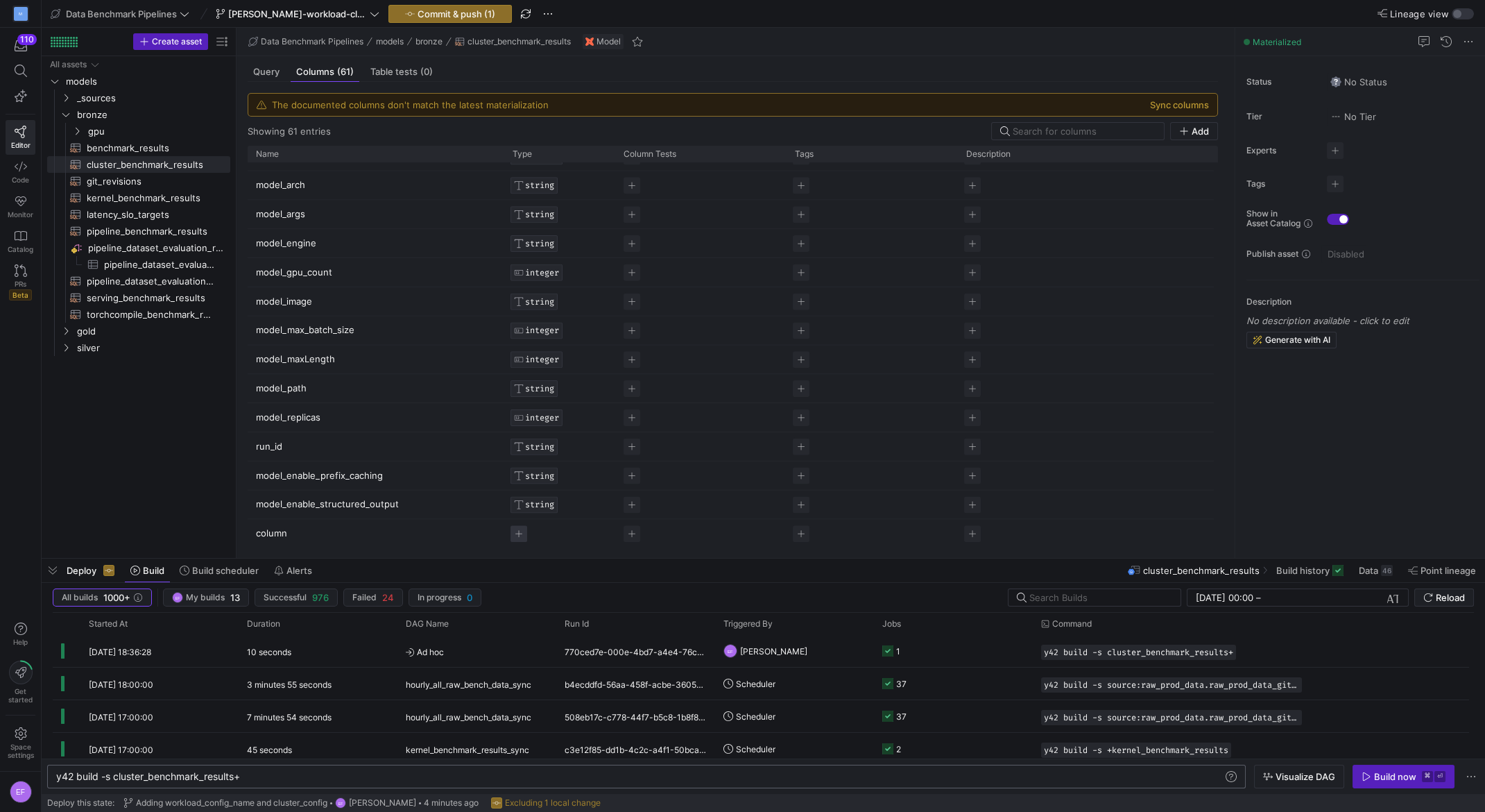
click at [523, 528] on span "Press SPACE to select this row." at bounding box center [519, 533] width 16 height 16
click at [547, 571] on input "text" at bounding box center [588, 573] width 125 height 11
type input "string"
click at [289, 528] on p "column" at bounding box center [376, 532] width 240 height 27
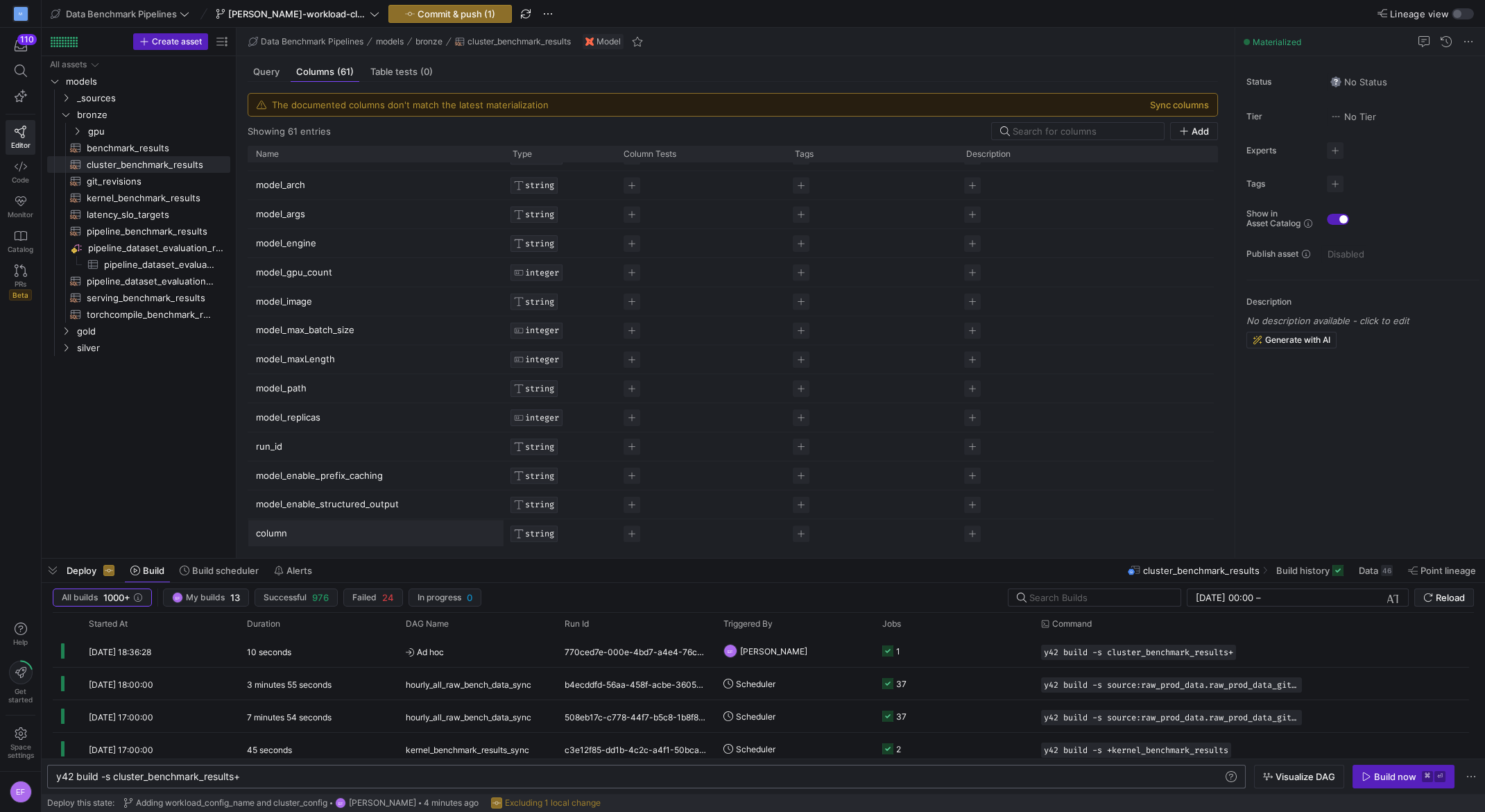
scroll to position [0, 0]
click at [276, 532] on input "column" at bounding box center [369, 532] width 226 height 26
type input "workload_config_nam"
click at [1181, 129] on icon "button" at bounding box center [1184, 131] width 10 height 10
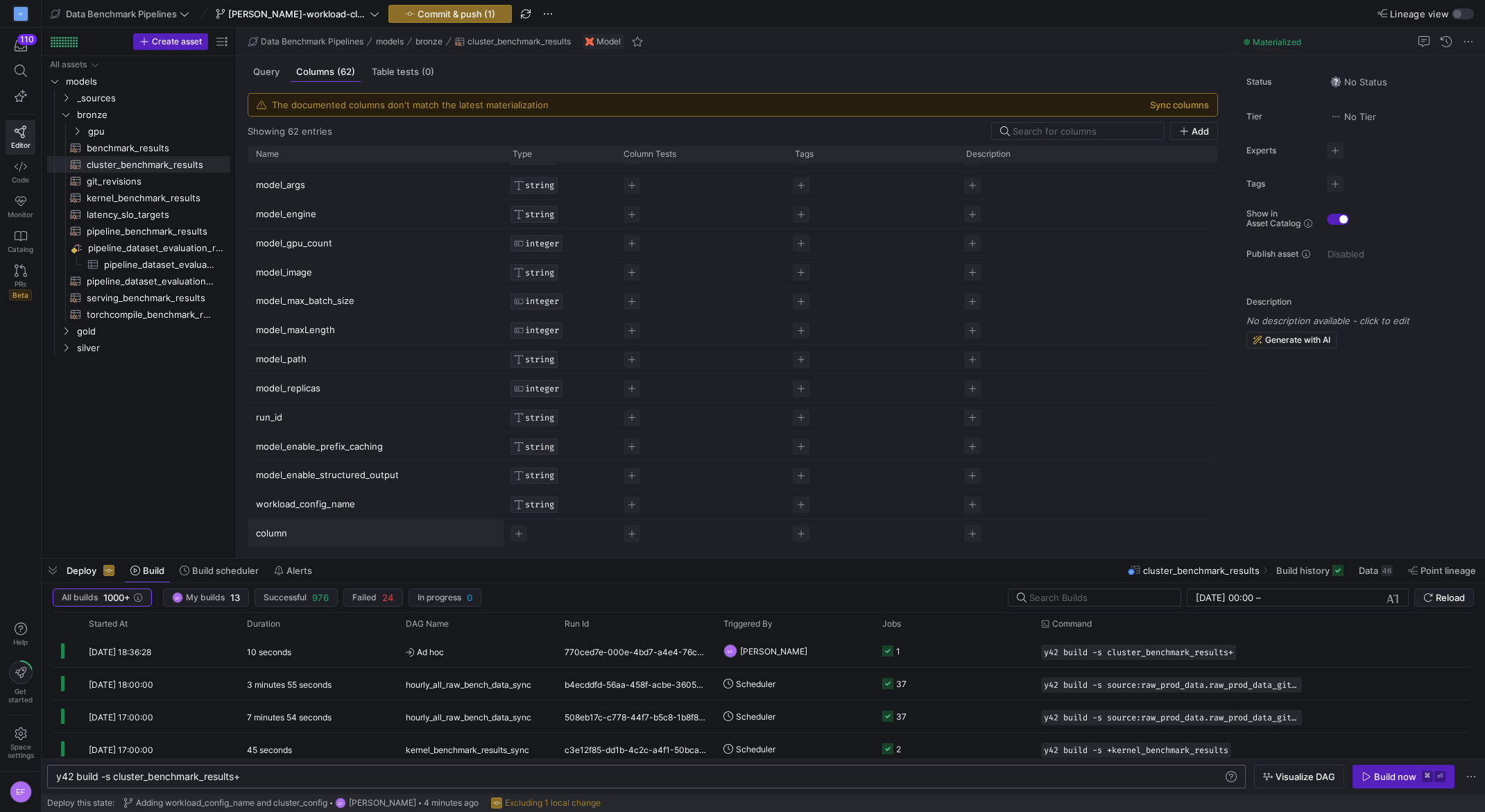
click at [282, 539] on input "column" at bounding box center [369, 532] width 226 height 26
click at [282, 538] on input "column" at bounding box center [369, 532] width 226 height 26
type input "cluster_config"
click at [514, 532] on span "Press SPACE to select this row." at bounding box center [519, 533] width 16 height 16
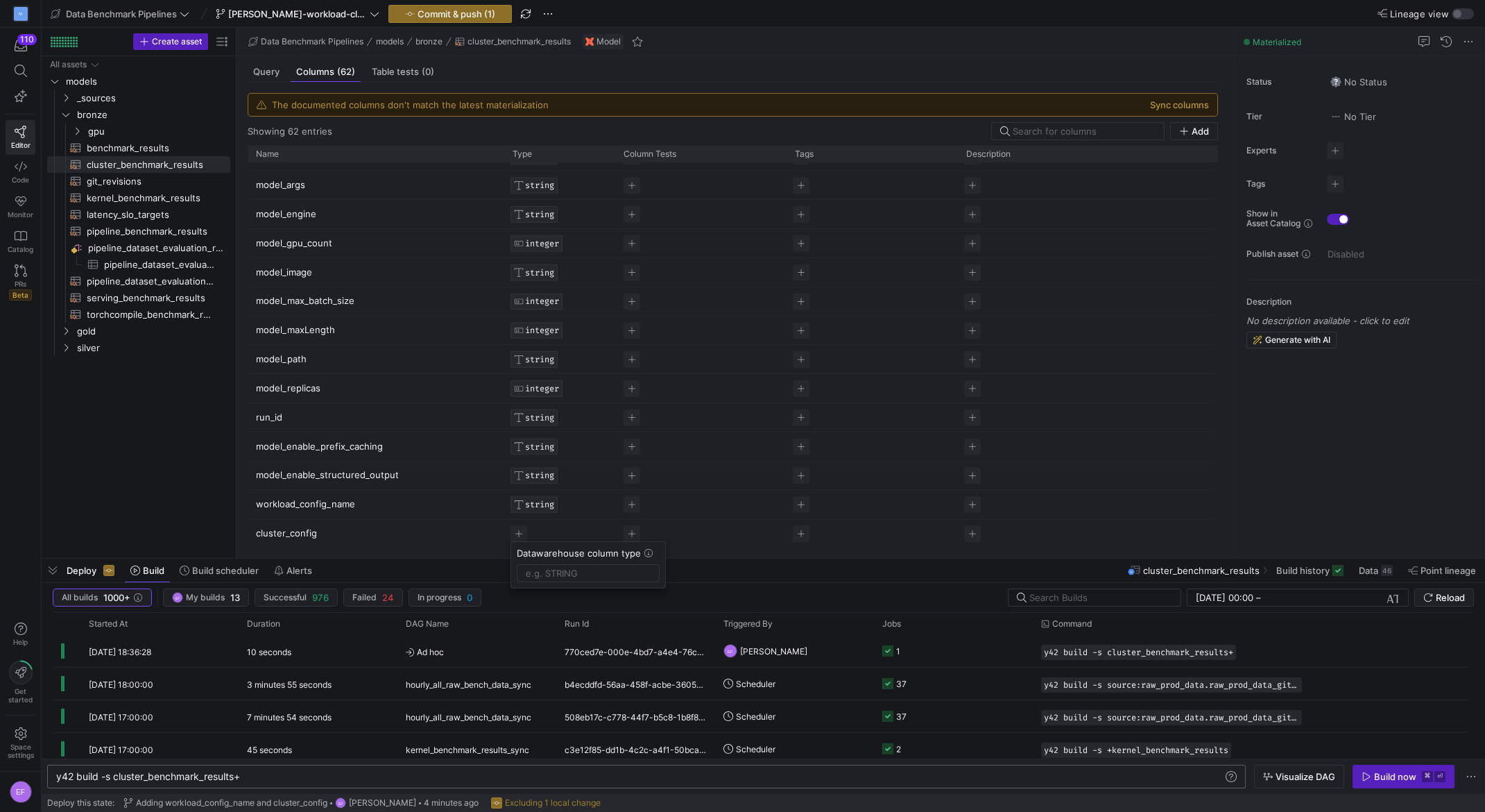
click at [516, 533] on div at bounding box center [742, 406] width 1485 height 812
click at [523, 534] on span "Press SPACE to select this row." at bounding box center [519, 533] width 16 height 16
click at [533, 570] on input "text" at bounding box center [588, 573] width 125 height 11
type input "string"
click at [1379, 779] on div "Build now" at bounding box center [1396, 776] width 42 height 11
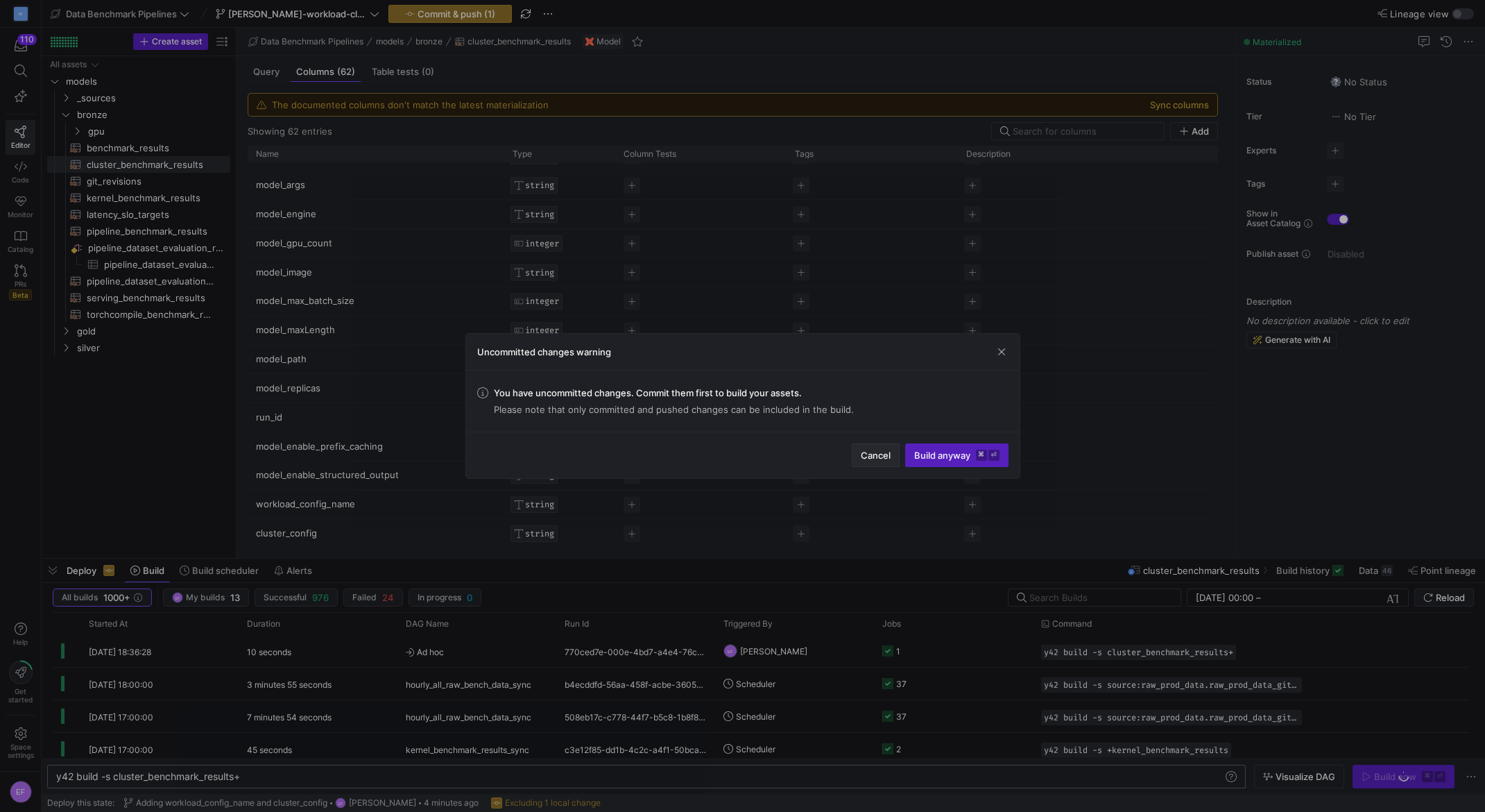
click at [879, 462] on span "button" at bounding box center [875, 454] width 46 height 22
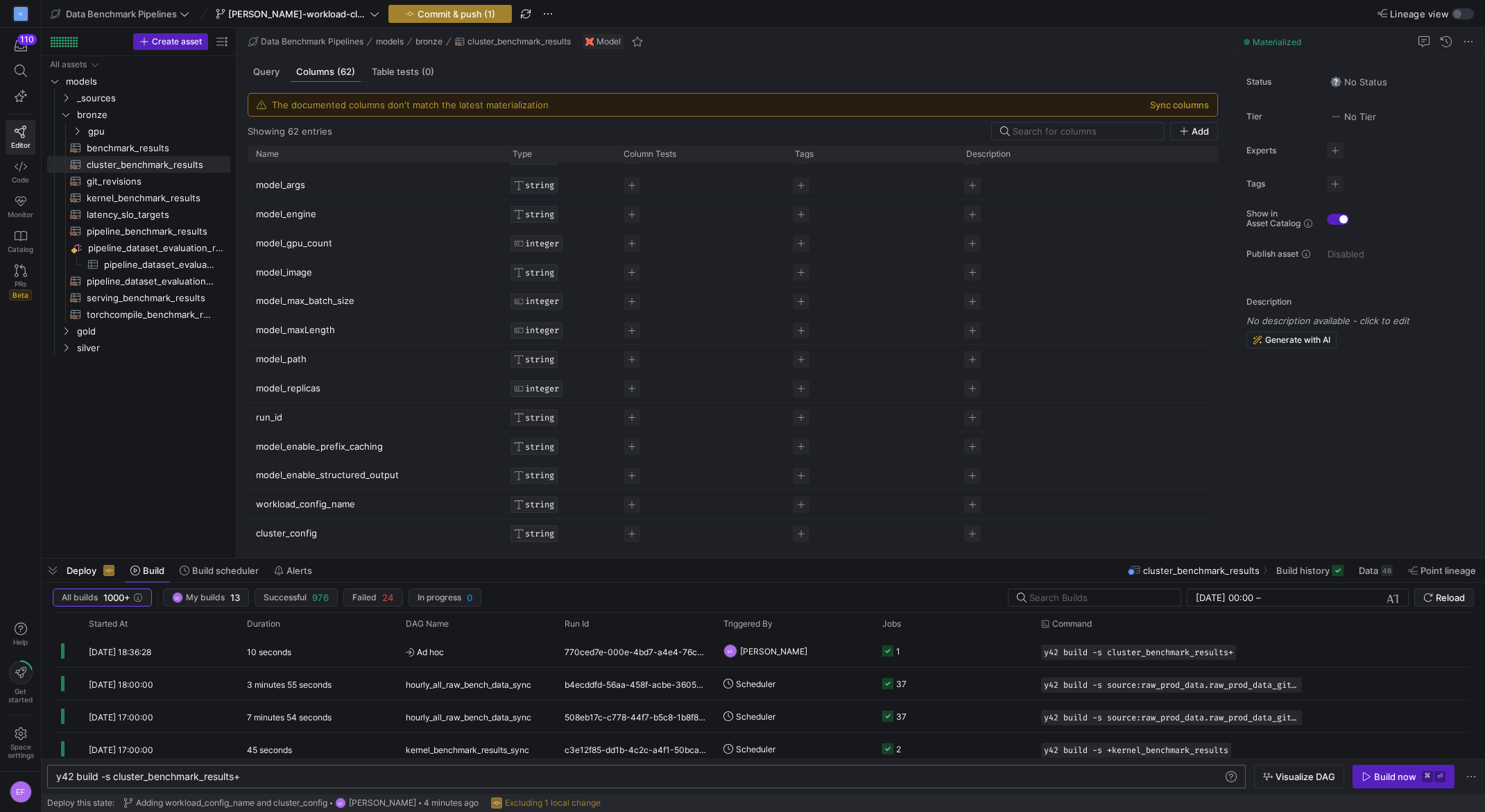
click at [418, 10] on span "Commit & push (1)" at bounding box center [457, 14] width 78 height 11
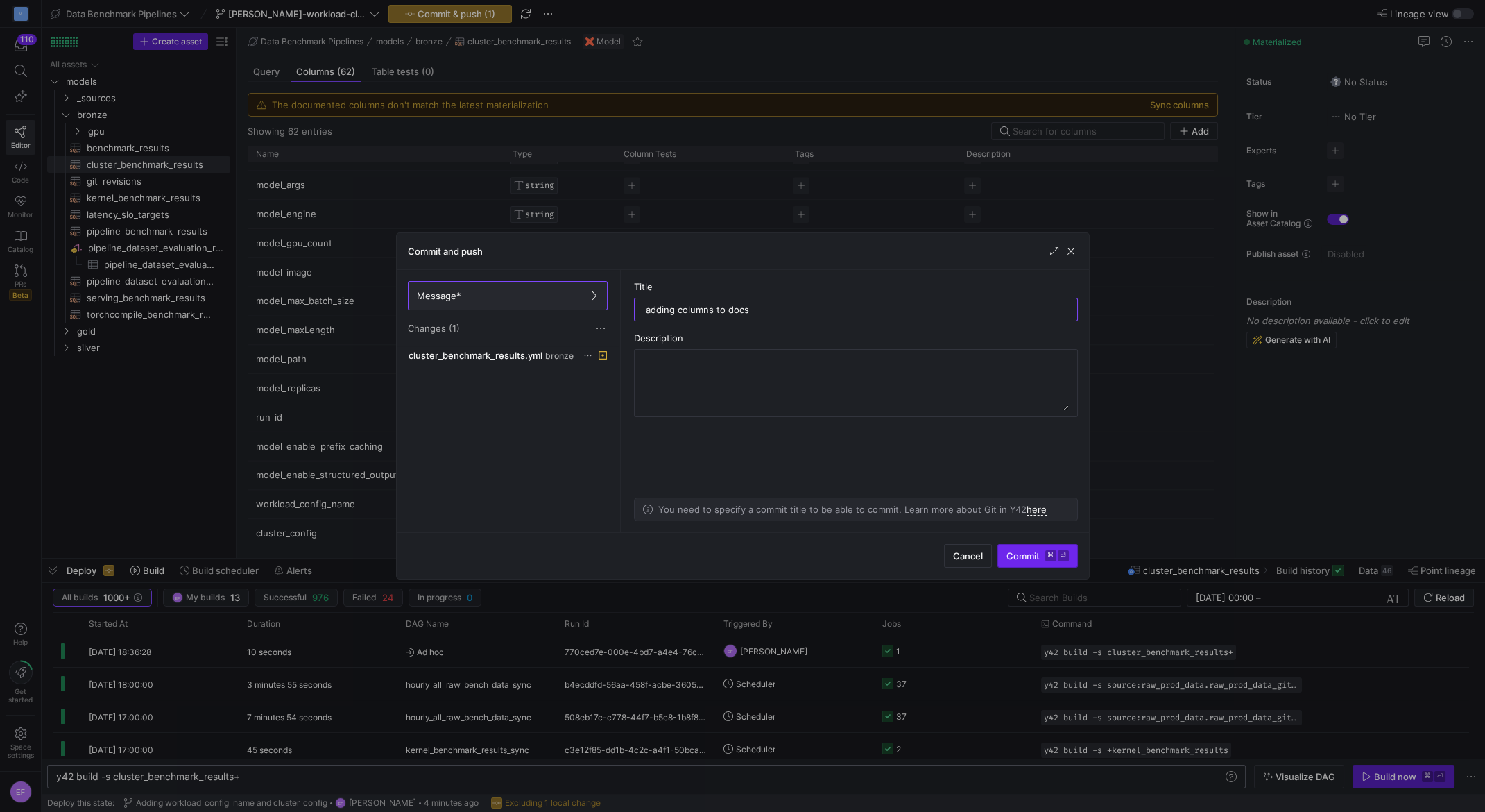
type input "adding columns to docs"
click at [1018, 552] on span "Commit ⌘ ⏎" at bounding box center [1037, 556] width 63 height 11
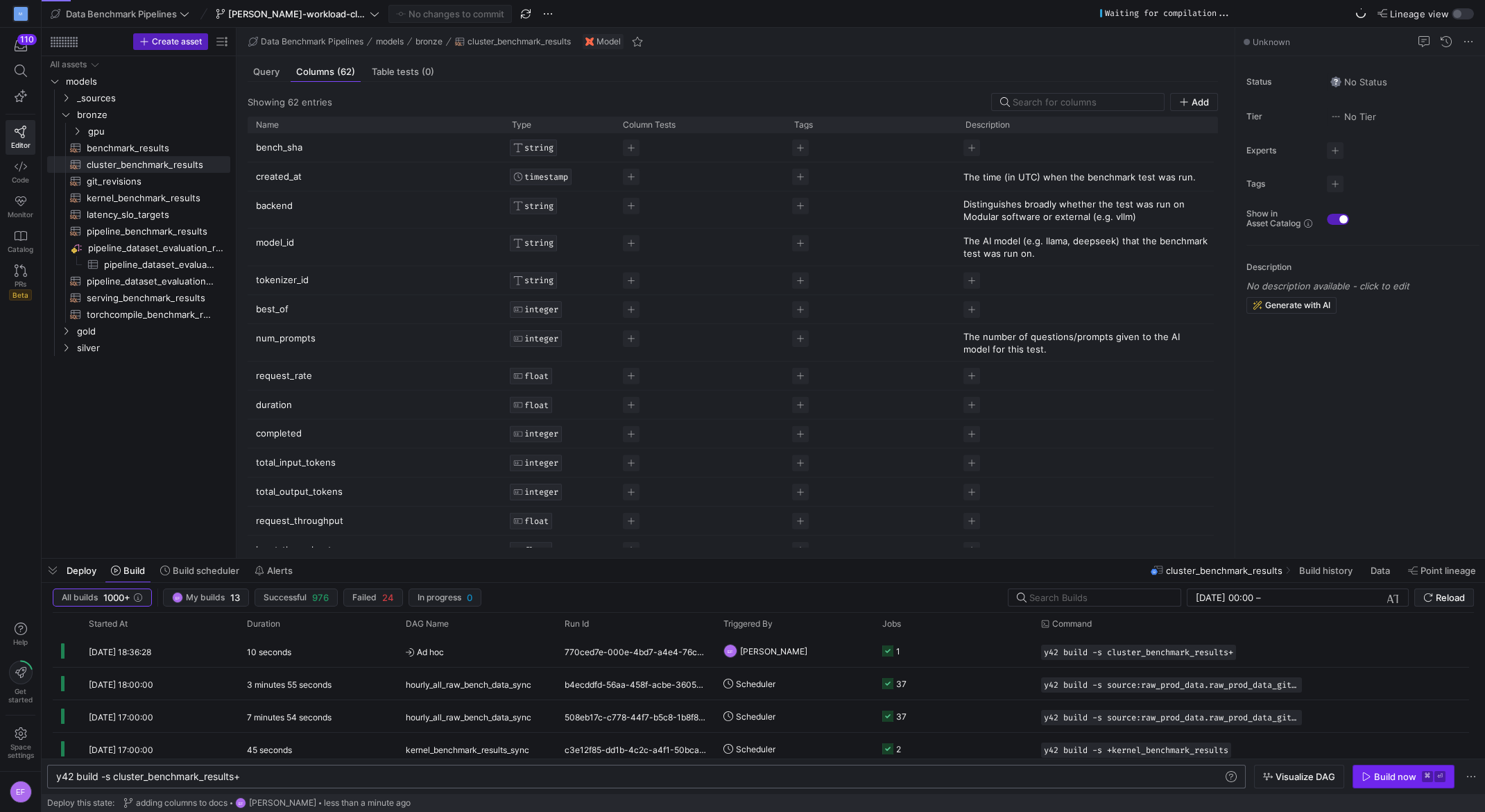
click at [1381, 779] on div "Build now" at bounding box center [1396, 776] width 42 height 11
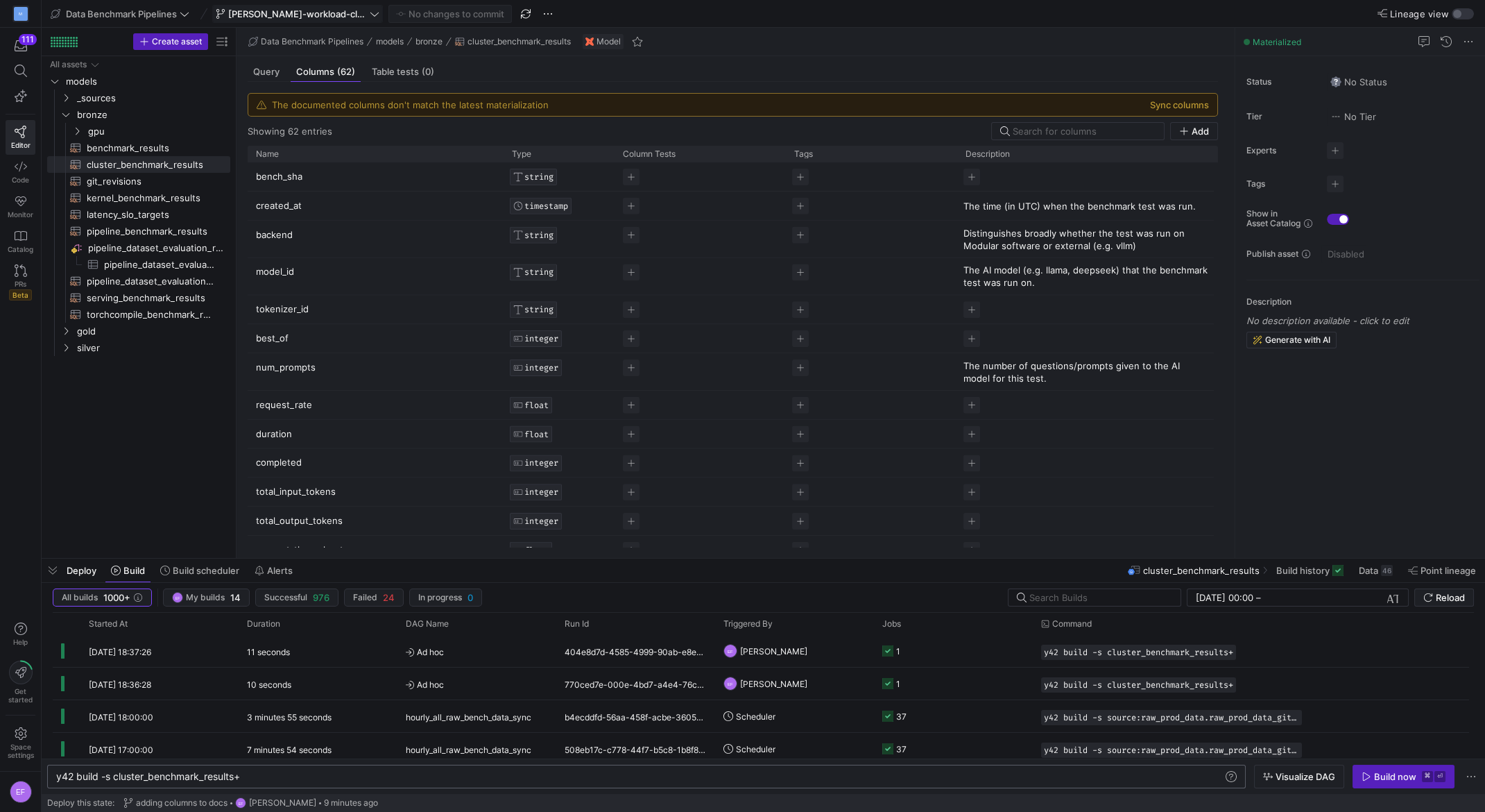
click at [319, 14] on span "[PERSON_NAME]-workload-cluster" at bounding box center [297, 14] width 139 height 11
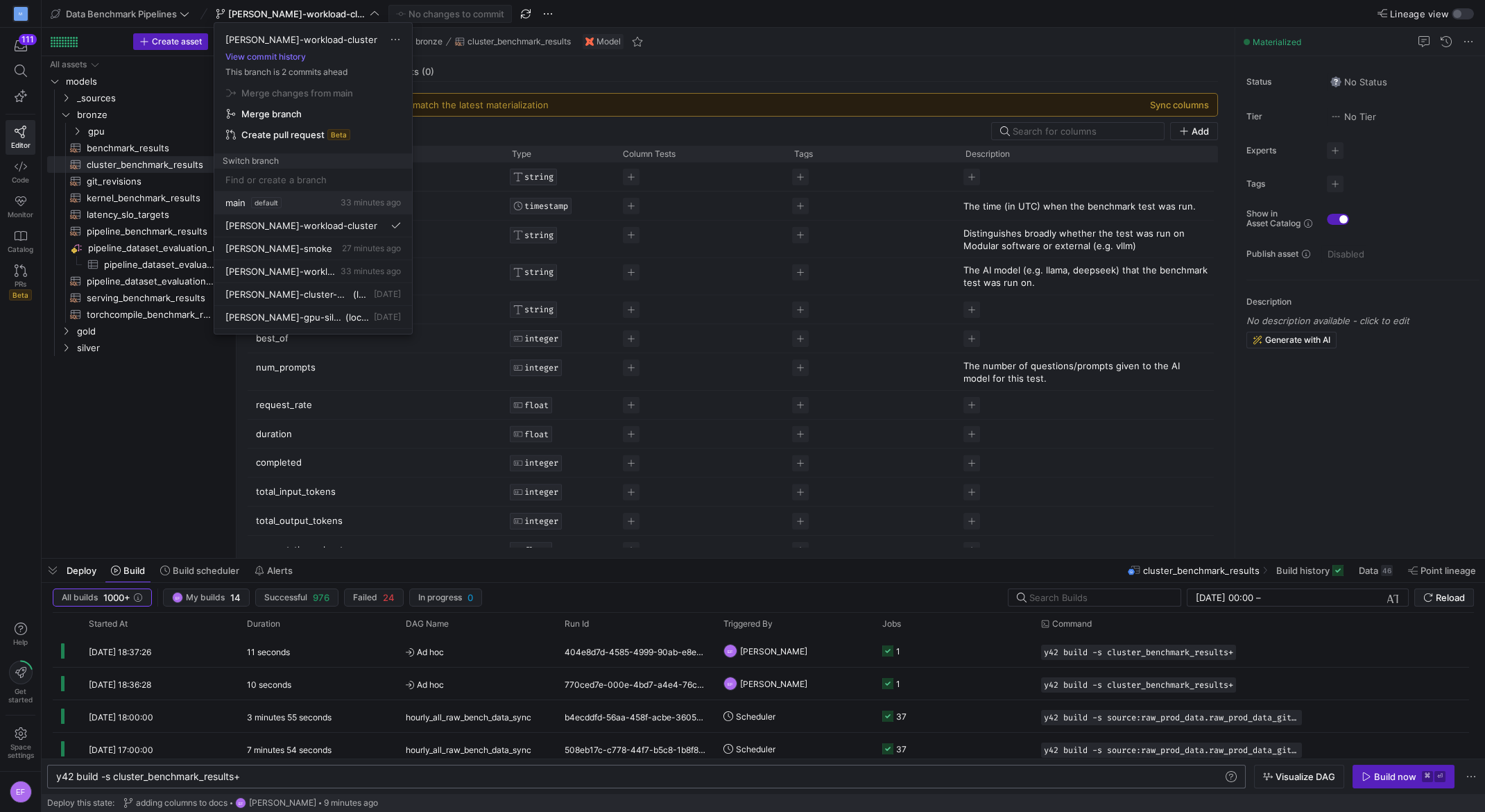
click at [242, 206] on span "main" at bounding box center [235, 202] width 20 height 11
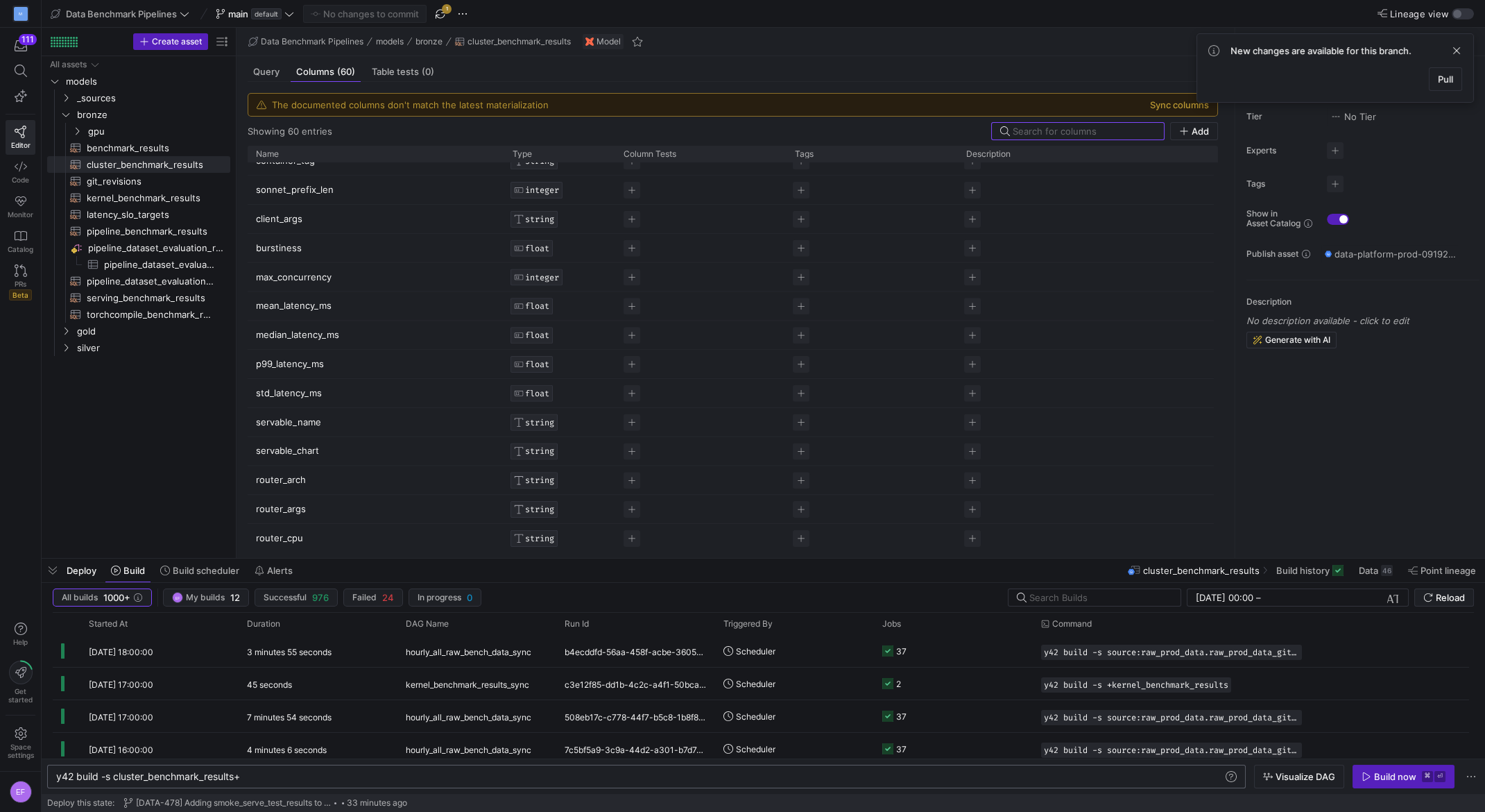
scroll to position [396, 0]
click at [273, 68] on span "Query" at bounding box center [267, 72] width 26 height 9
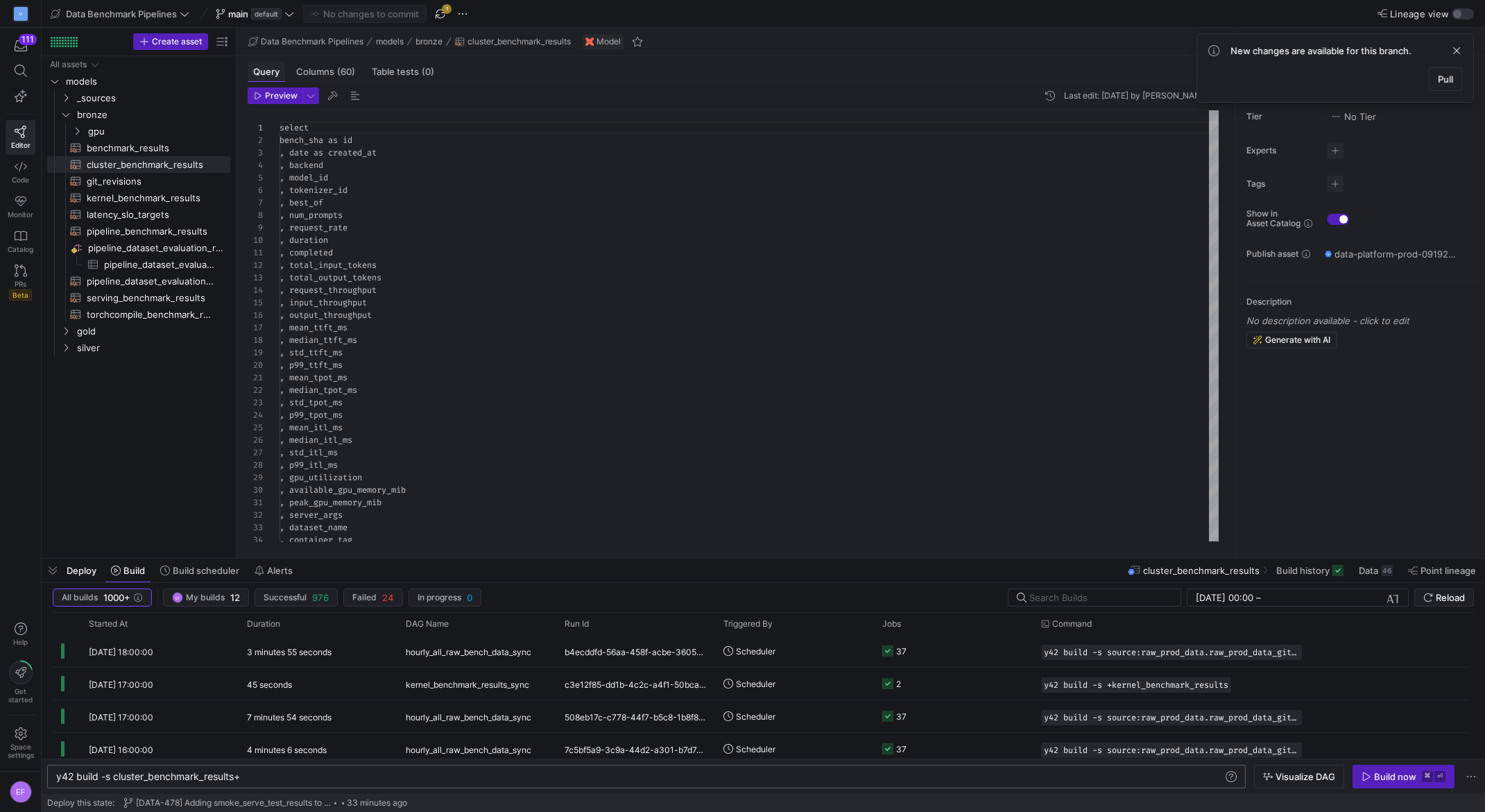
scroll to position [125, 0]
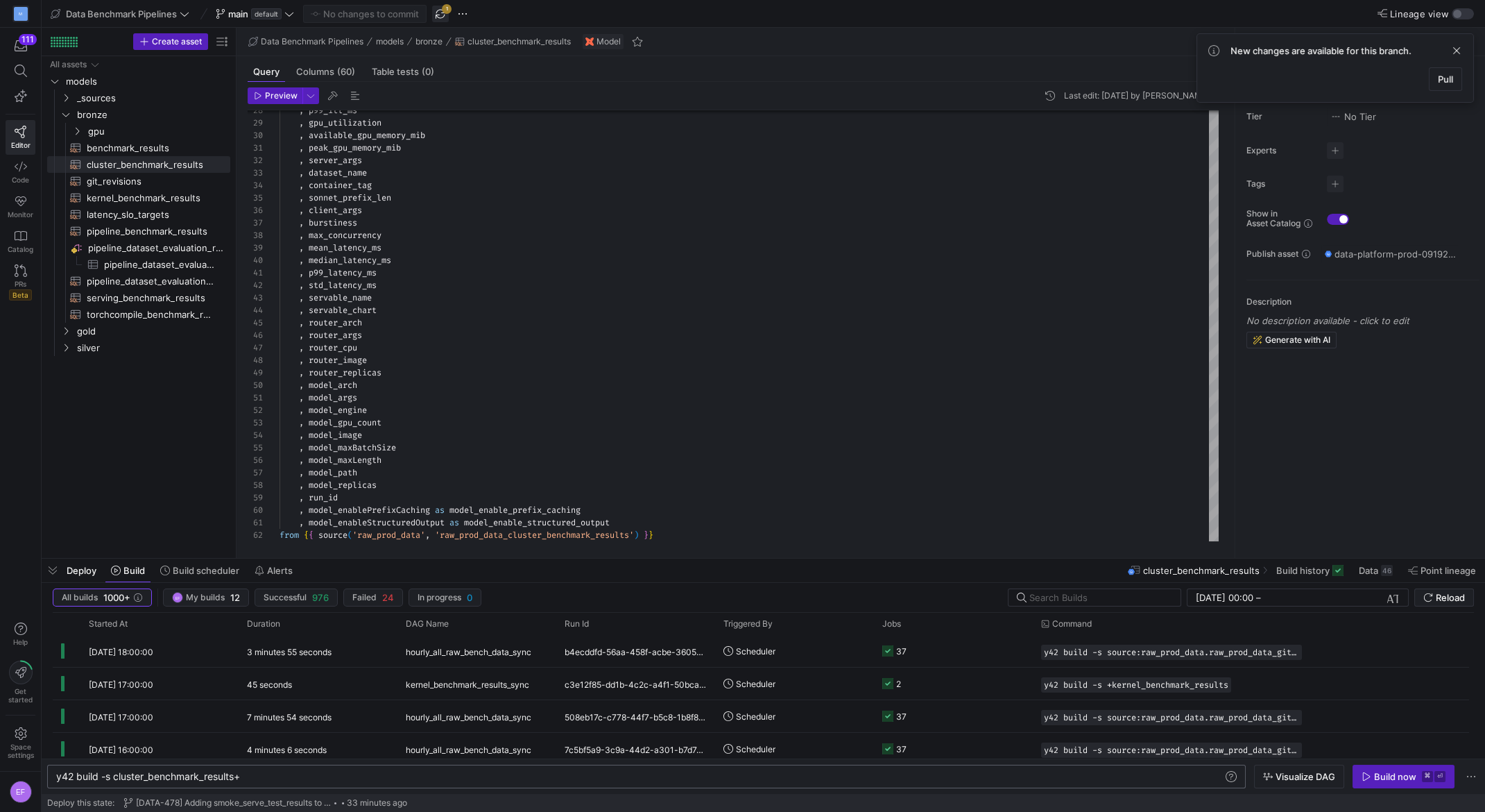
click at [442, 11] on span "button" at bounding box center [441, 14] width 16 height 16
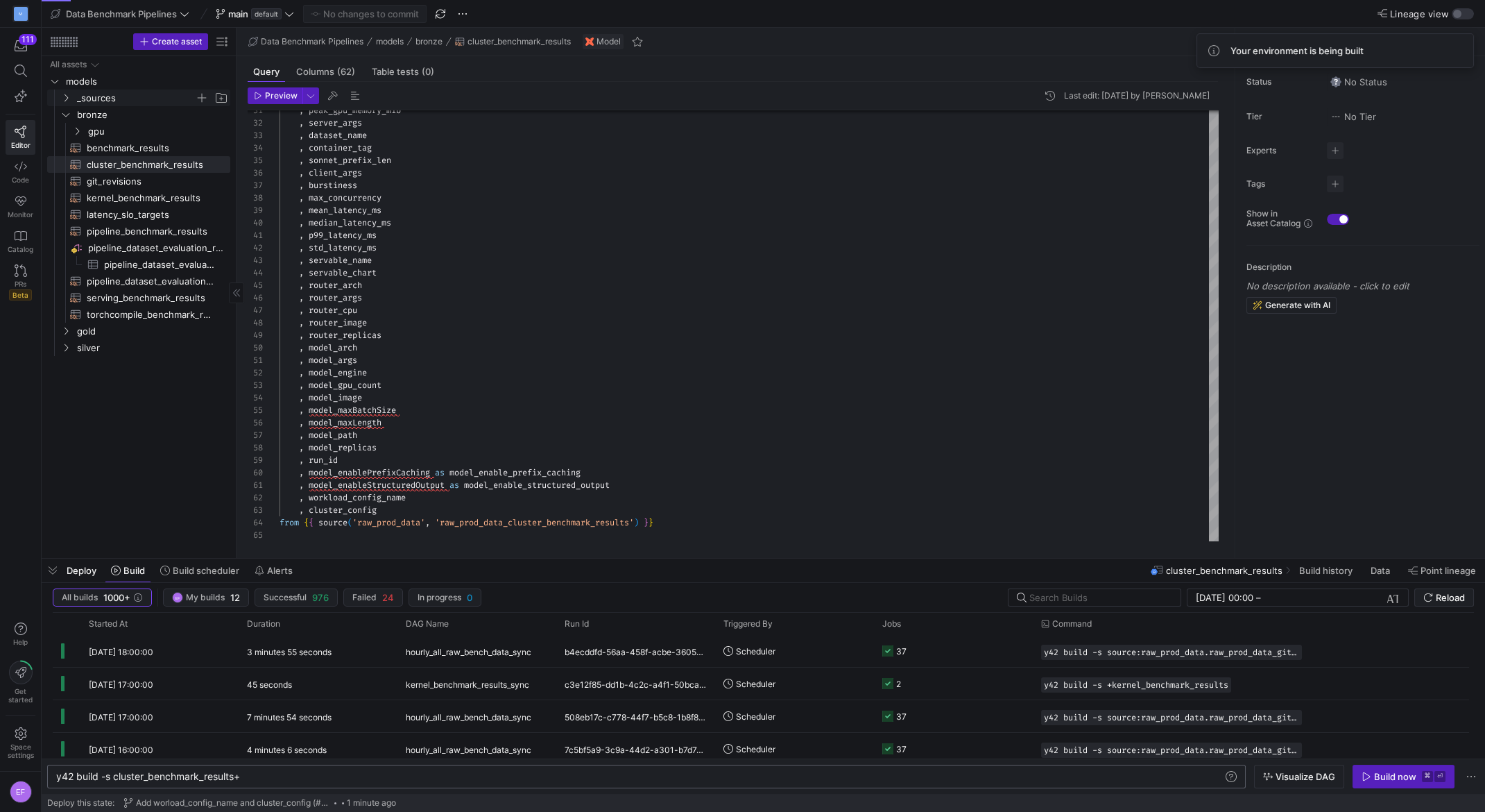
click at [65, 97] on icon "Press SPACE to select this row." at bounding box center [66, 98] width 10 height 8
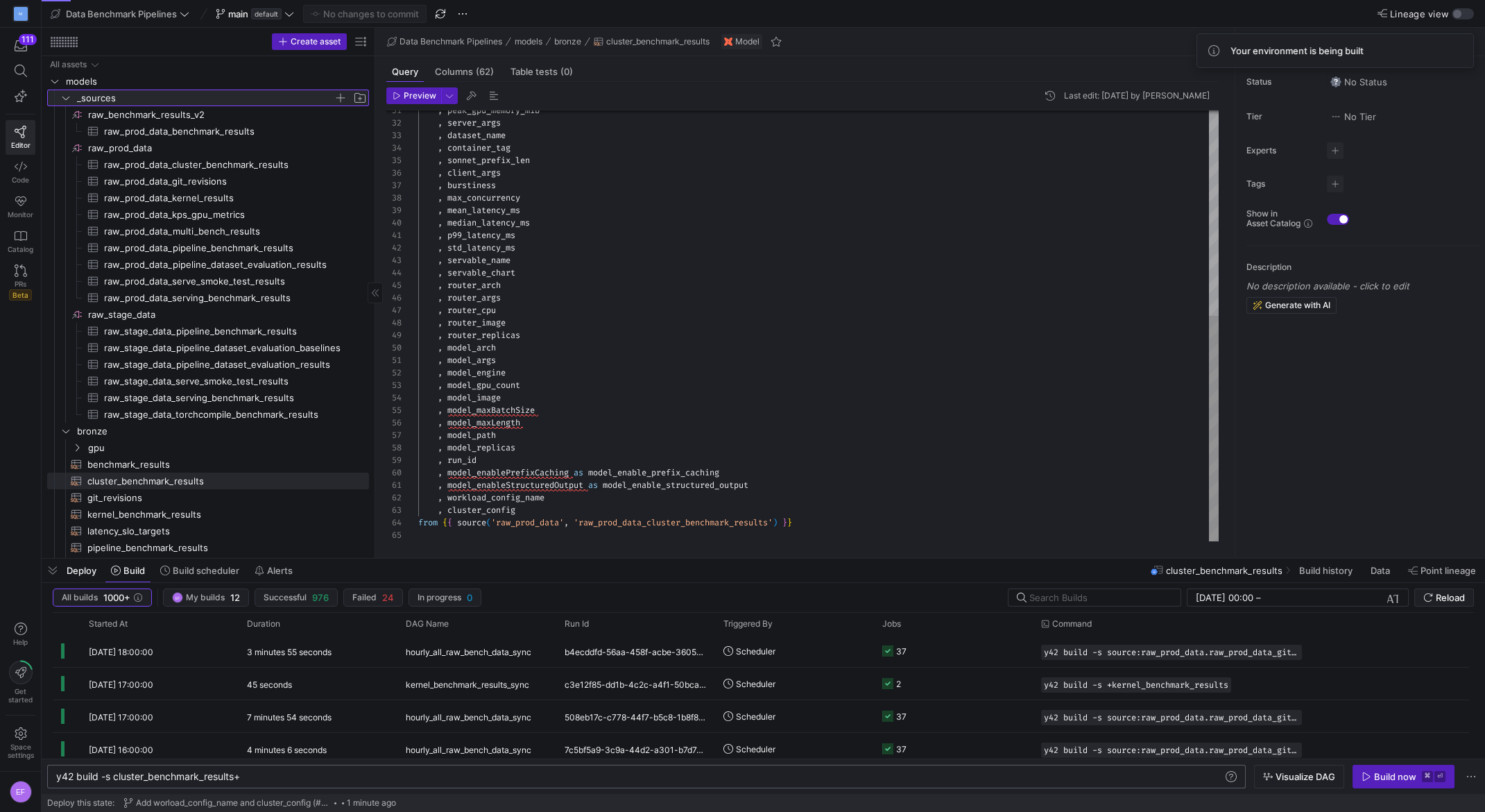
drag, startPoint x: 237, startPoint y: 163, endPoint x: 380, endPoint y: 171, distance: 143.2
click at [380, 171] on as-split "Create asset Drag here to set row groups Drag here to set column labels Group 1…" at bounding box center [763, 293] width 1444 height 530
click at [216, 158] on span "raw_prod_data_cluster_benchmark_results​​​​​​​​​" at bounding box center [228, 165] width 249 height 16
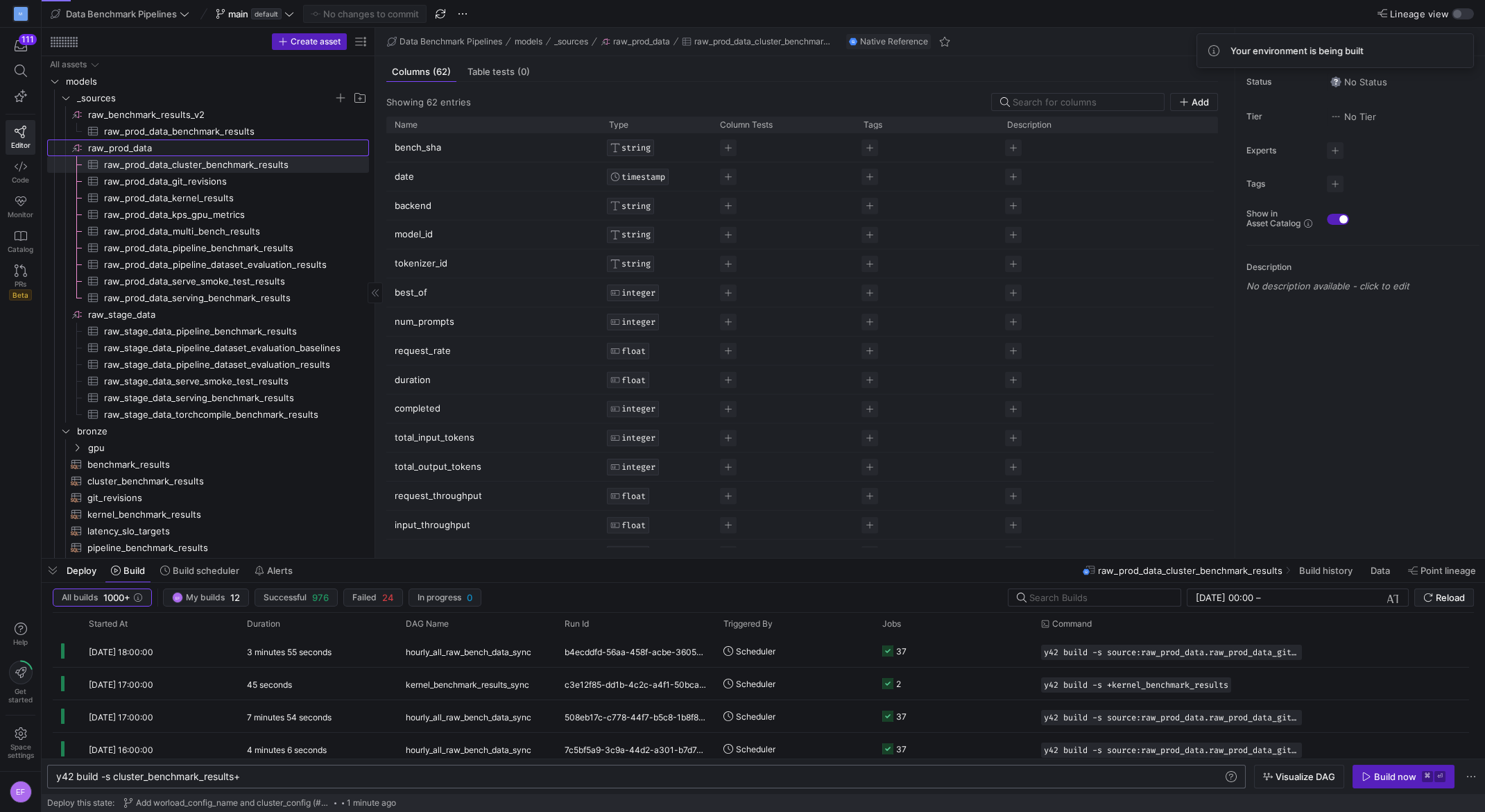
click at [131, 145] on span "raw_prod_data​​​​​​​​" at bounding box center [227, 148] width 279 height 16
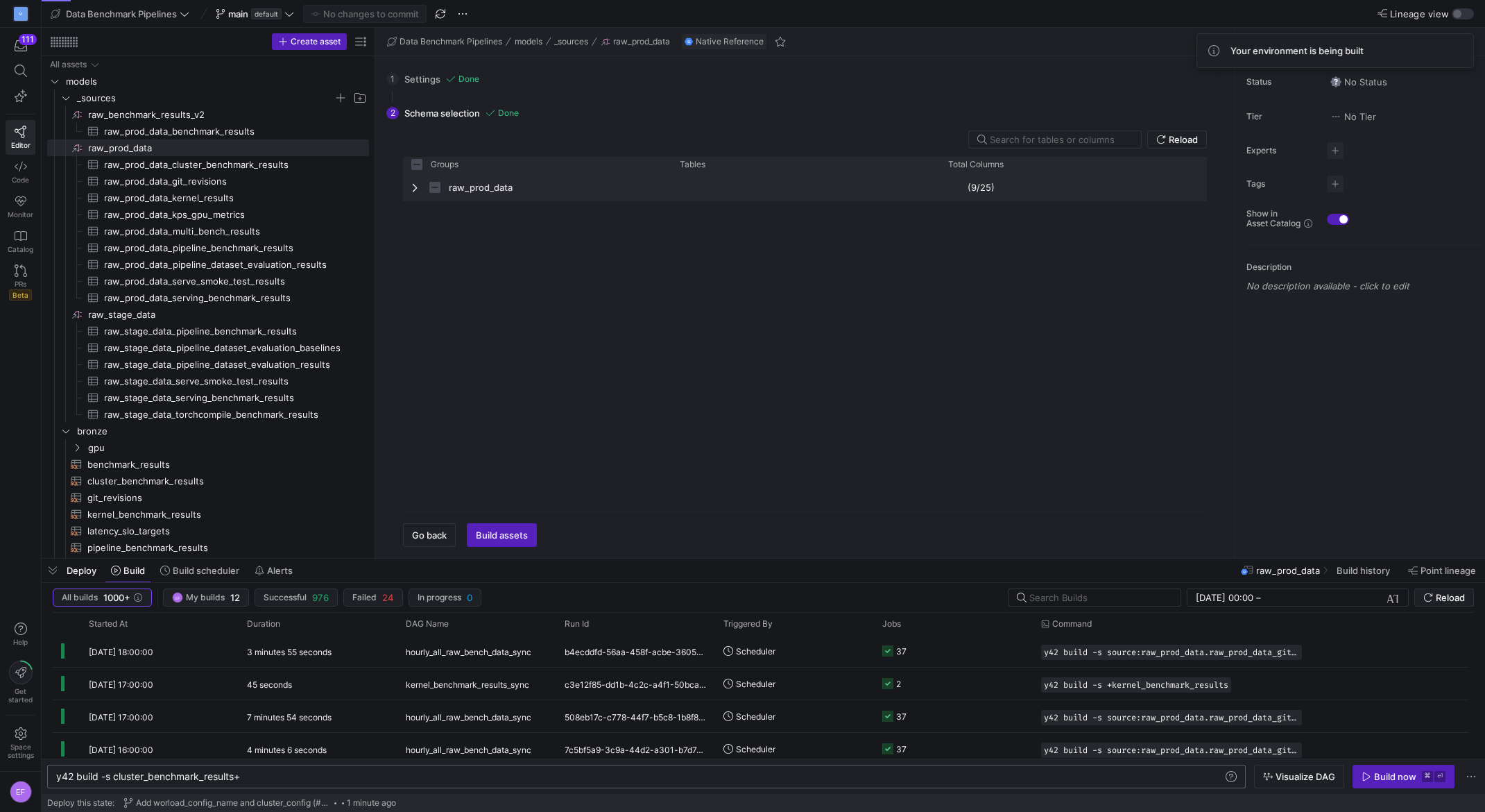
click at [410, 185] on div "raw_prod_data" at bounding box center [537, 187] width 268 height 28
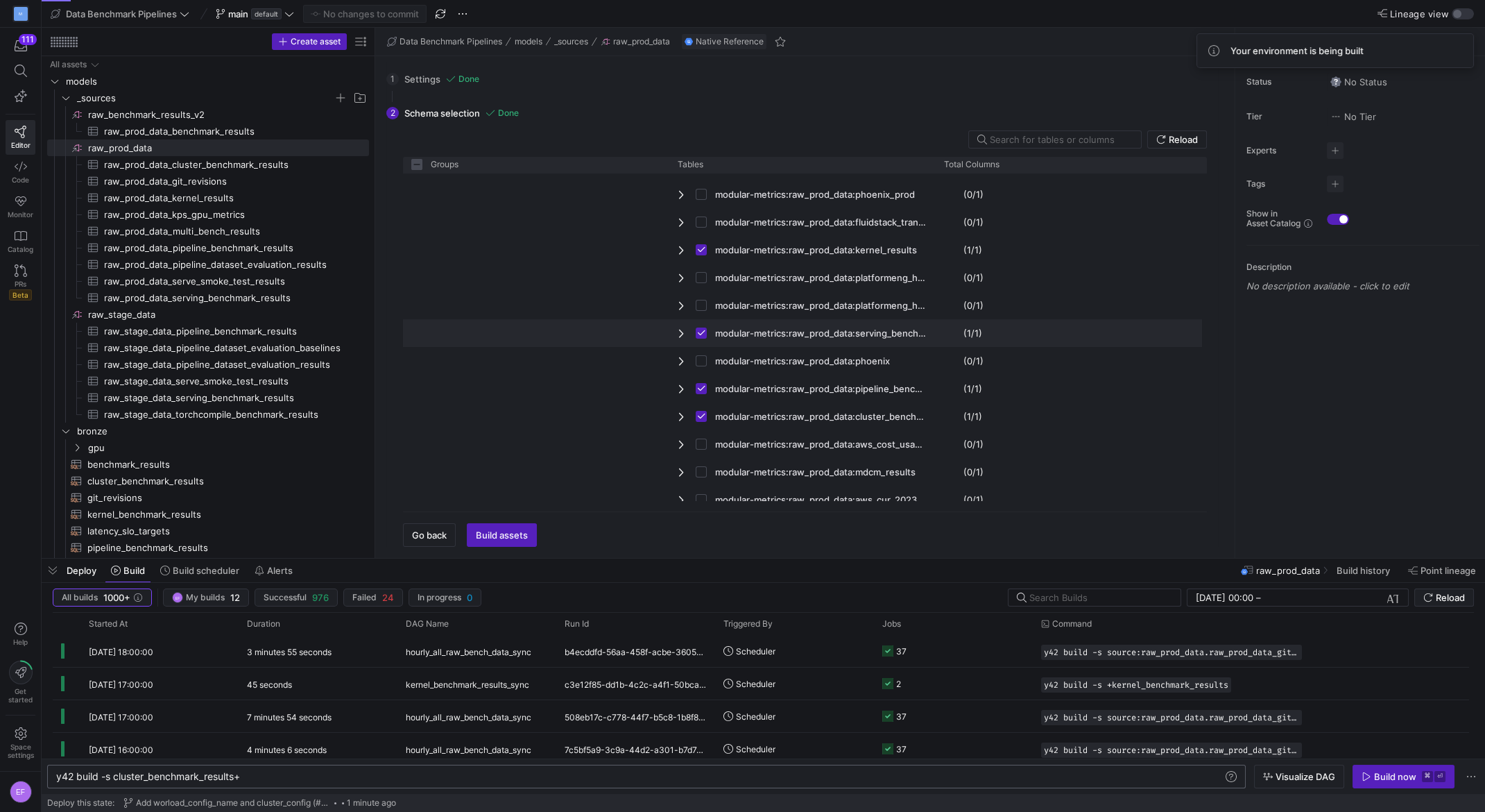
scroll to position [188, 0]
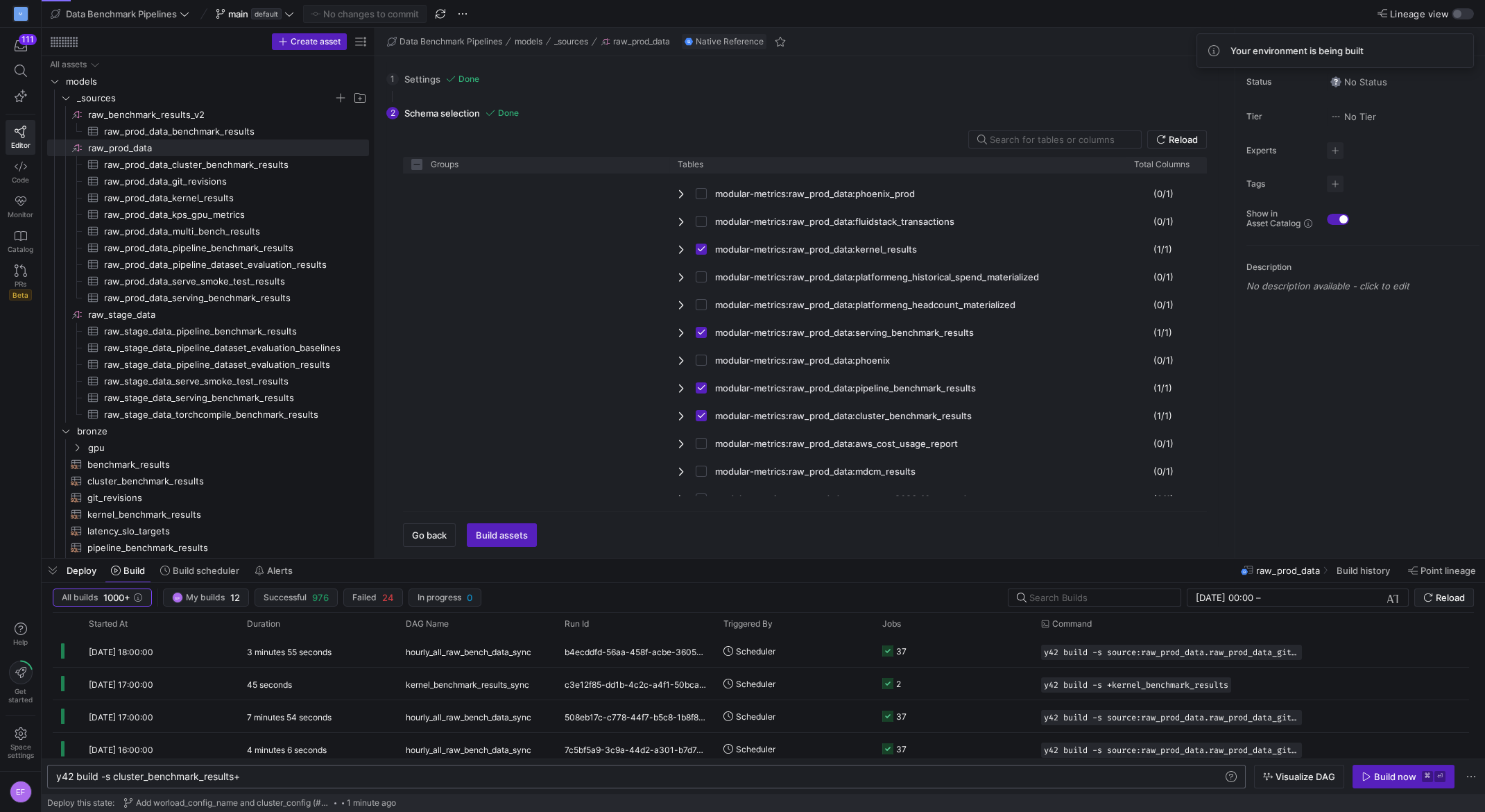
drag, startPoint x: 935, startPoint y: 166, endPoint x: 1125, endPoint y: 177, distance: 190.3
click at [1125, 177] on div "Groups Tables Total Columns" at bounding box center [805, 328] width 804 height 343
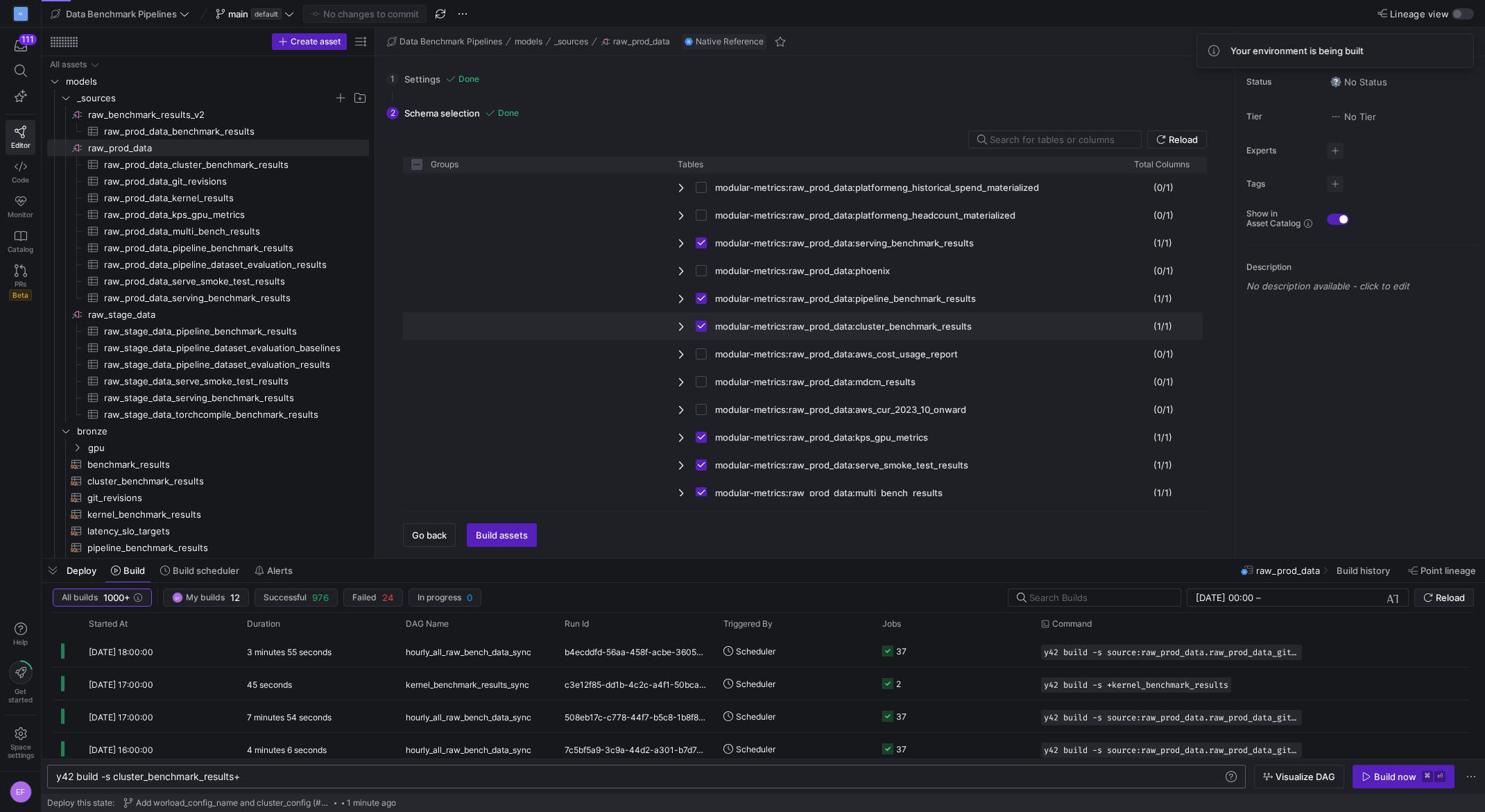
click at [684, 325] on span "Press SPACE to deselect this row." at bounding box center [683, 326] width 10 height 11
click at [866, 328] on span "modular-metrics:raw_prod_data:cluster_benchmark_results" at bounding box center [844, 326] width 257 height 27
checkbox input "false"
click at [1071, 348] on span "Press SPACE to deselect this row." at bounding box center [897, 354] width 440 height 27
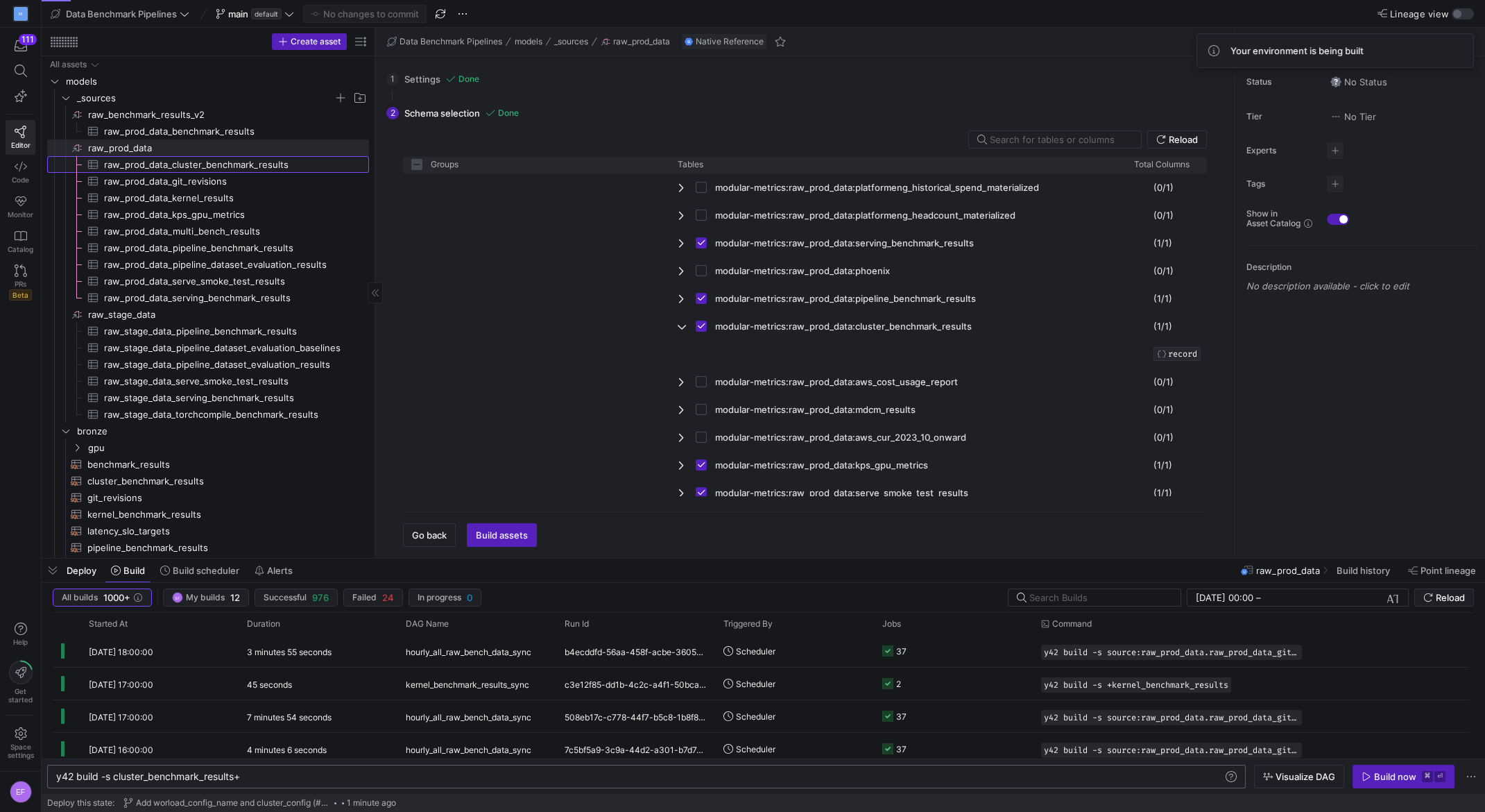
click at [224, 166] on span "raw_prod_data_cluster_benchmark_results​​​​​​​​​" at bounding box center [228, 165] width 249 height 16
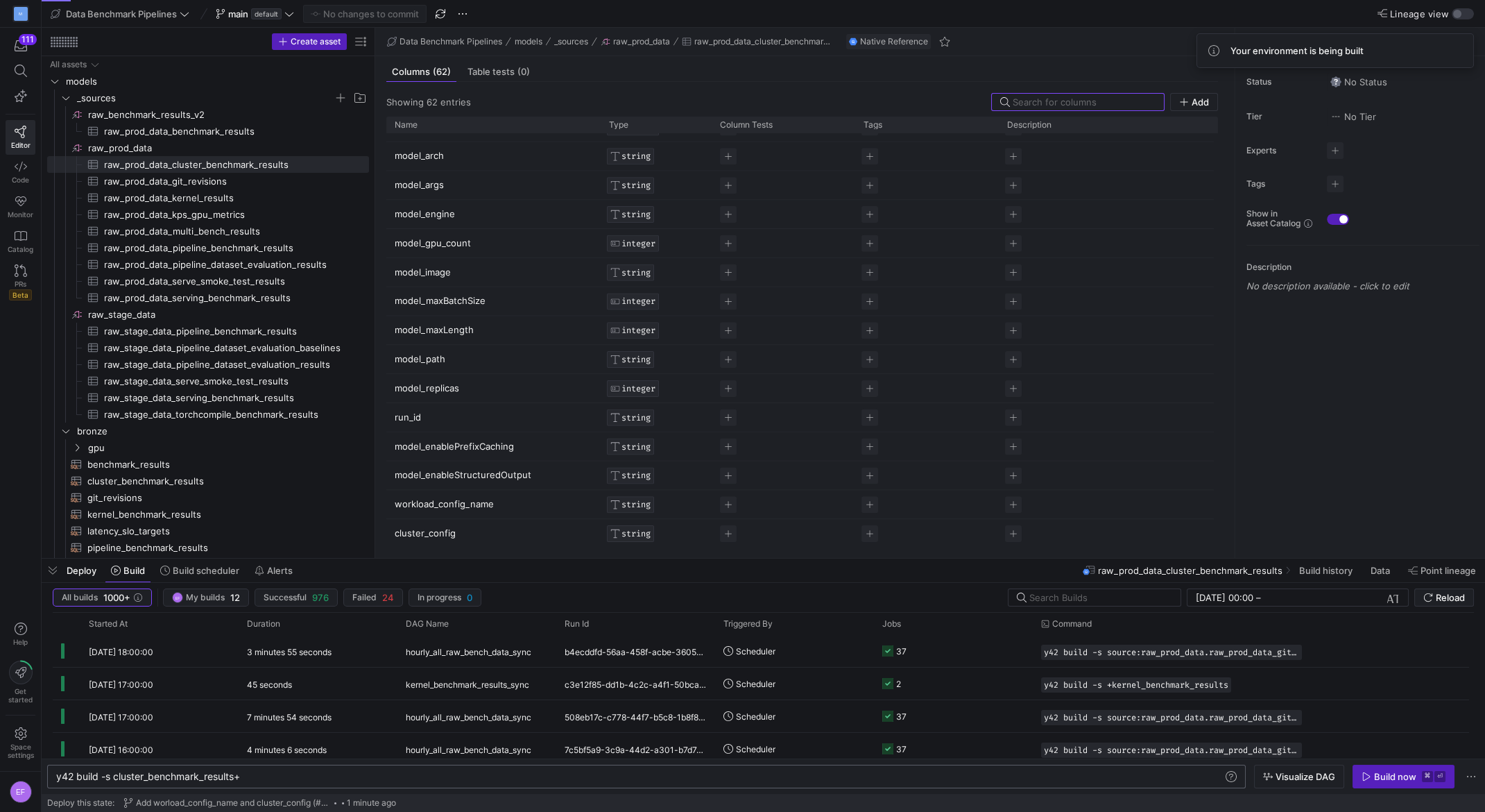
scroll to position [1385, 0]
click at [137, 475] on span "cluster_benchmark_results​​​​​​​​​​" at bounding box center [220, 481] width 266 height 16
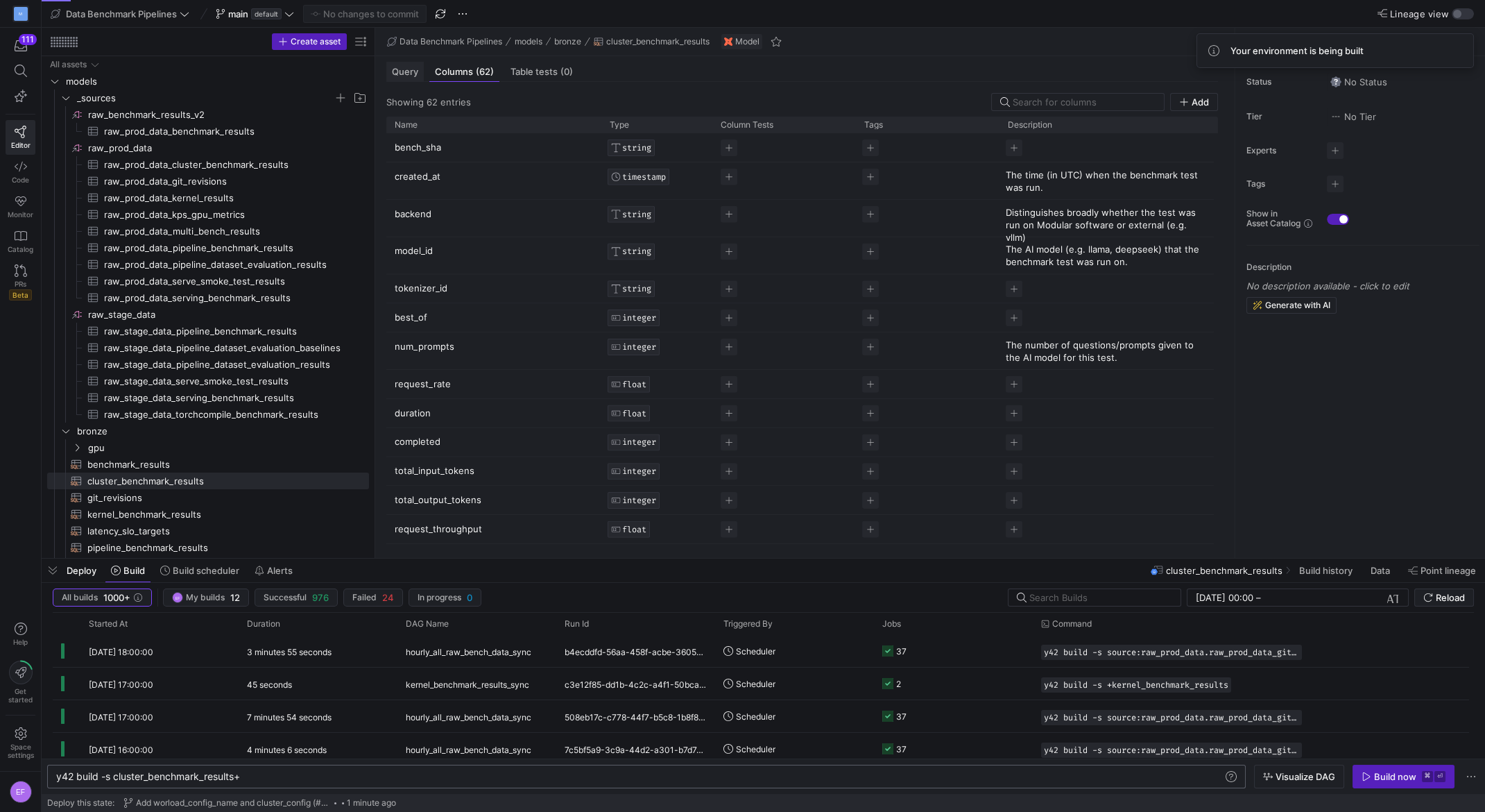
click at [396, 64] on div "Query" at bounding box center [405, 72] width 37 height 20
